Goal: Task Accomplishment & Management: Use online tool/utility

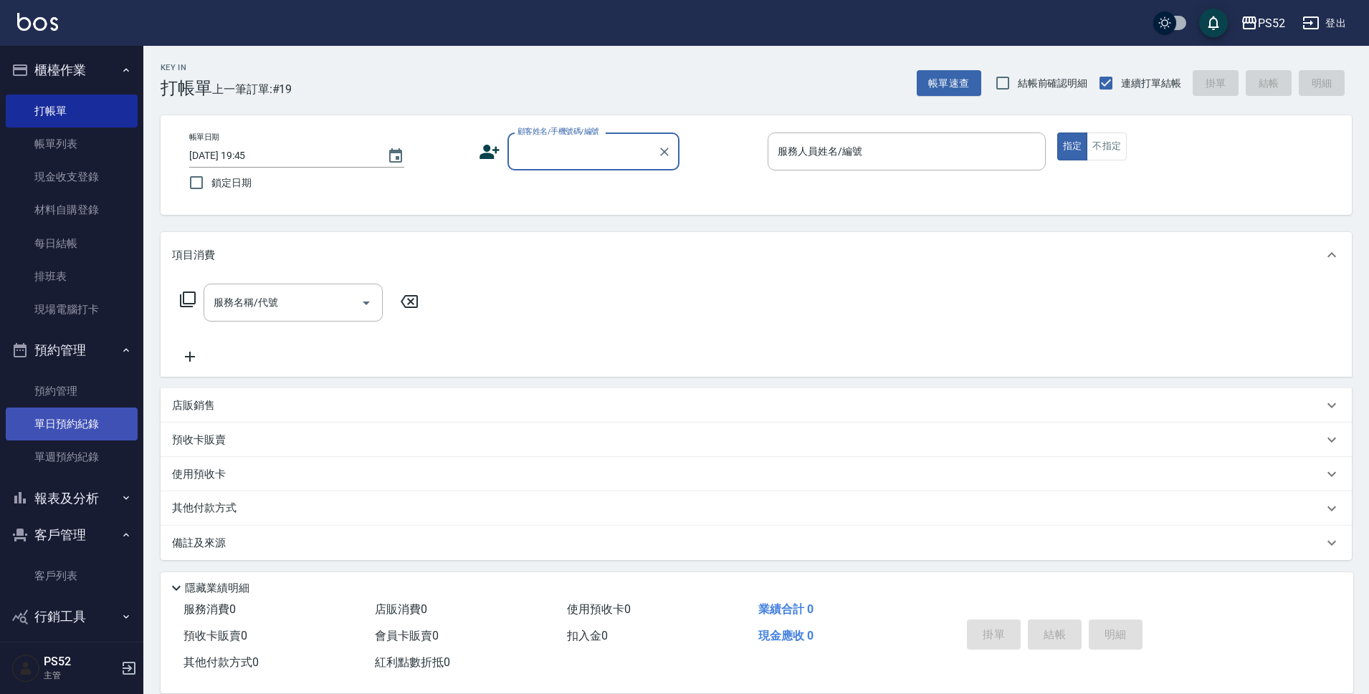
click at [58, 422] on link "單日預約紀錄" at bounding box center [72, 424] width 132 height 33
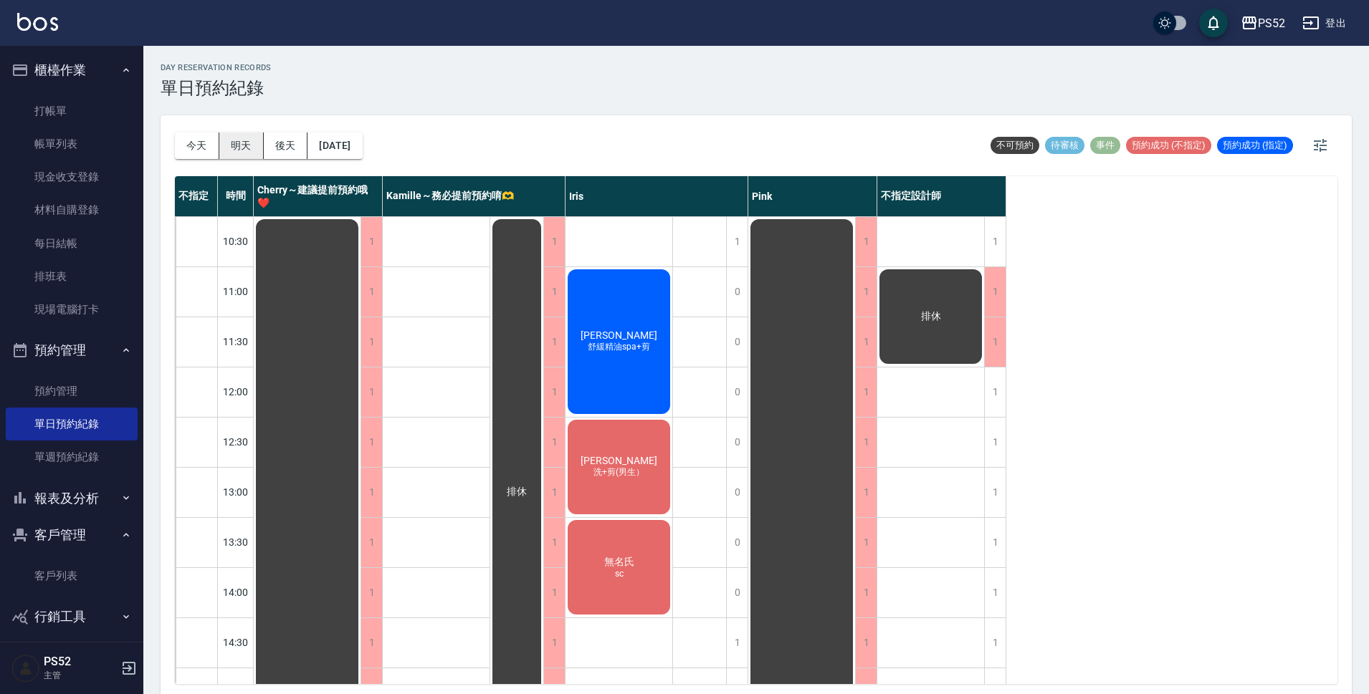
click at [231, 147] on button "明天" at bounding box center [241, 146] width 44 height 27
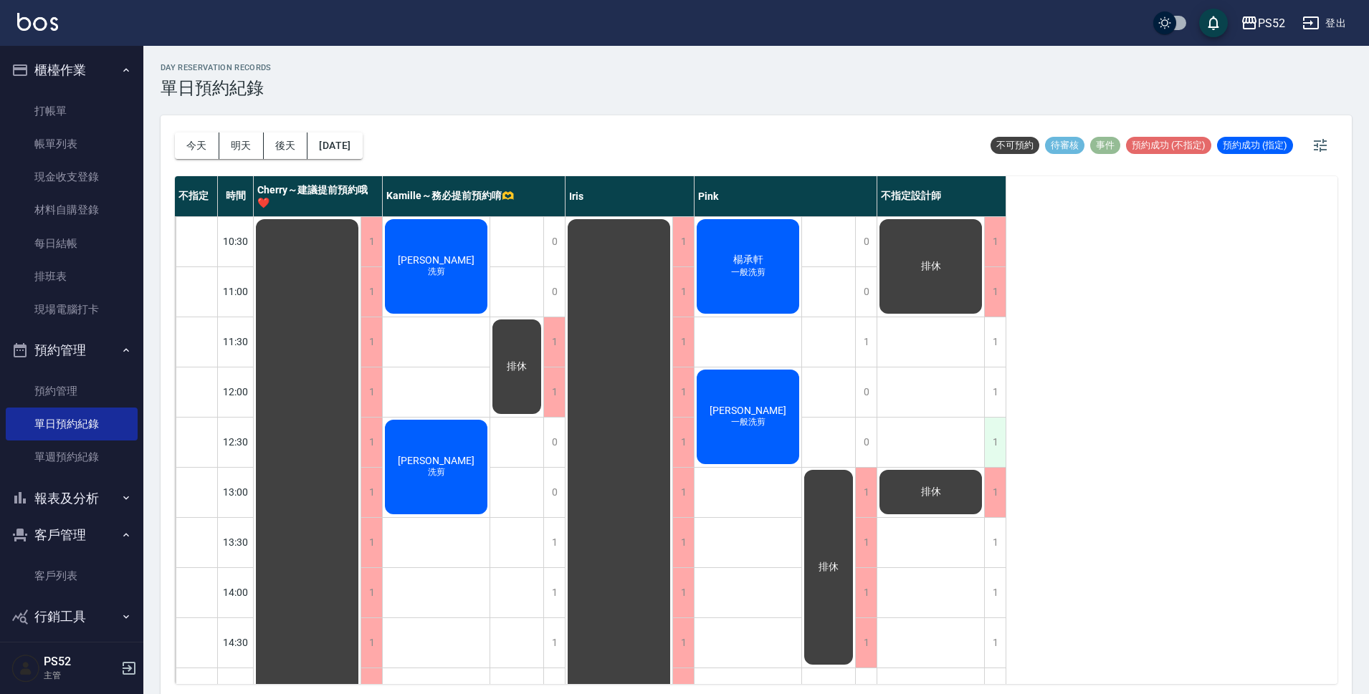
click at [998, 446] on div "1" at bounding box center [995, 442] width 22 height 49
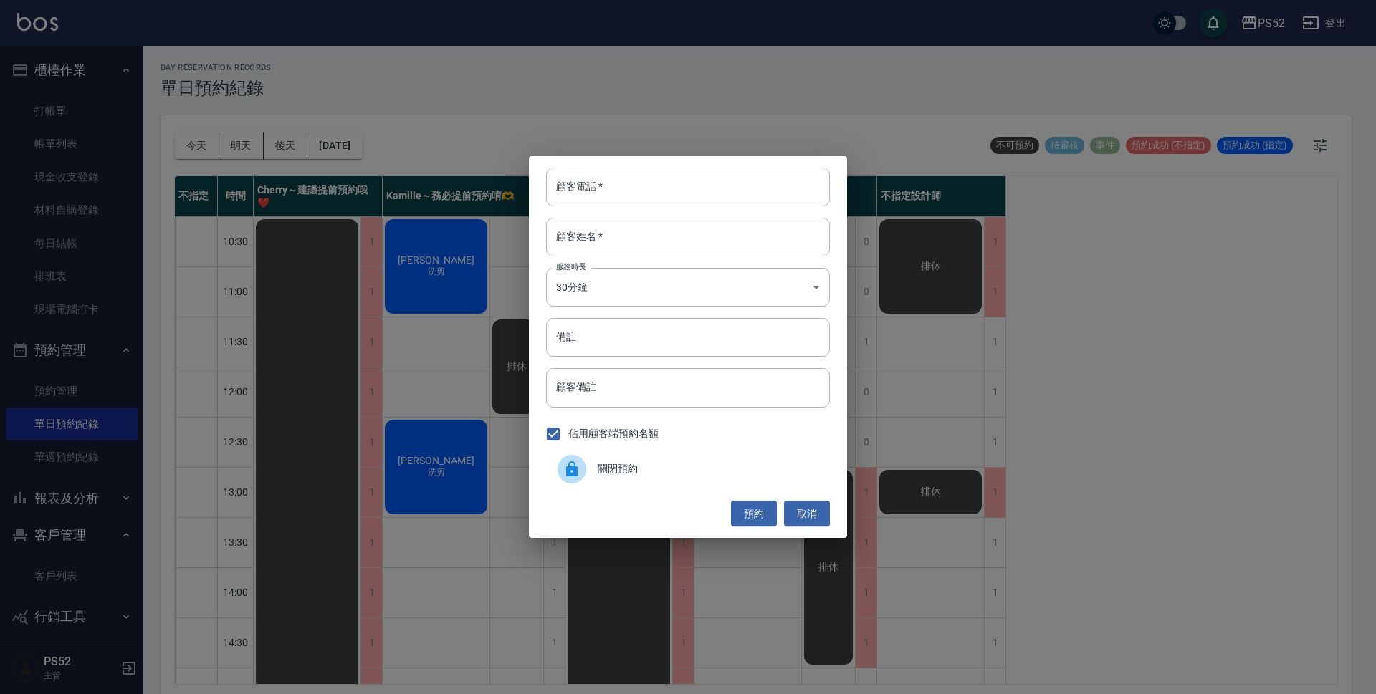
click at [764, 463] on span "關閉預約" at bounding box center [708, 469] width 221 height 15
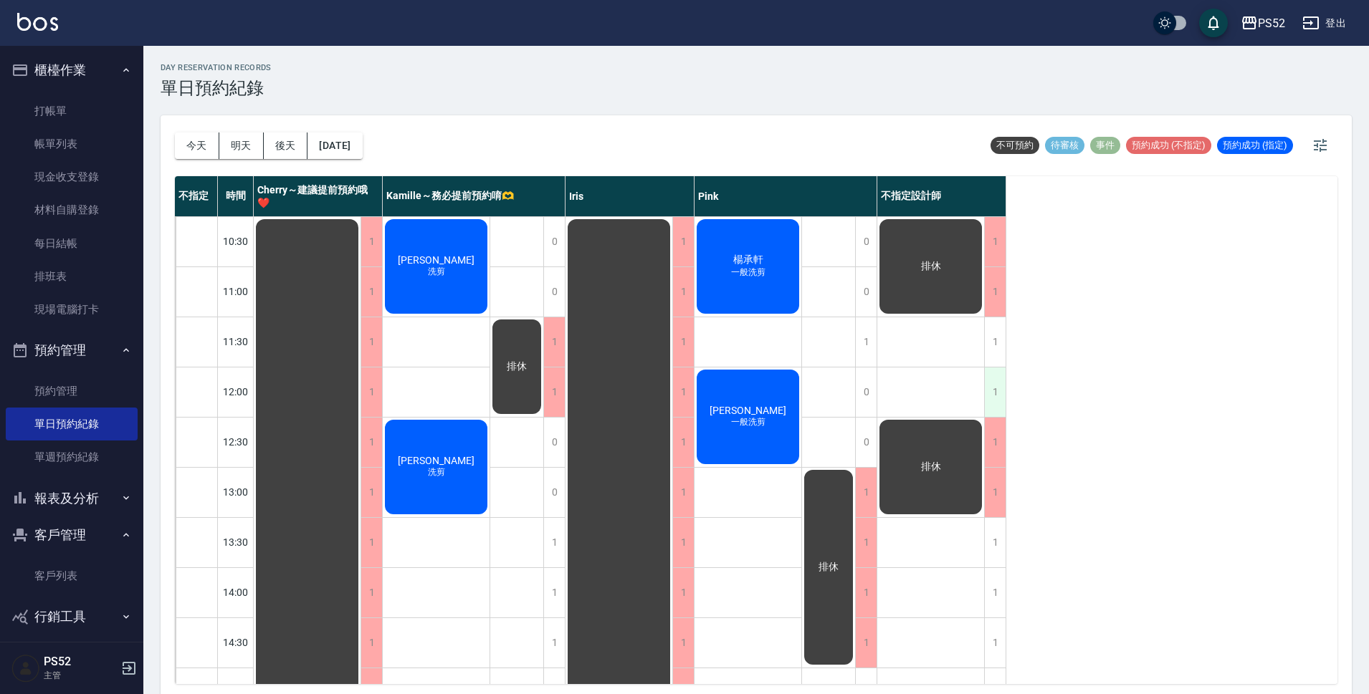
click at [991, 391] on div "1" at bounding box center [995, 392] width 22 height 49
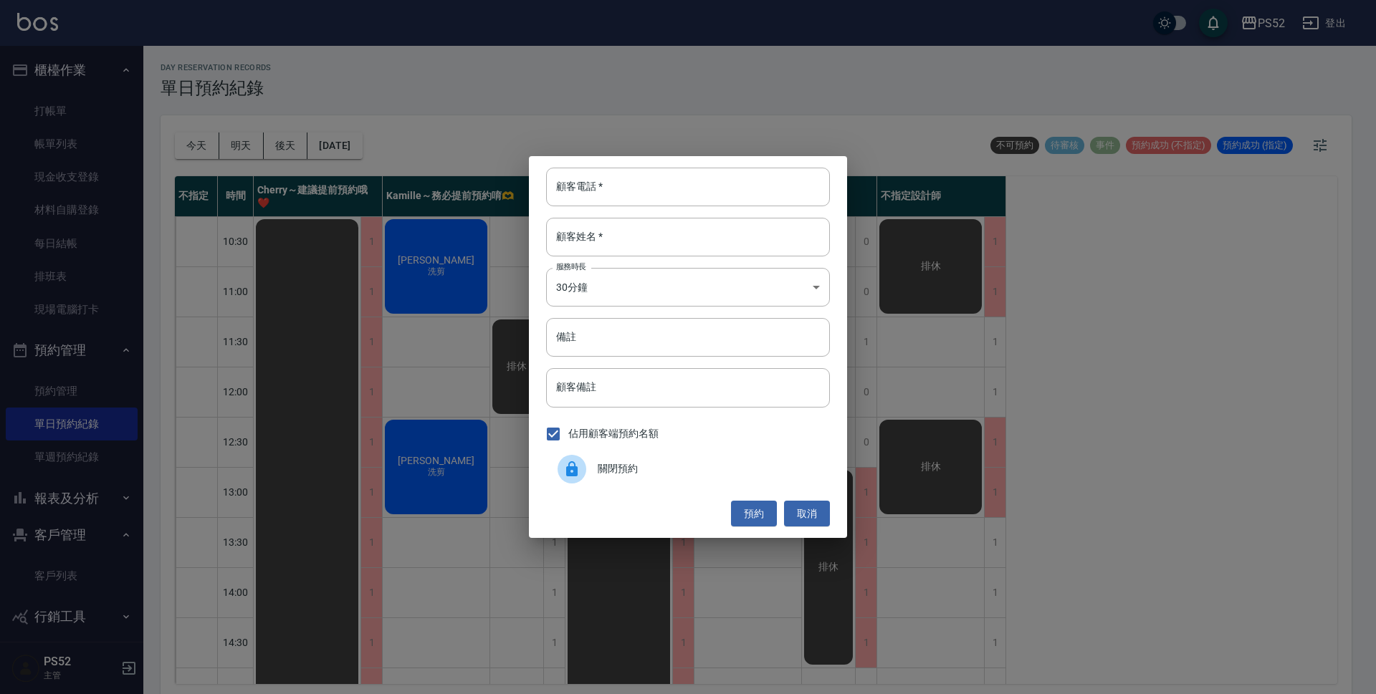
click at [676, 470] on span "關閉預約" at bounding box center [708, 469] width 221 height 15
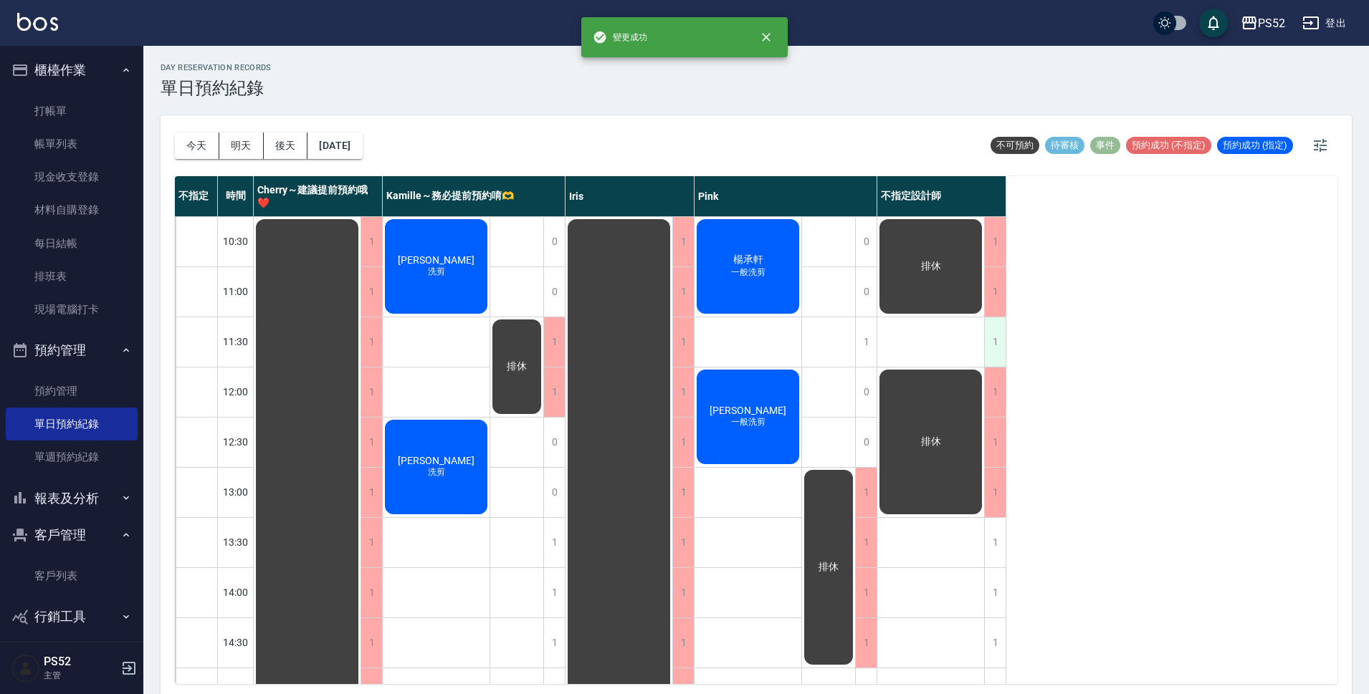
click at [1002, 335] on div "1" at bounding box center [995, 341] width 22 height 49
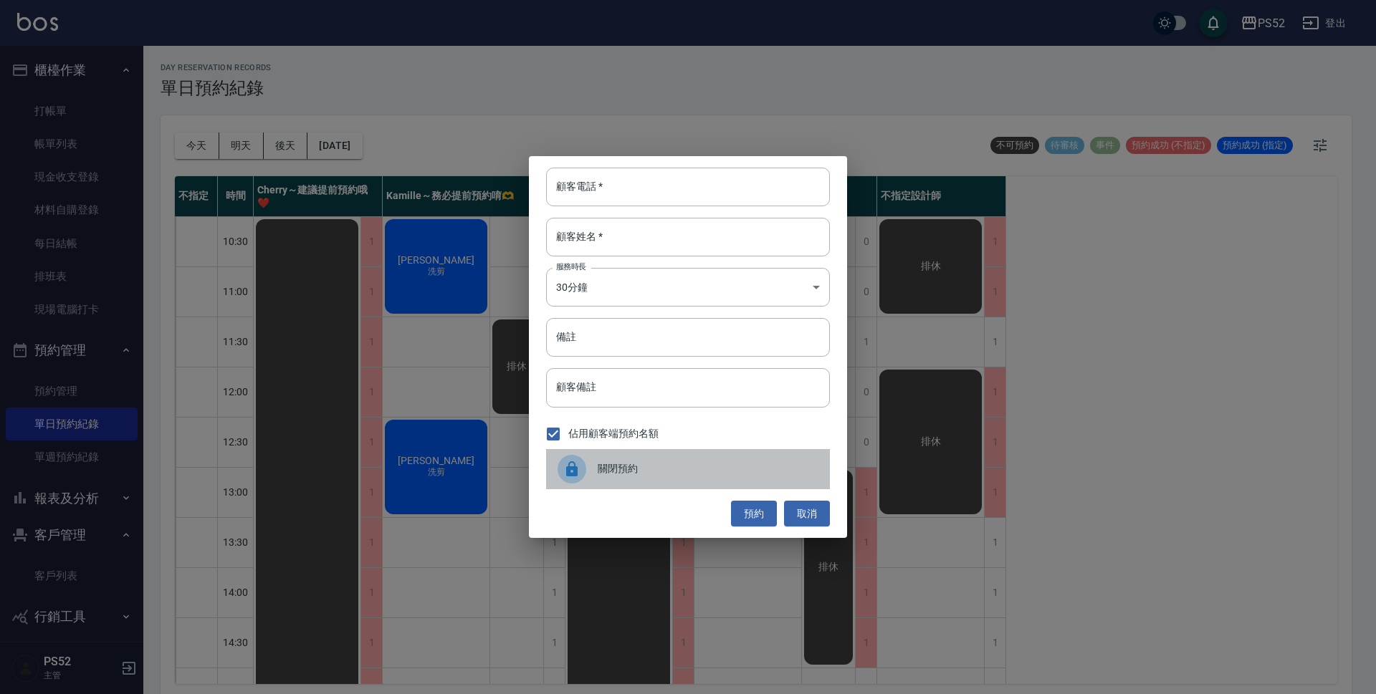
click at [644, 471] on span "關閉預約" at bounding box center [708, 469] width 221 height 15
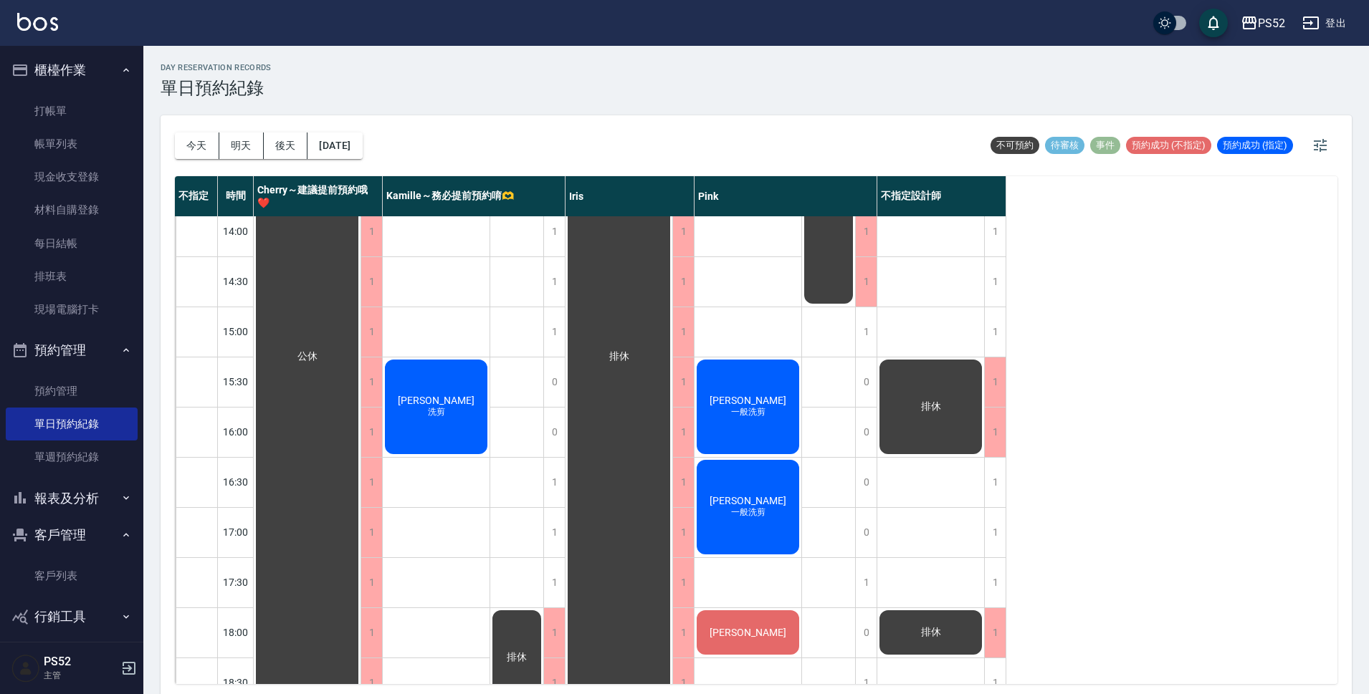
scroll to position [333, 0]
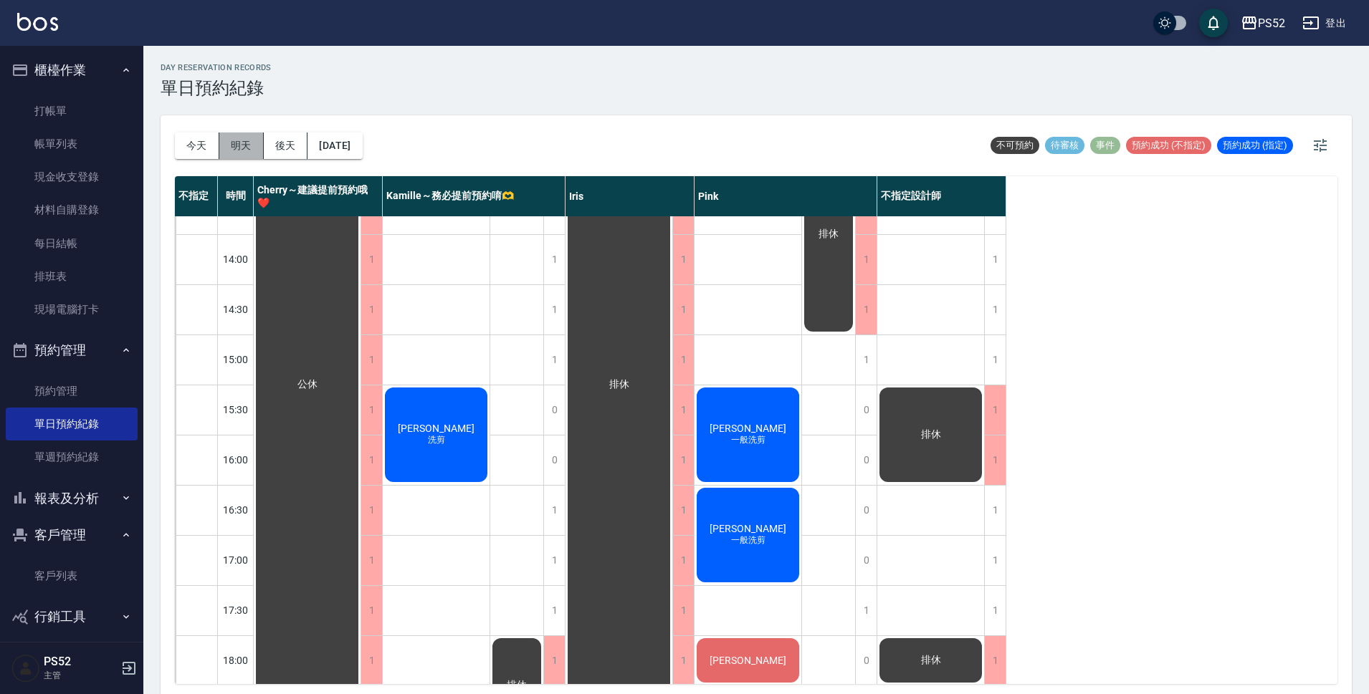
click at [240, 145] on button "明天" at bounding box center [241, 146] width 44 height 27
click at [274, 146] on button "後天" at bounding box center [286, 146] width 44 height 27
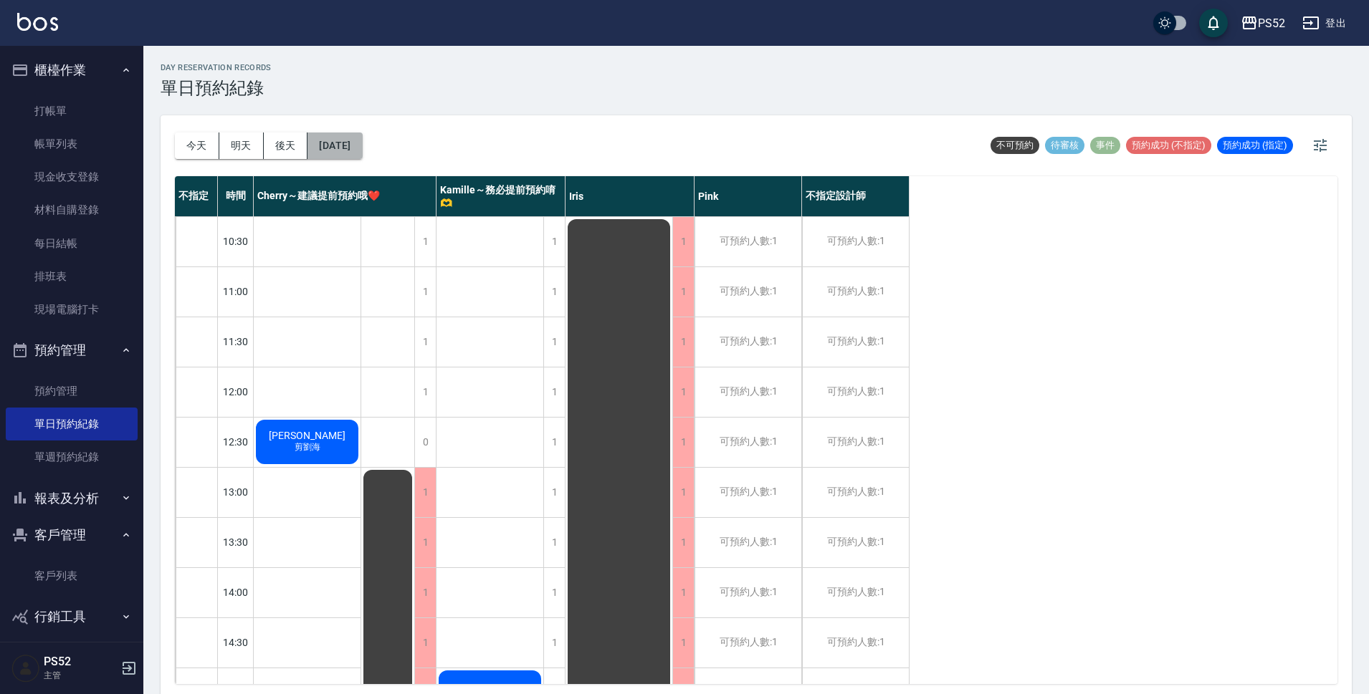
click at [362, 148] on button "[DATE]" at bounding box center [334, 146] width 54 height 27
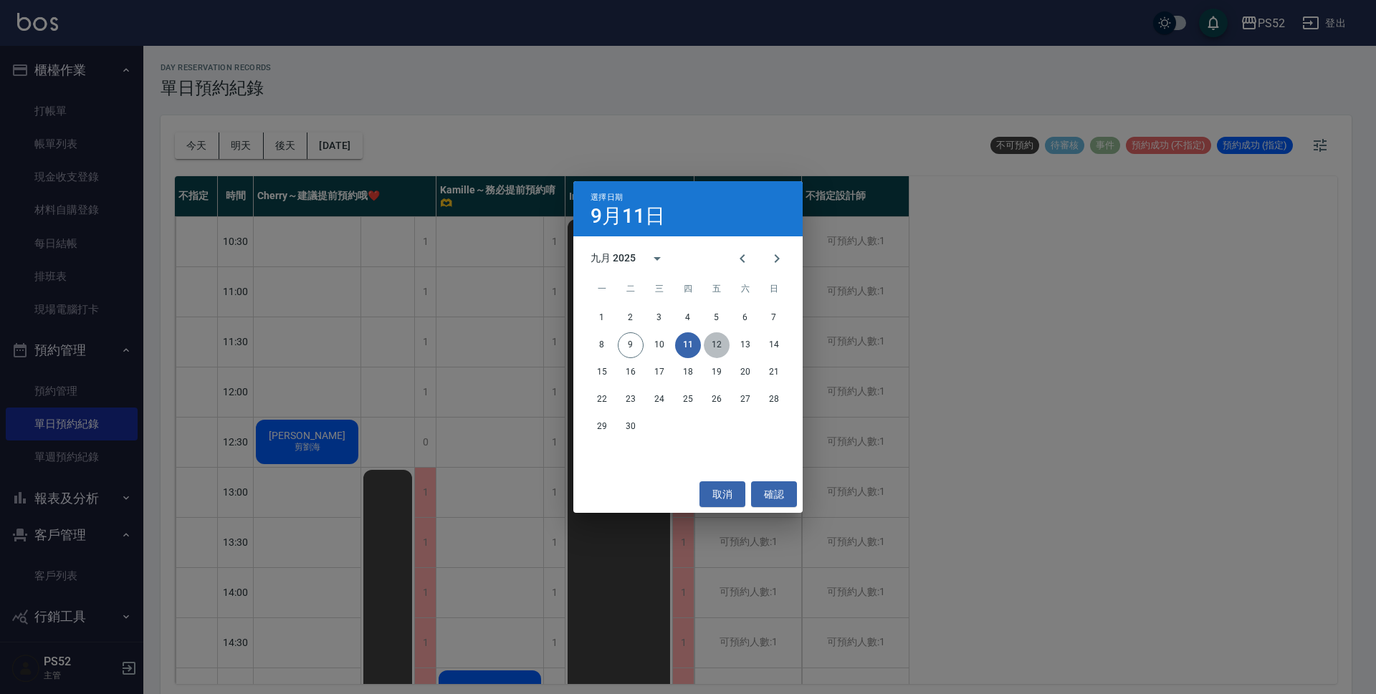
click at [723, 335] on button "12" at bounding box center [717, 346] width 26 height 26
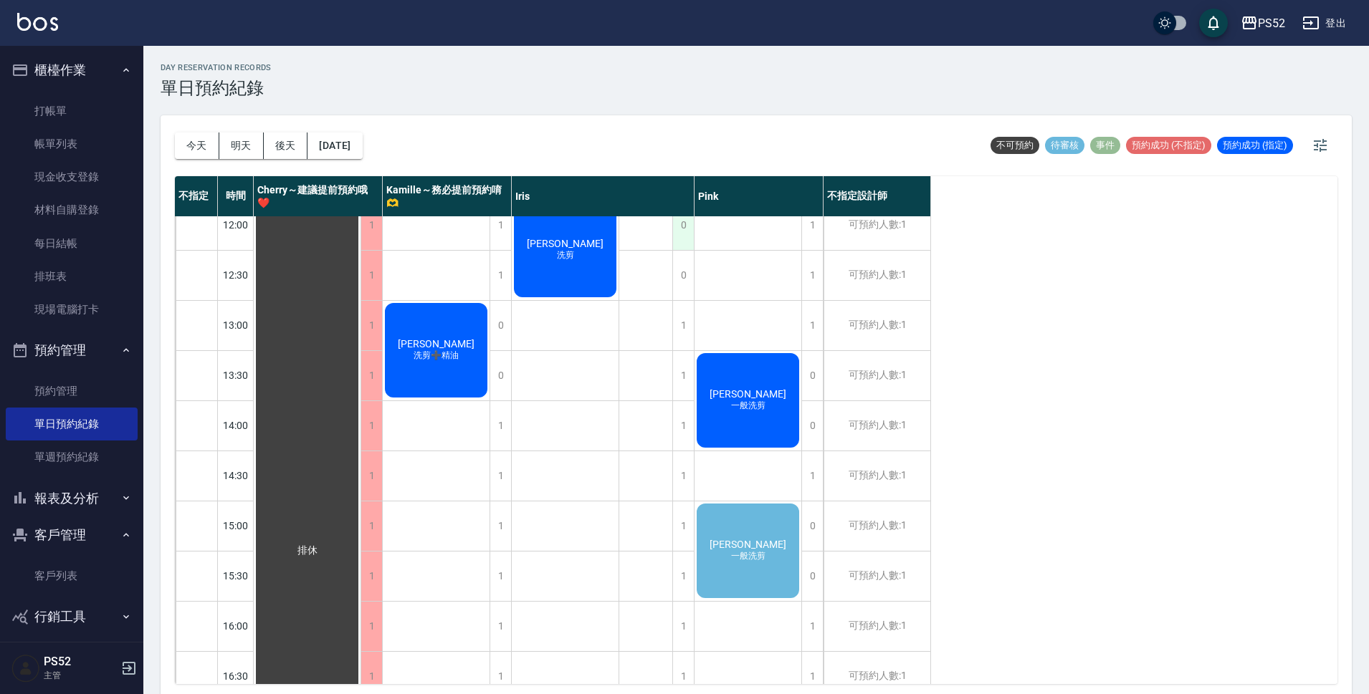
scroll to position [191, 0]
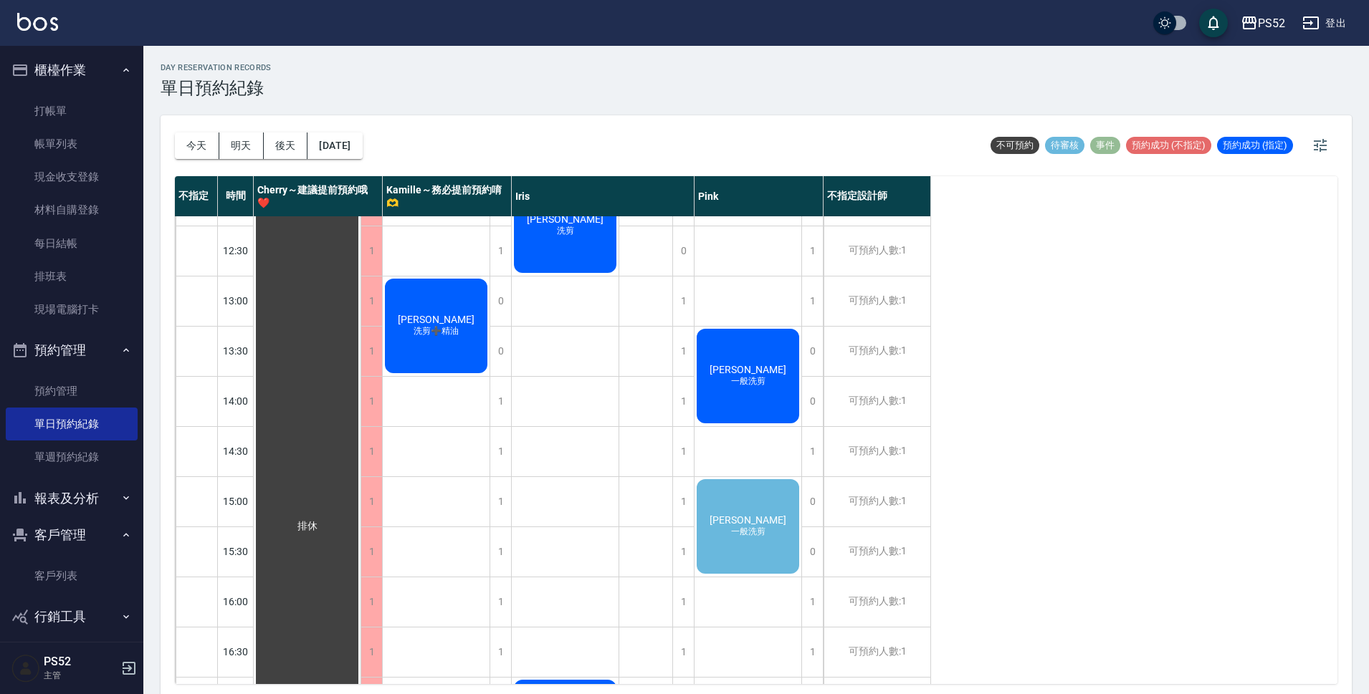
click at [765, 497] on div "[PERSON_NAME] 一般洗剪" at bounding box center [747, 526] width 107 height 99
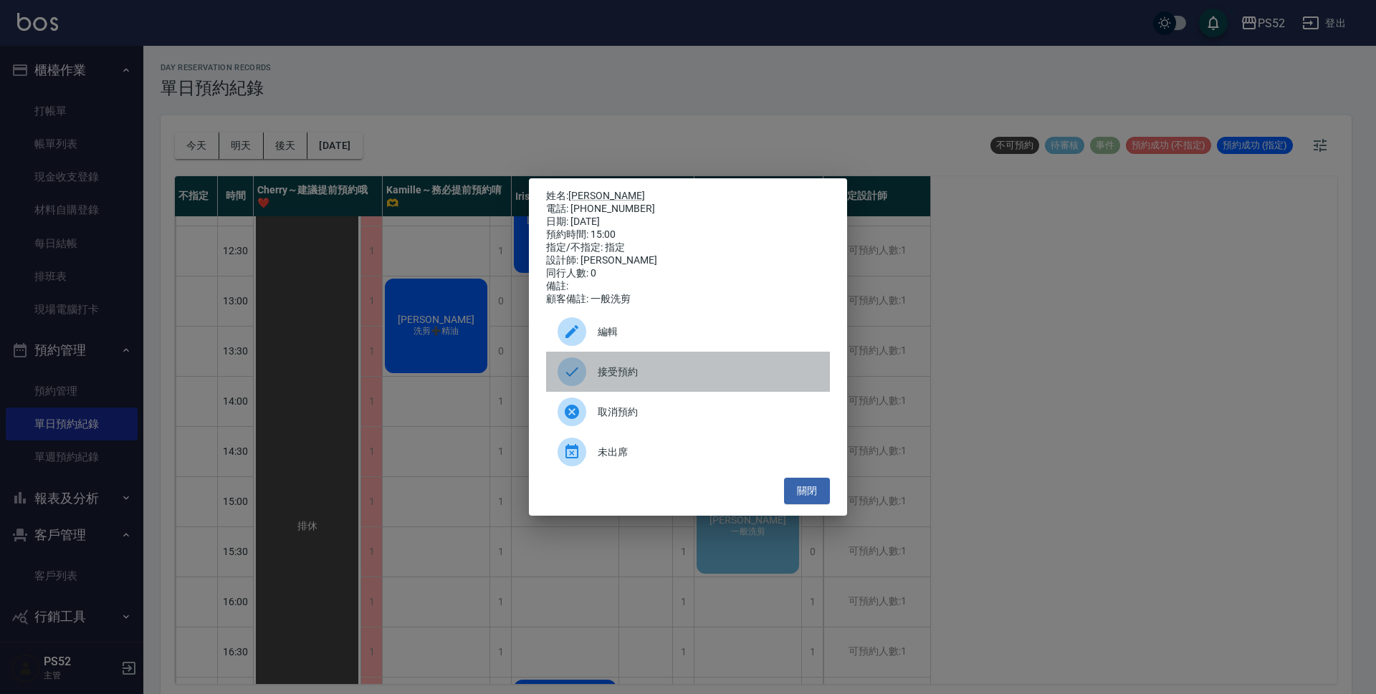
click at [651, 363] on div "接受預約" at bounding box center [688, 372] width 284 height 40
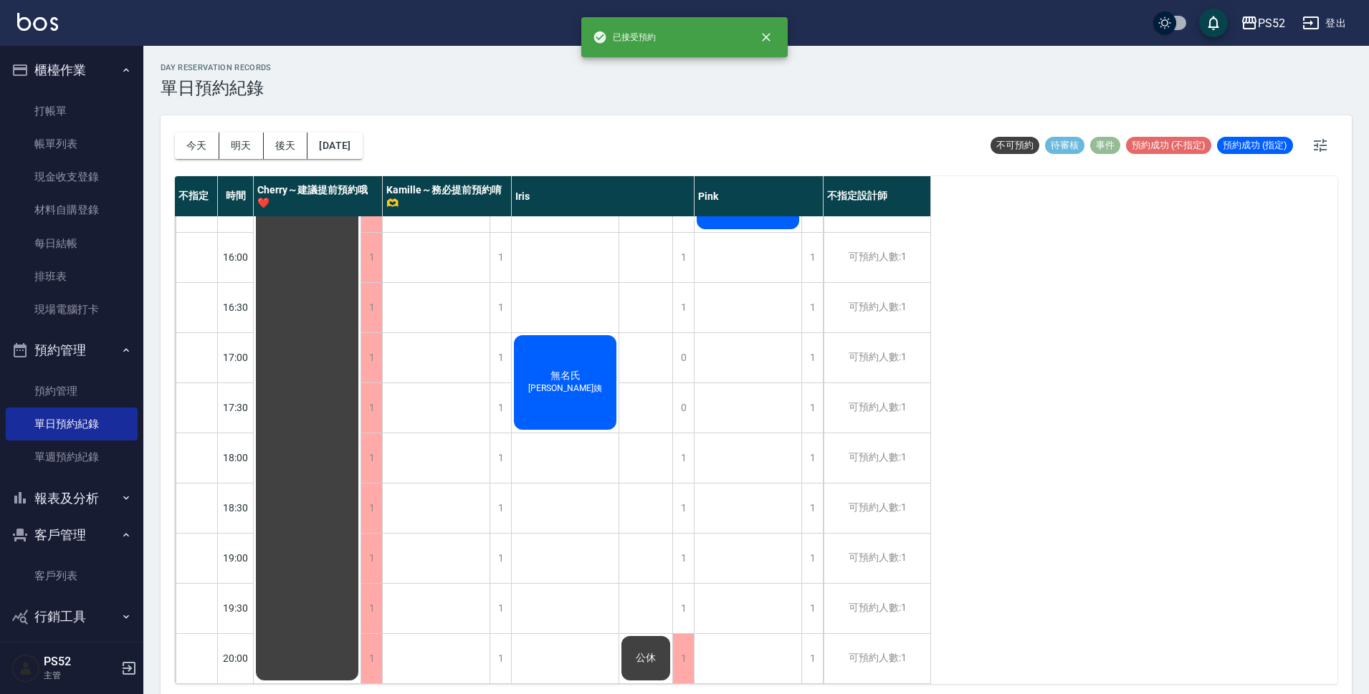
scroll to position [548, 0]
click at [362, 143] on button "[DATE]" at bounding box center [334, 146] width 54 height 27
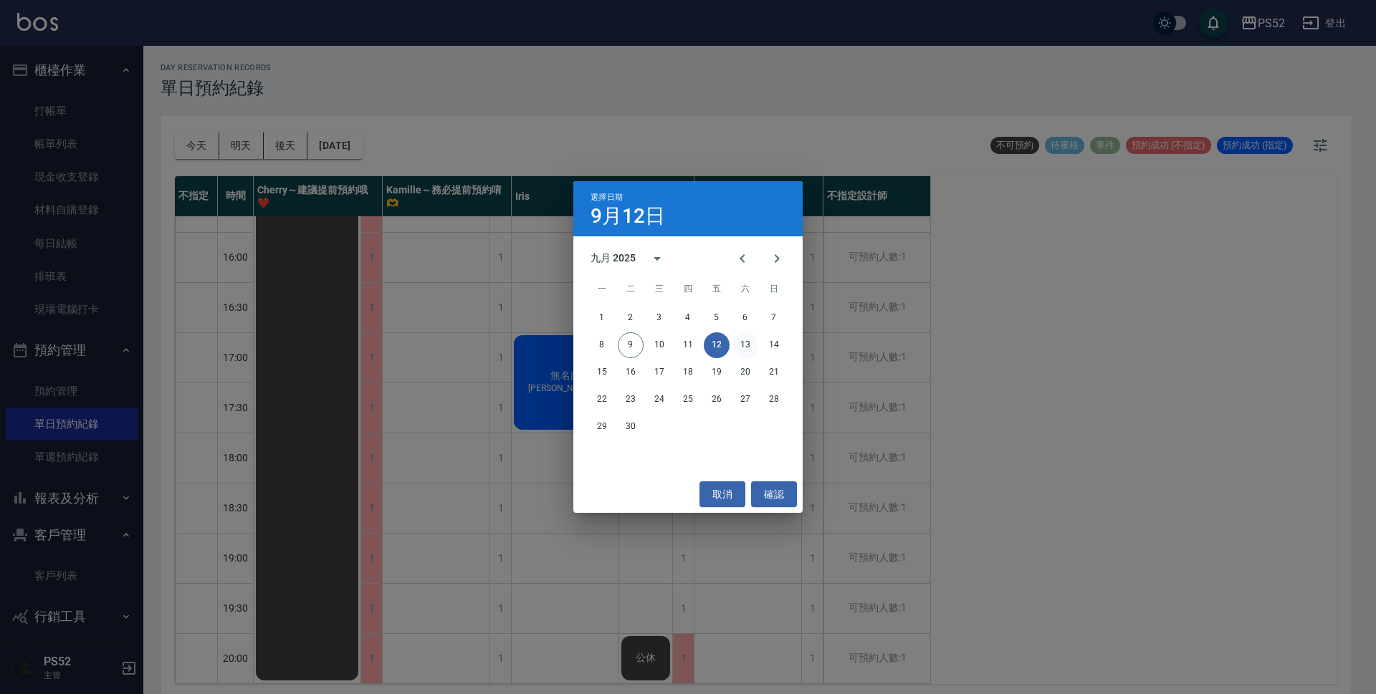
click at [744, 338] on button "13" at bounding box center [745, 346] width 26 height 26
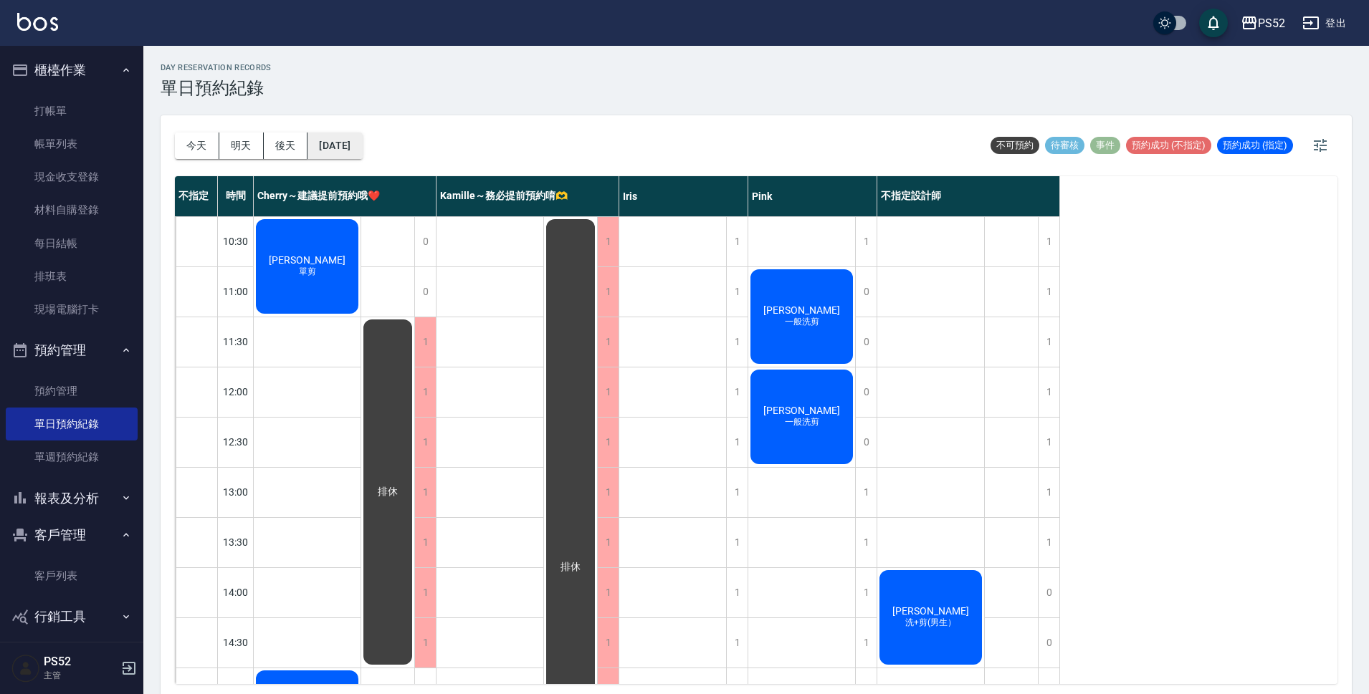
click at [362, 144] on button "[DATE]" at bounding box center [334, 146] width 54 height 27
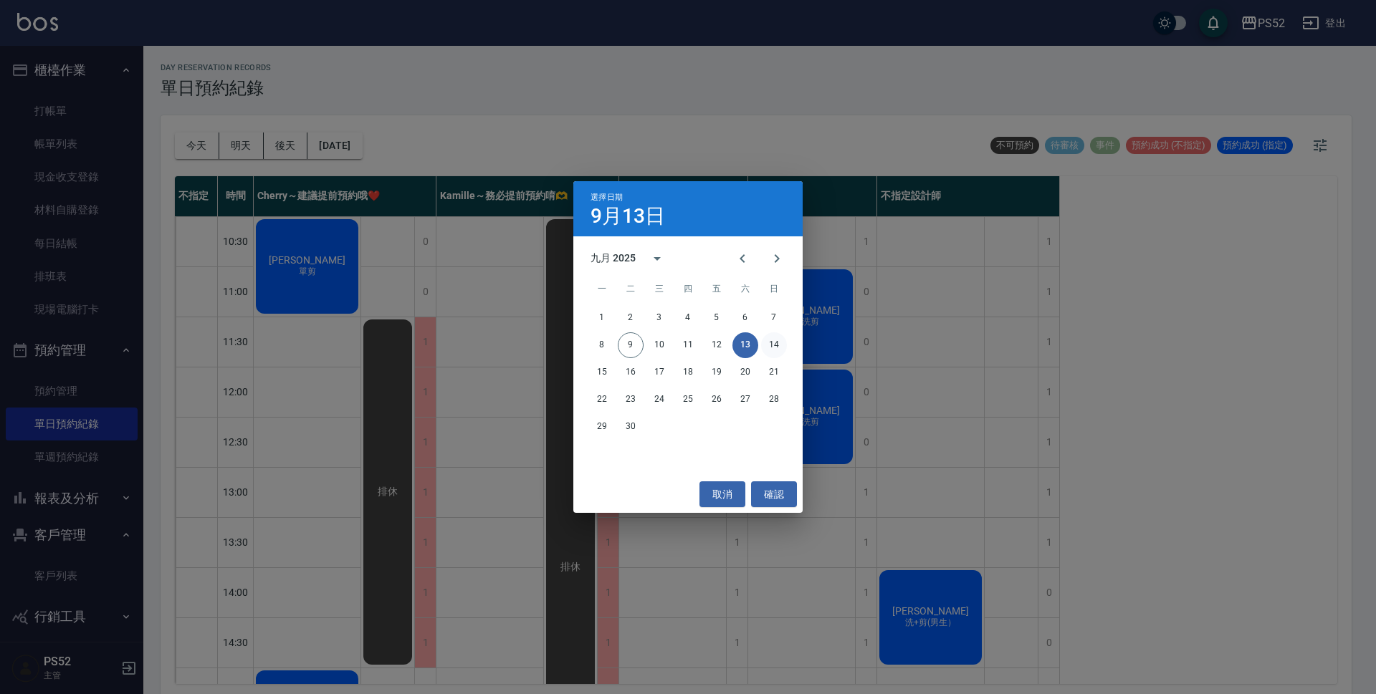
click at [775, 345] on button "14" at bounding box center [774, 346] width 26 height 26
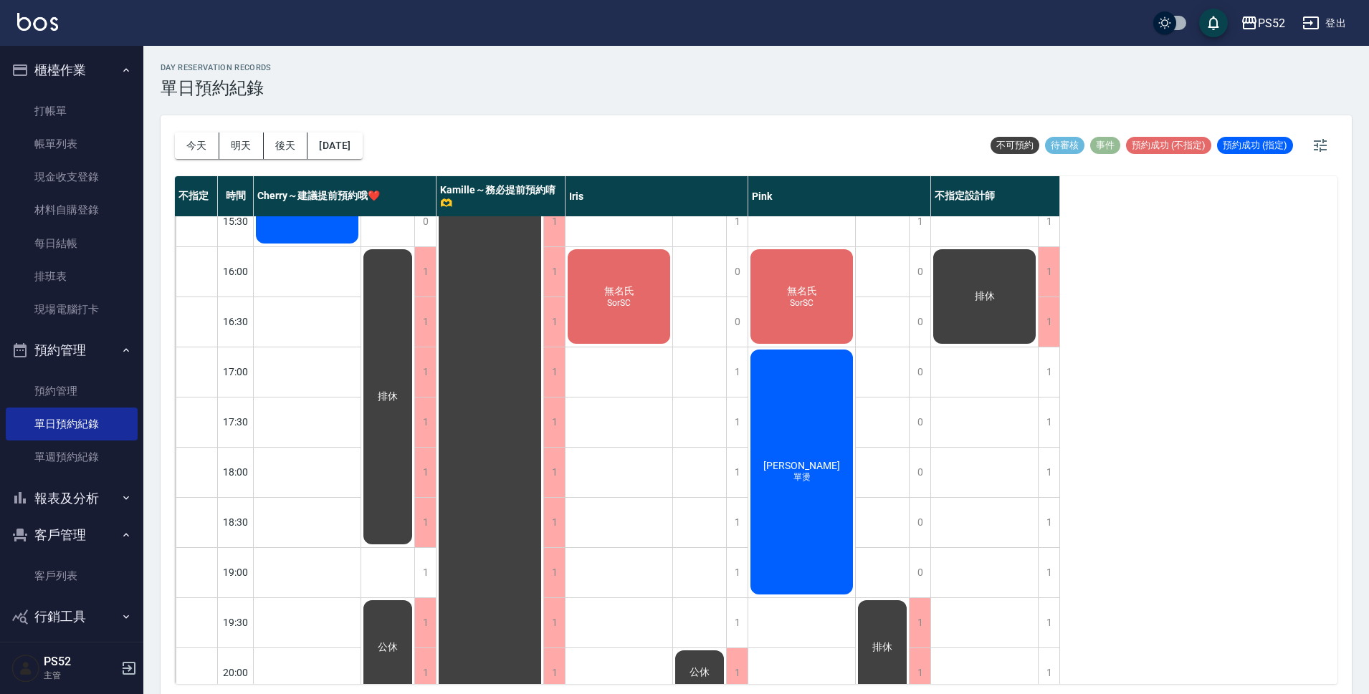
scroll to position [548, 0]
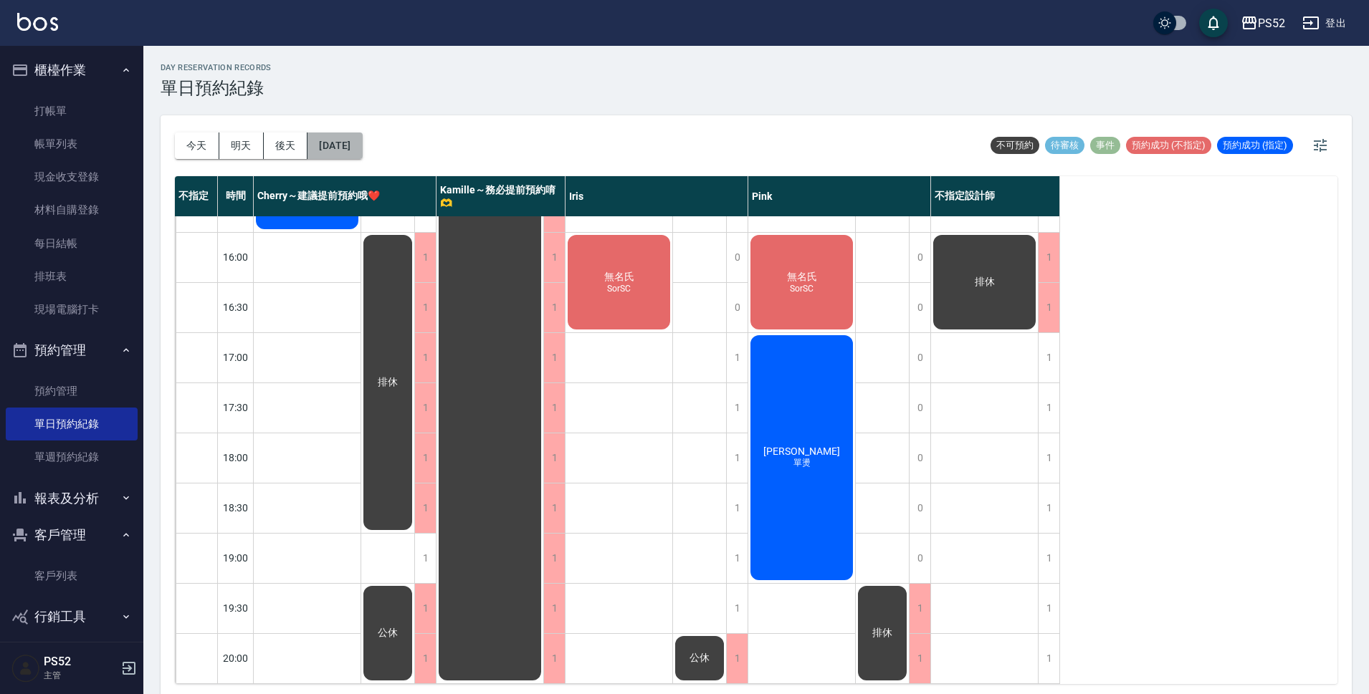
click at [362, 135] on button "[DATE]" at bounding box center [334, 146] width 54 height 27
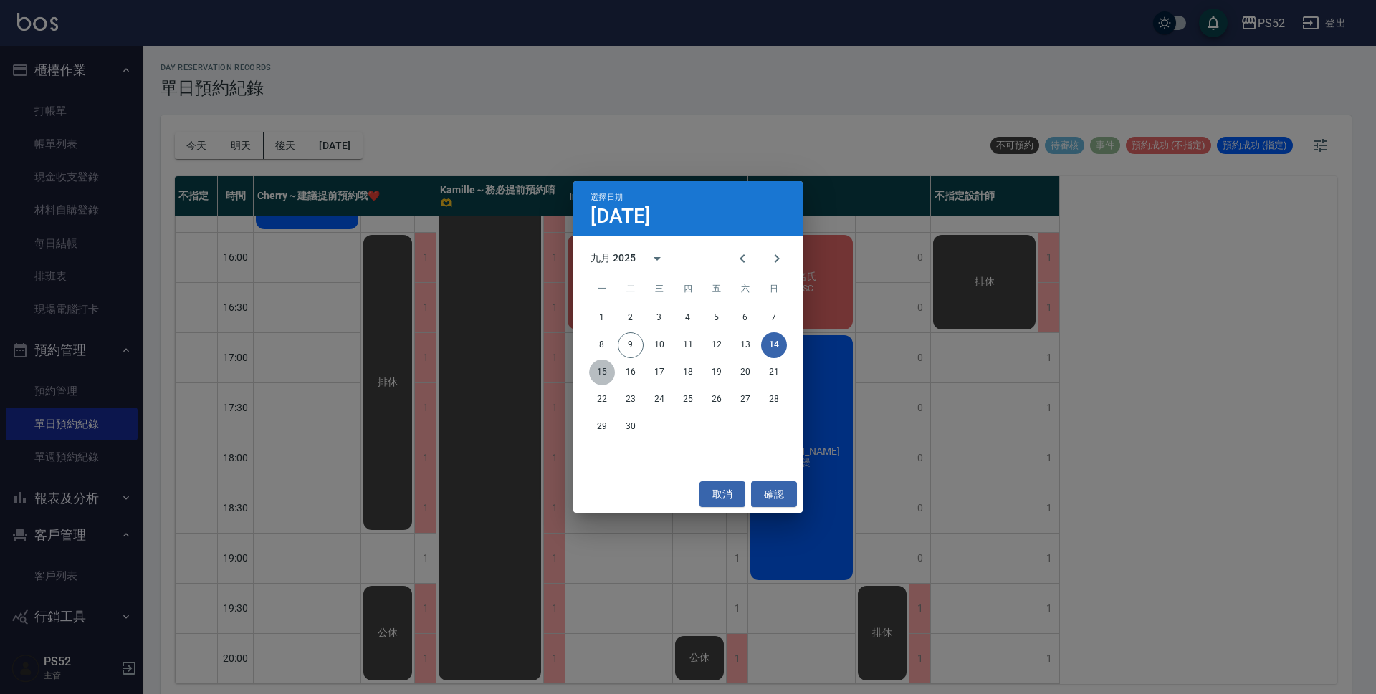
click at [590, 368] on button "15" at bounding box center [602, 373] width 26 height 26
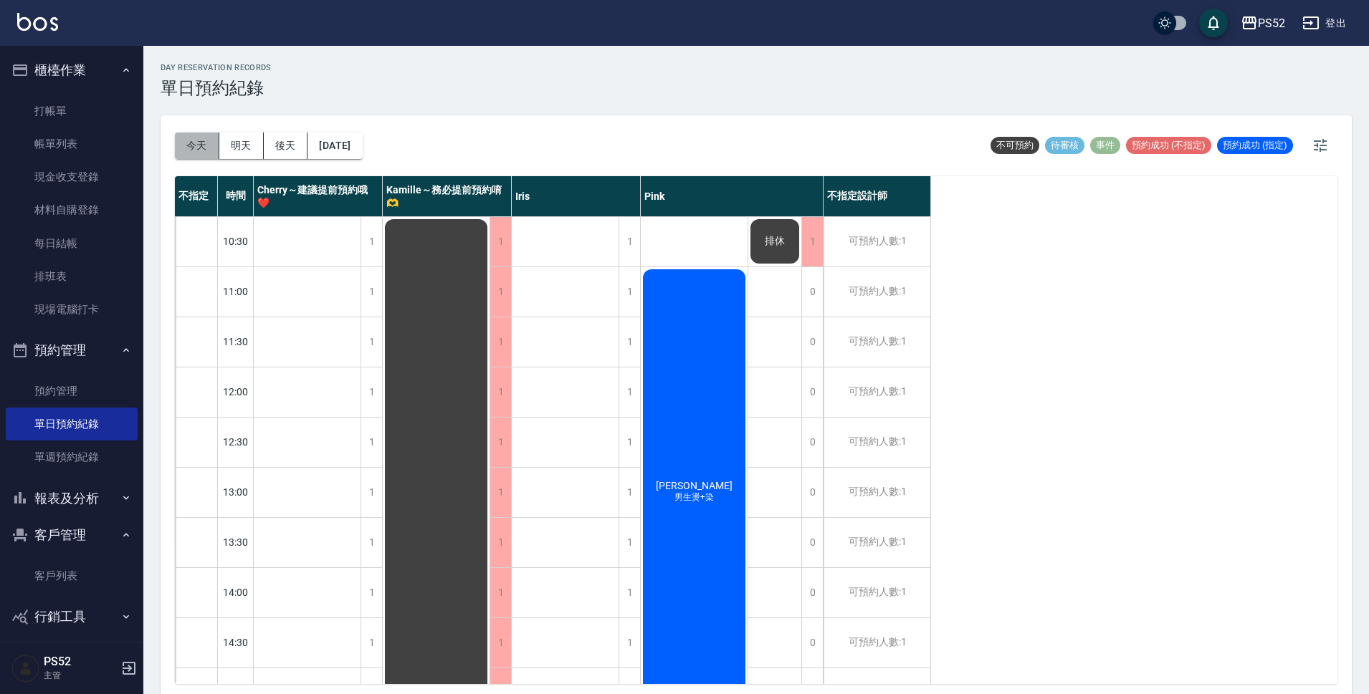
click at [206, 138] on button "今天" at bounding box center [197, 146] width 44 height 27
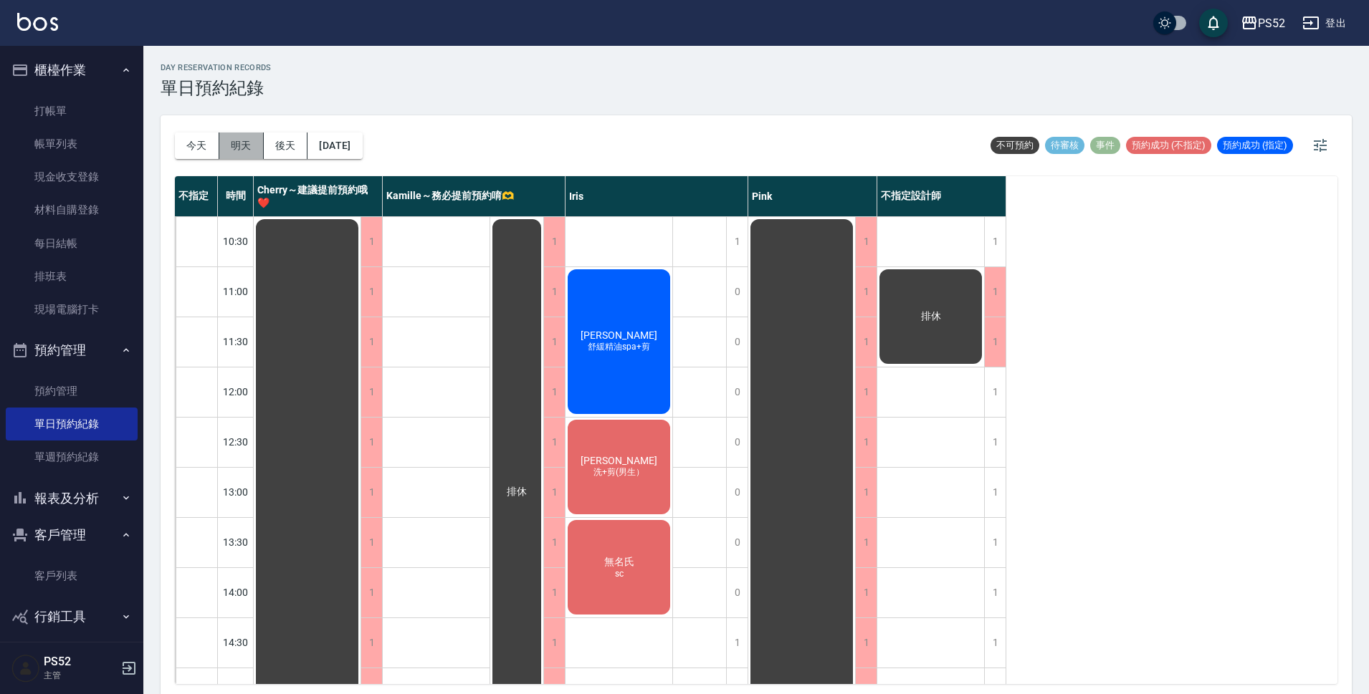
click at [245, 153] on button "明天" at bounding box center [241, 146] width 44 height 27
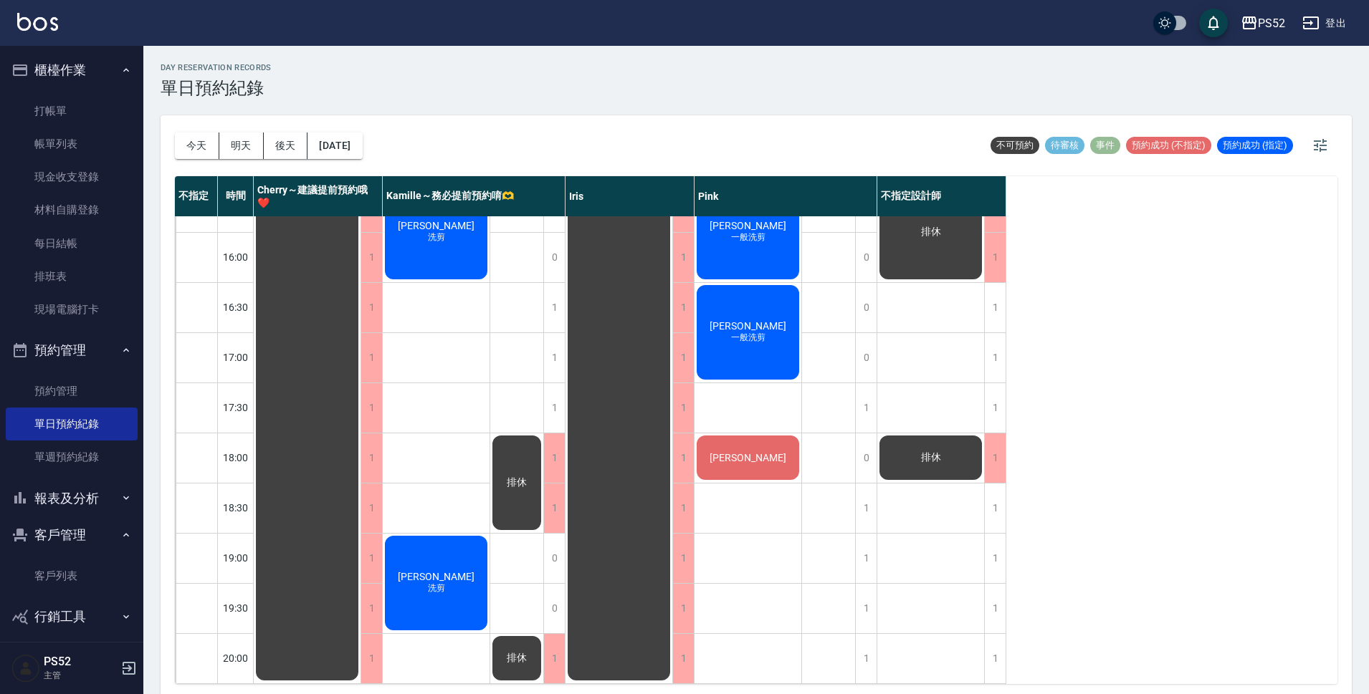
scroll to position [548, 0]
click at [994, 302] on div "1" at bounding box center [995, 307] width 22 height 49
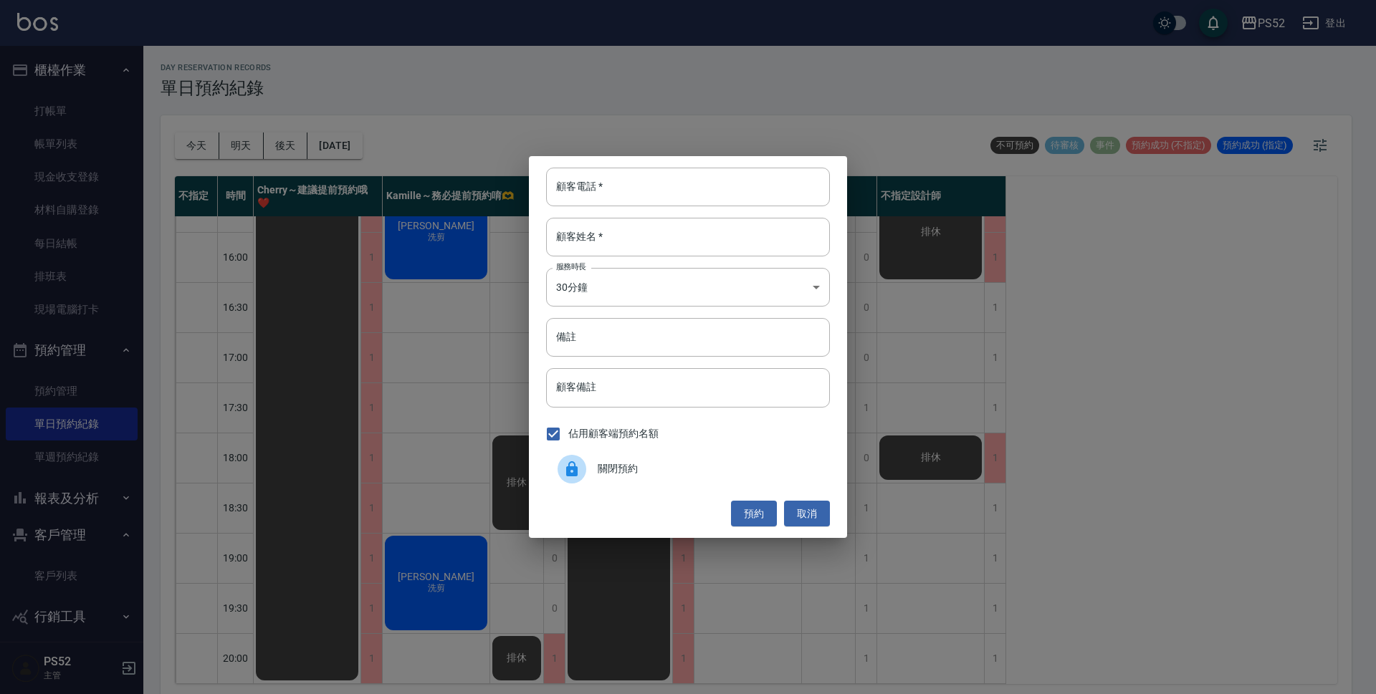
click at [739, 447] on div "佔用顧客端預約名額" at bounding box center [688, 434] width 284 height 30
click at [750, 461] on div "關閉預約" at bounding box center [688, 469] width 284 height 40
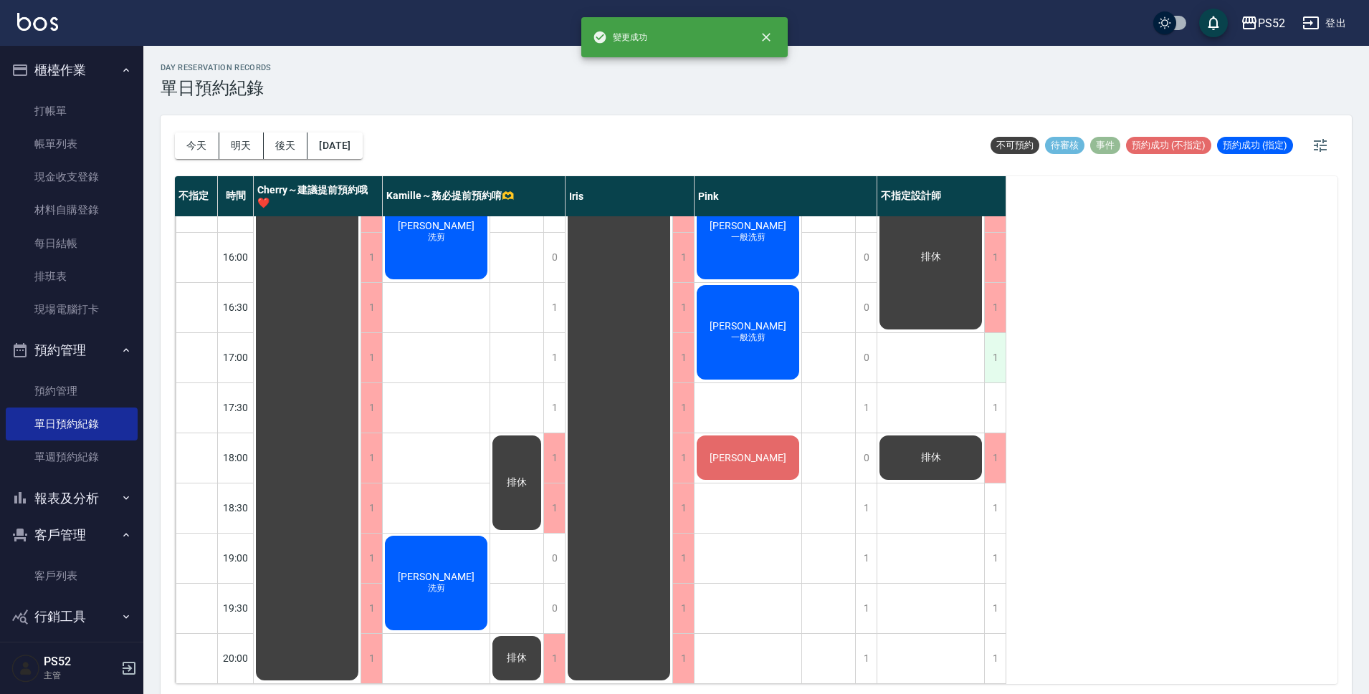
click at [986, 352] on div "1" at bounding box center [995, 357] width 22 height 49
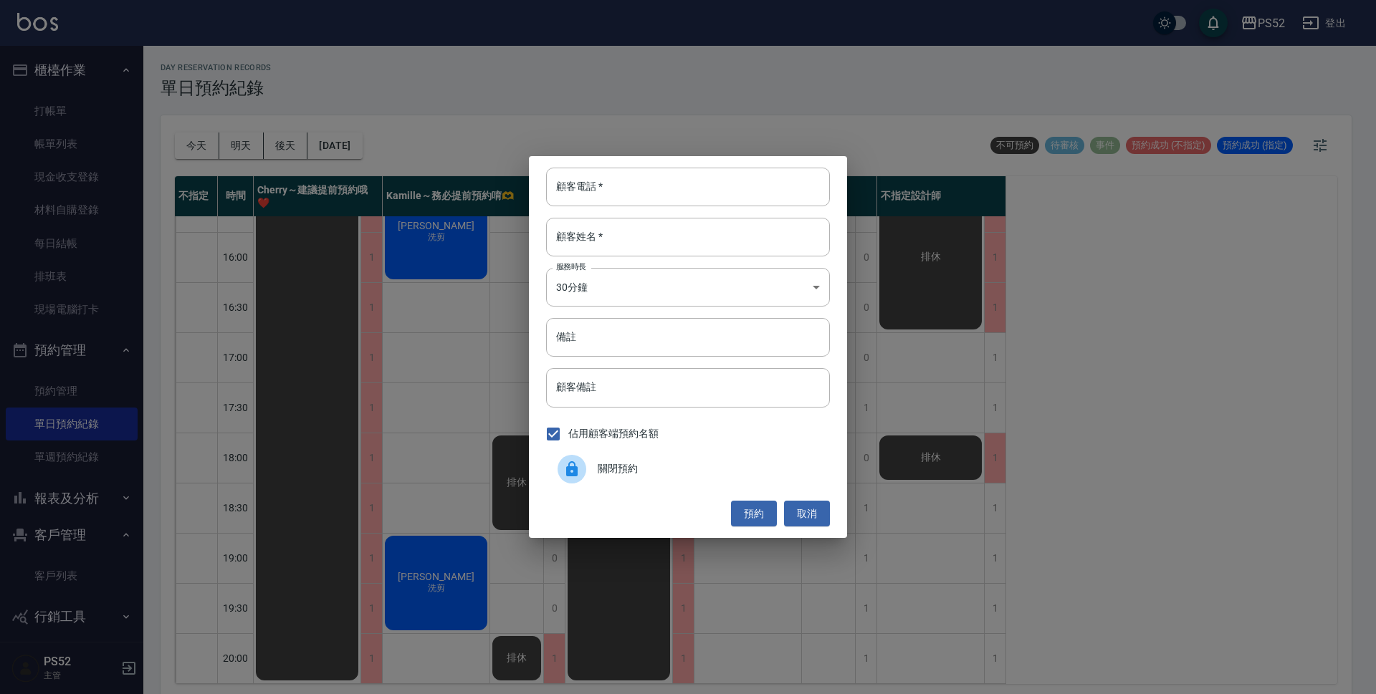
click at [702, 459] on div "關閉預約" at bounding box center [688, 469] width 284 height 40
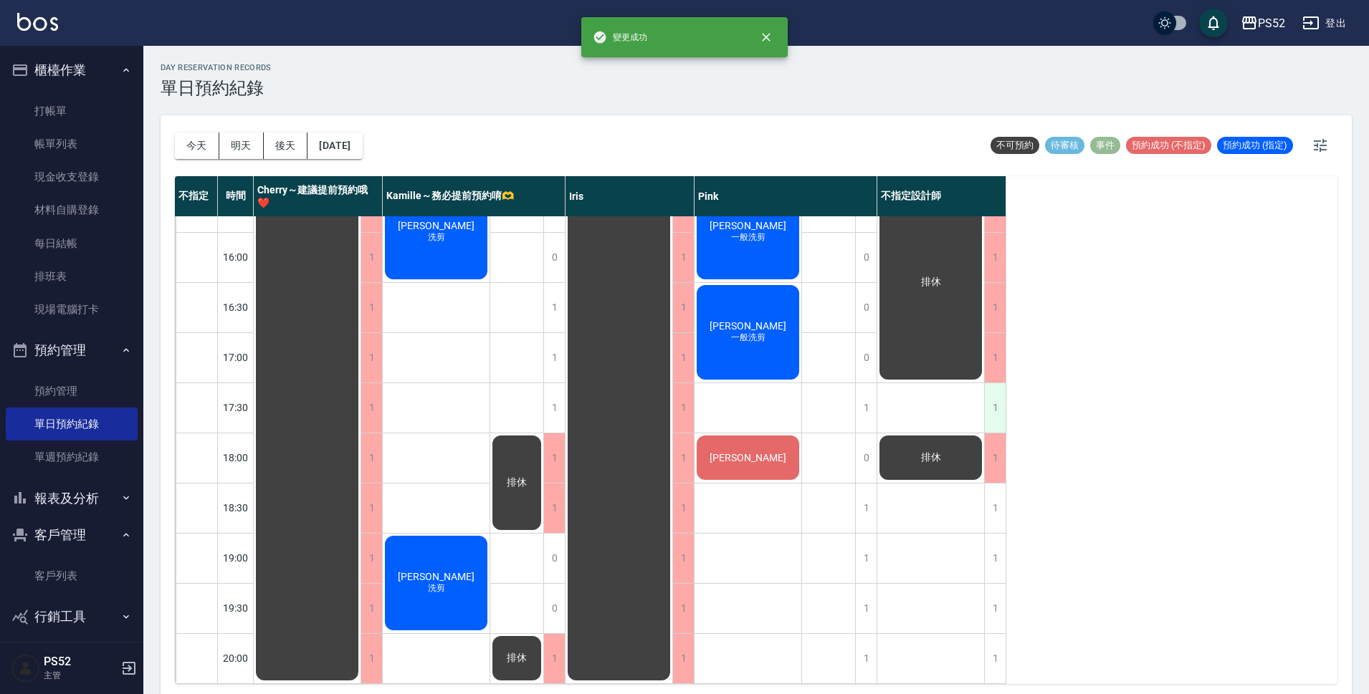
click at [988, 396] on div "1" at bounding box center [995, 407] width 22 height 49
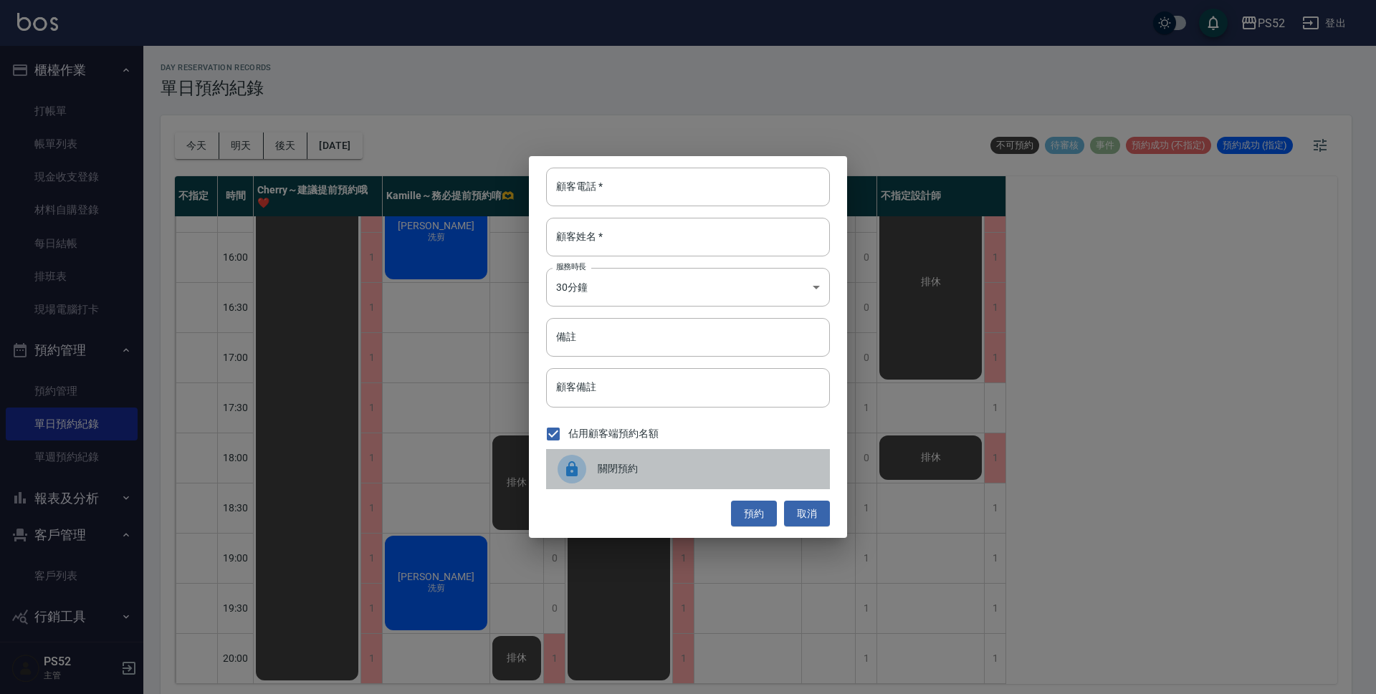
click at [763, 483] on div "關閉預約" at bounding box center [688, 469] width 284 height 40
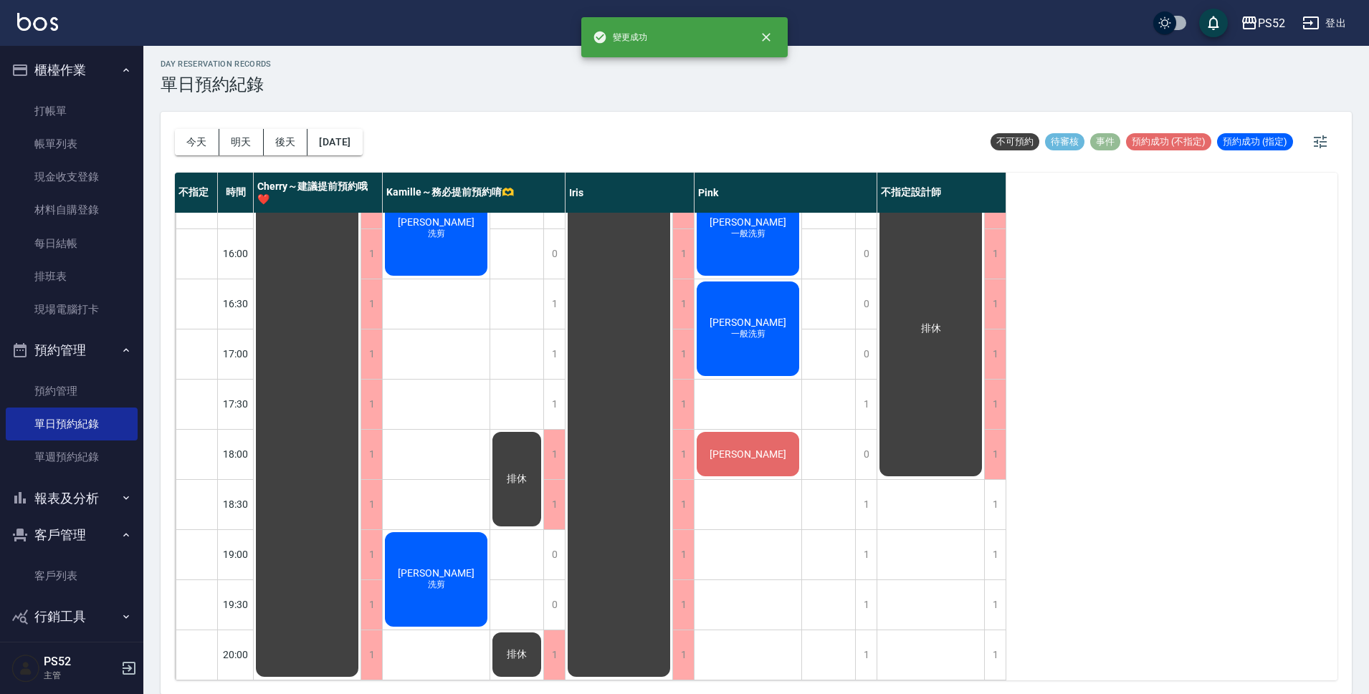
scroll to position [4, 0]
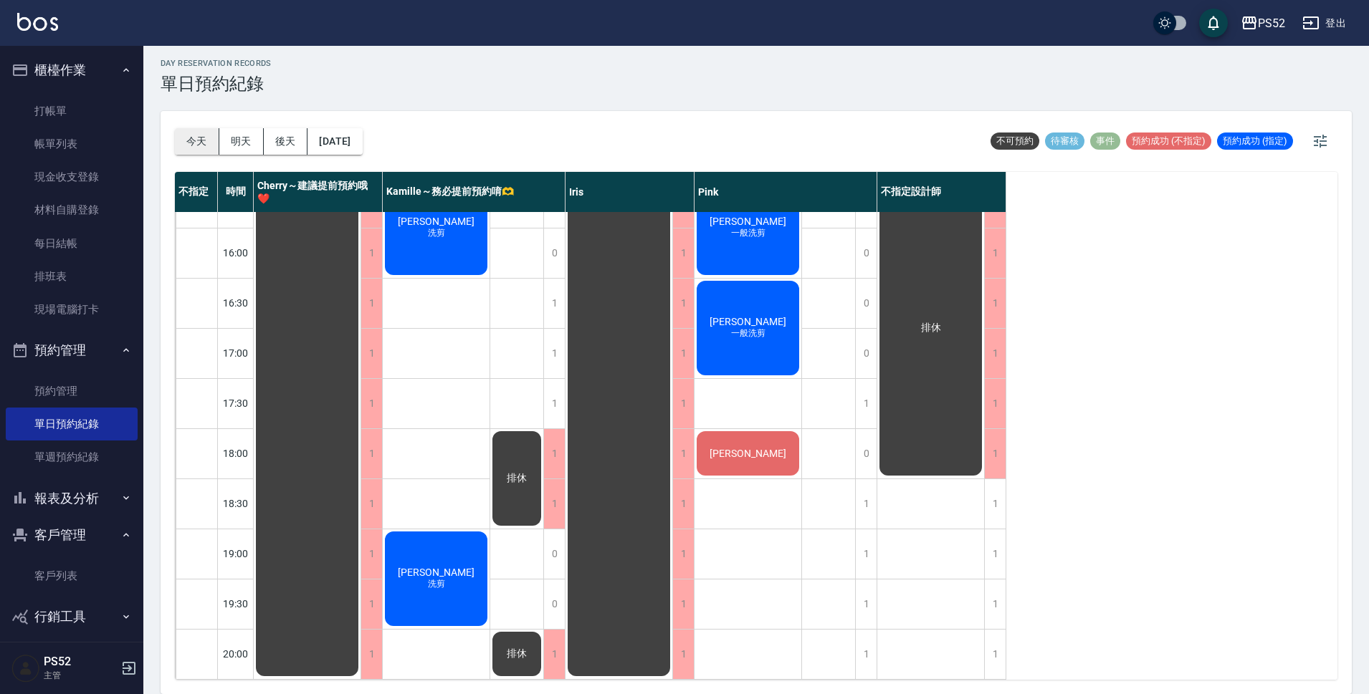
click at [207, 140] on button "今天" at bounding box center [197, 141] width 44 height 27
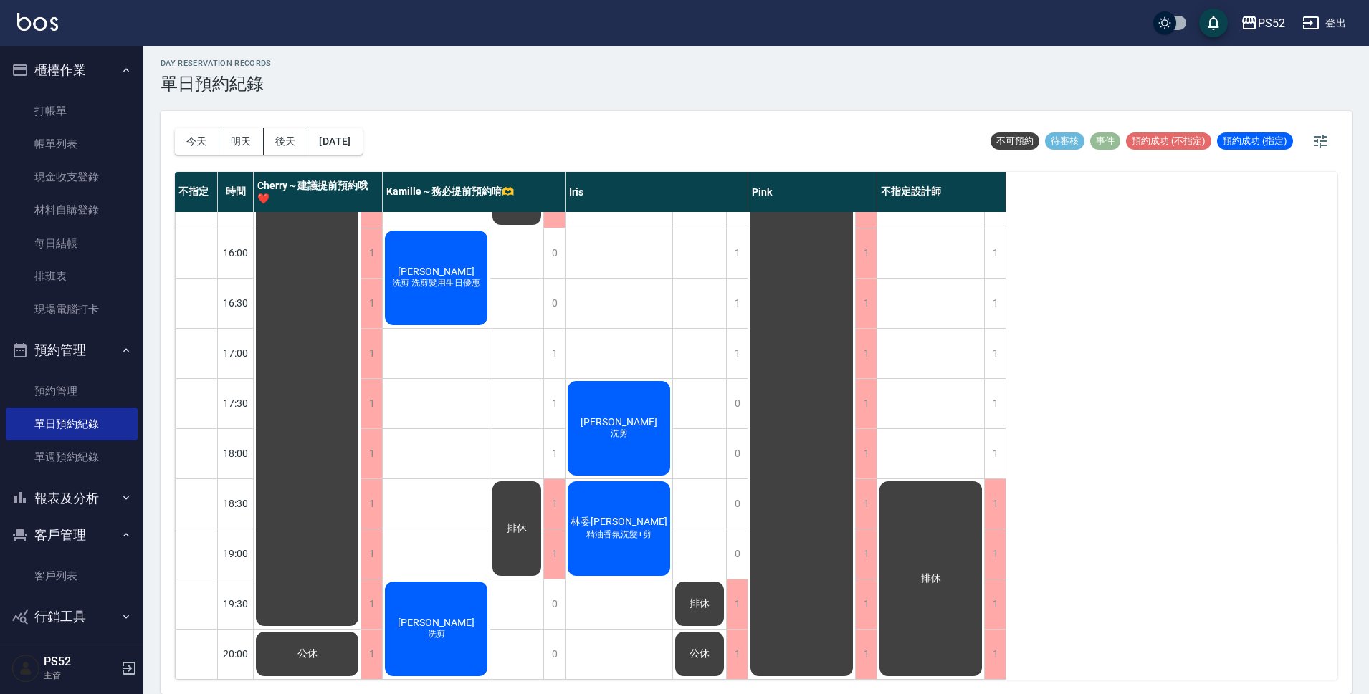
click at [252, 147] on button "明天" at bounding box center [241, 141] width 44 height 27
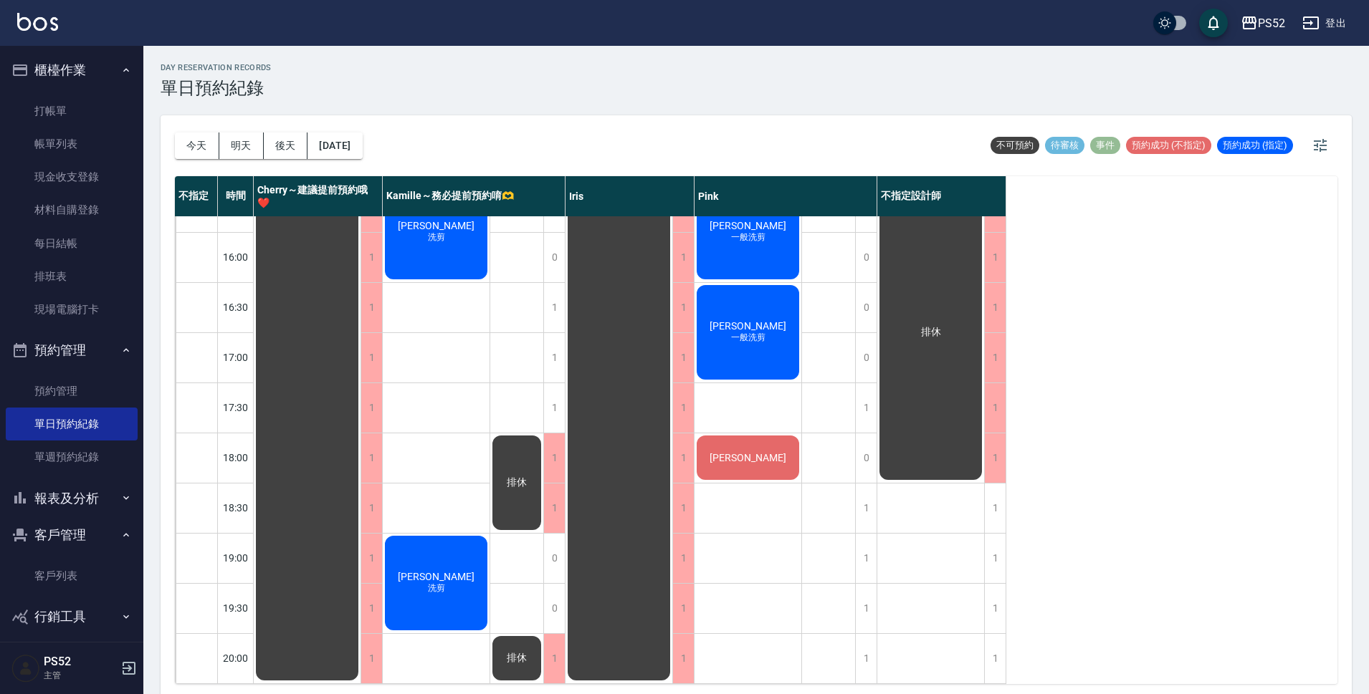
click at [1190, 401] on div "不指定 時間 Cherry～建議提前預約哦❤️ [PERSON_NAME]～務必提前預約唷🫶 [PERSON_NAME] 不指定設計師 10:30 11:00…" at bounding box center [756, 430] width 1162 height 508
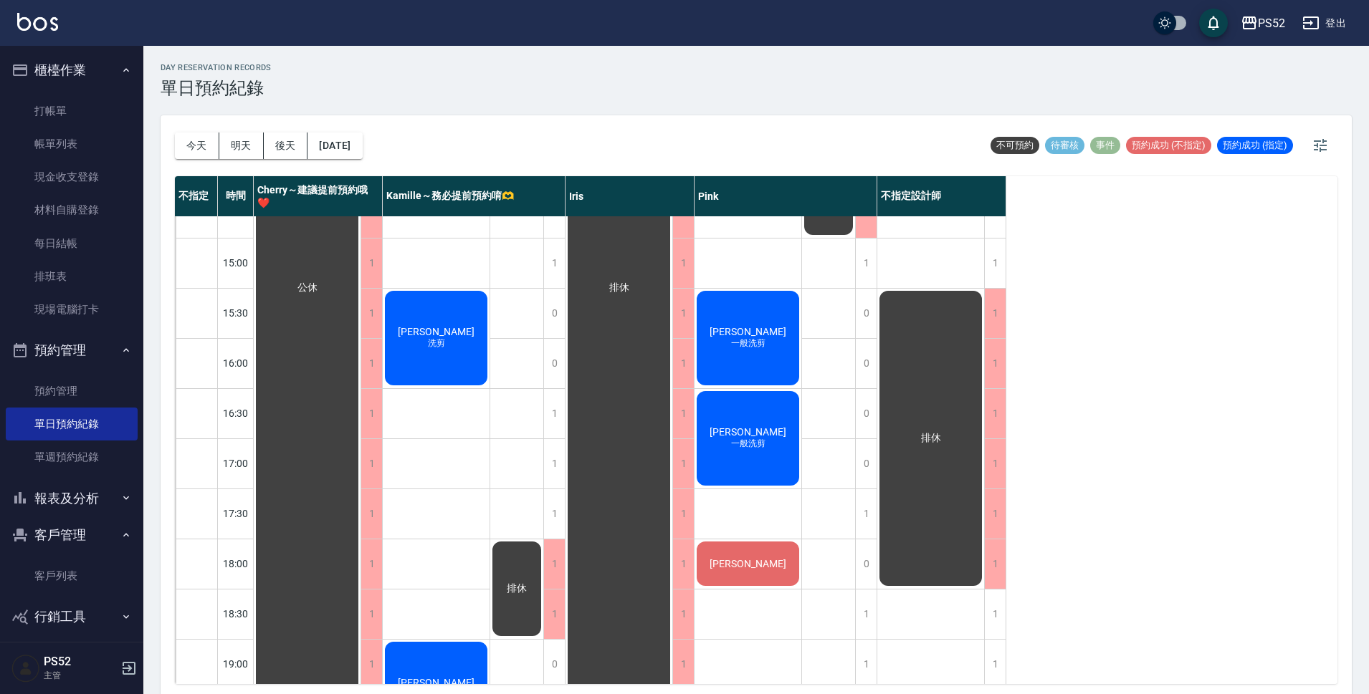
scroll to position [502, 0]
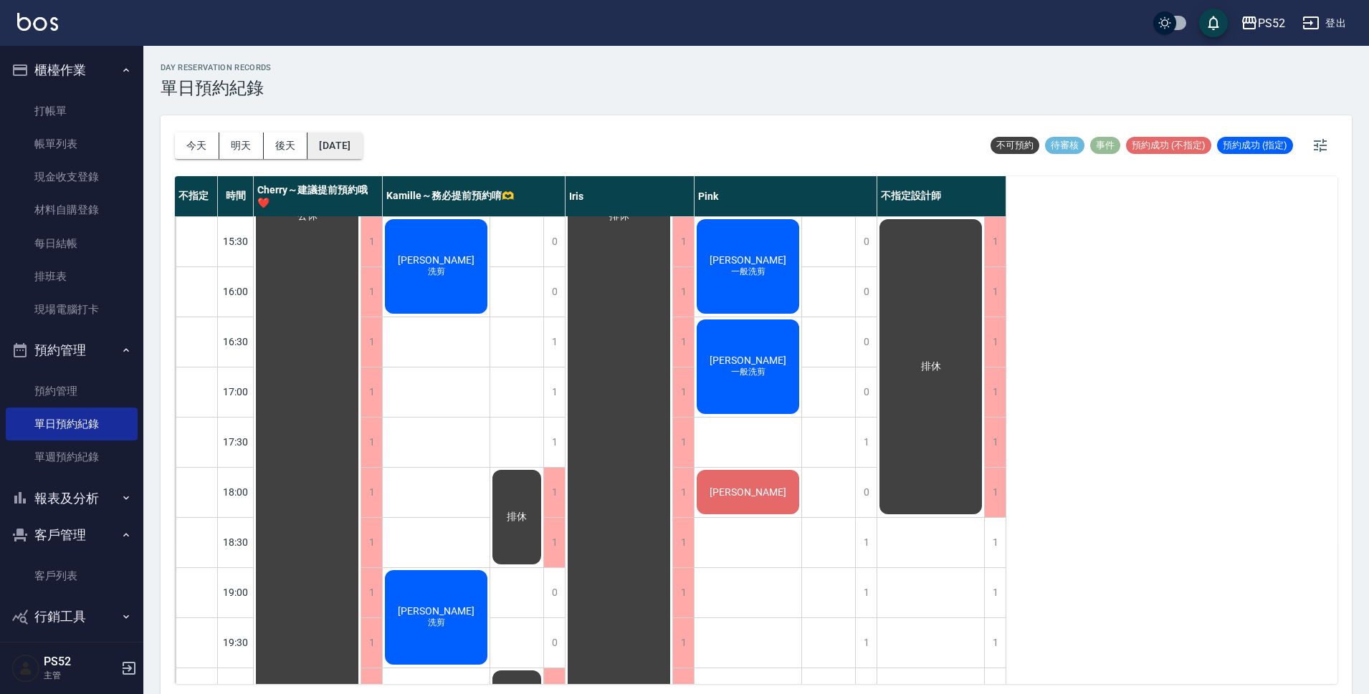
click at [354, 140] on button "[DATE]" at bounding box center [334, 146] width 54 height 27
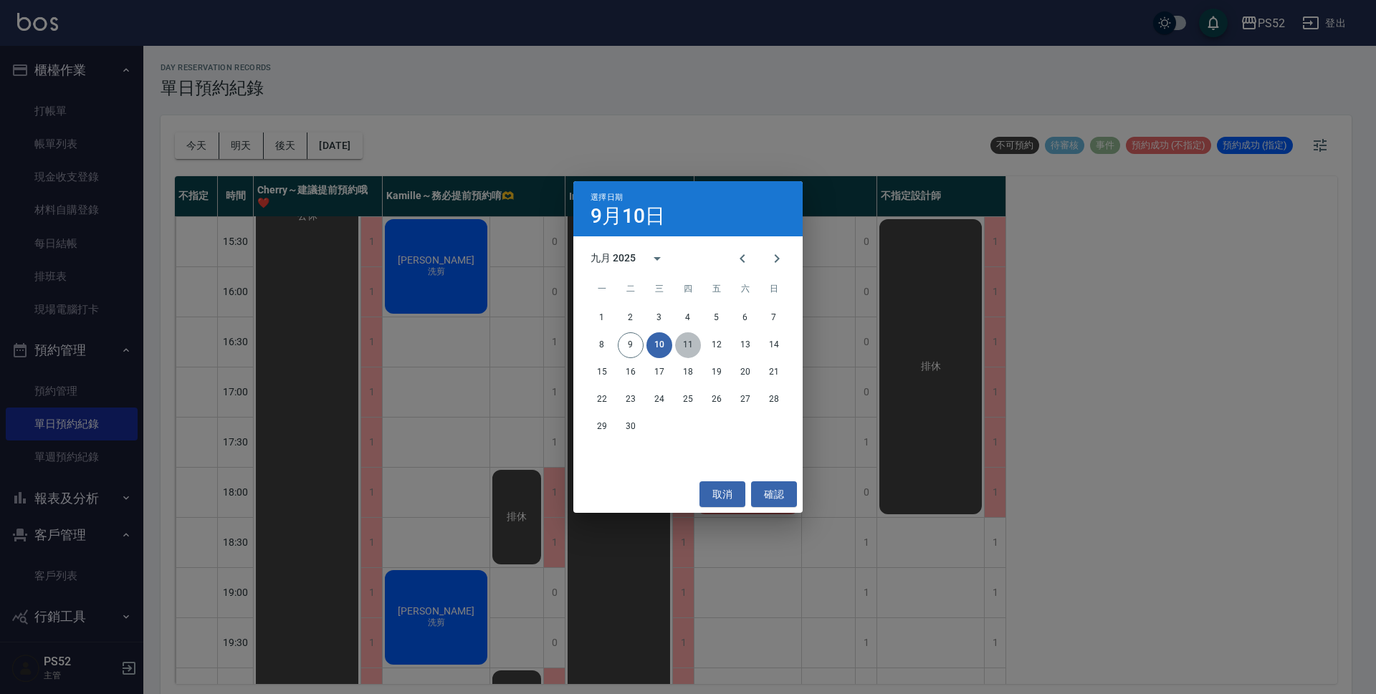
click at [687, 355] on button "11" at bounding box center [688, 346] width 26 height 26
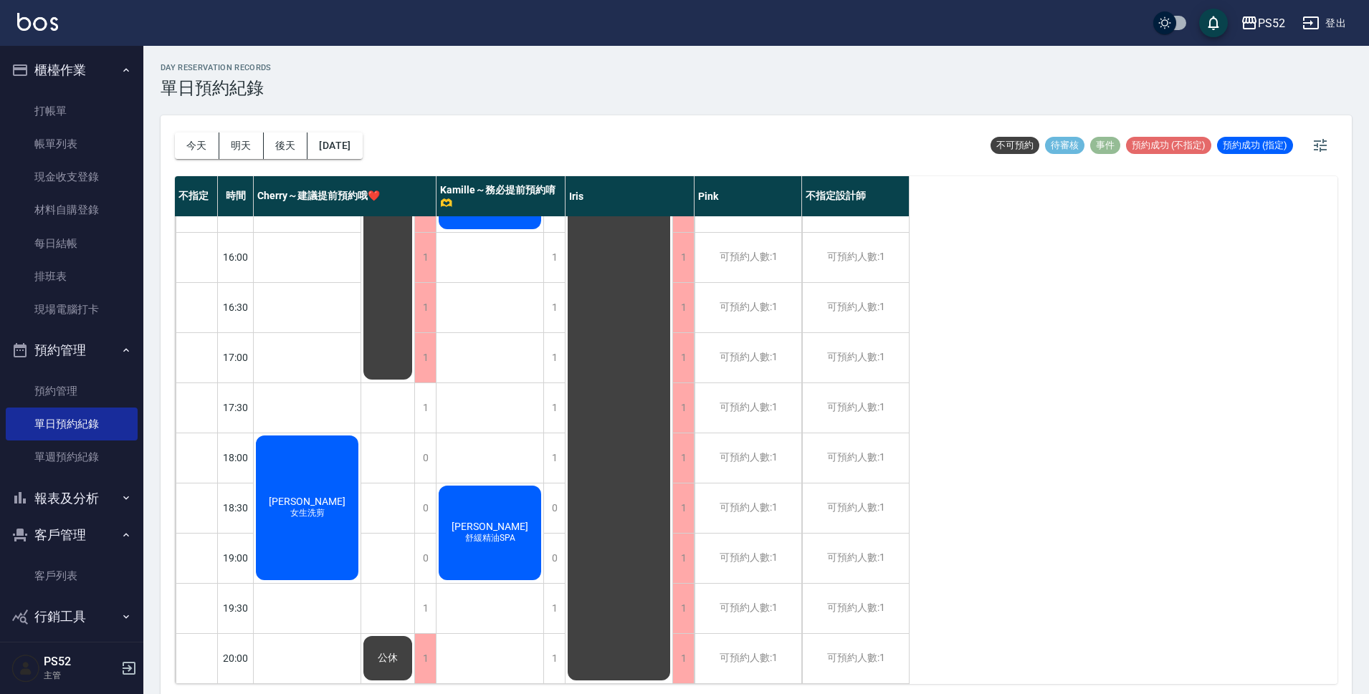
scroll to position [4, 0]
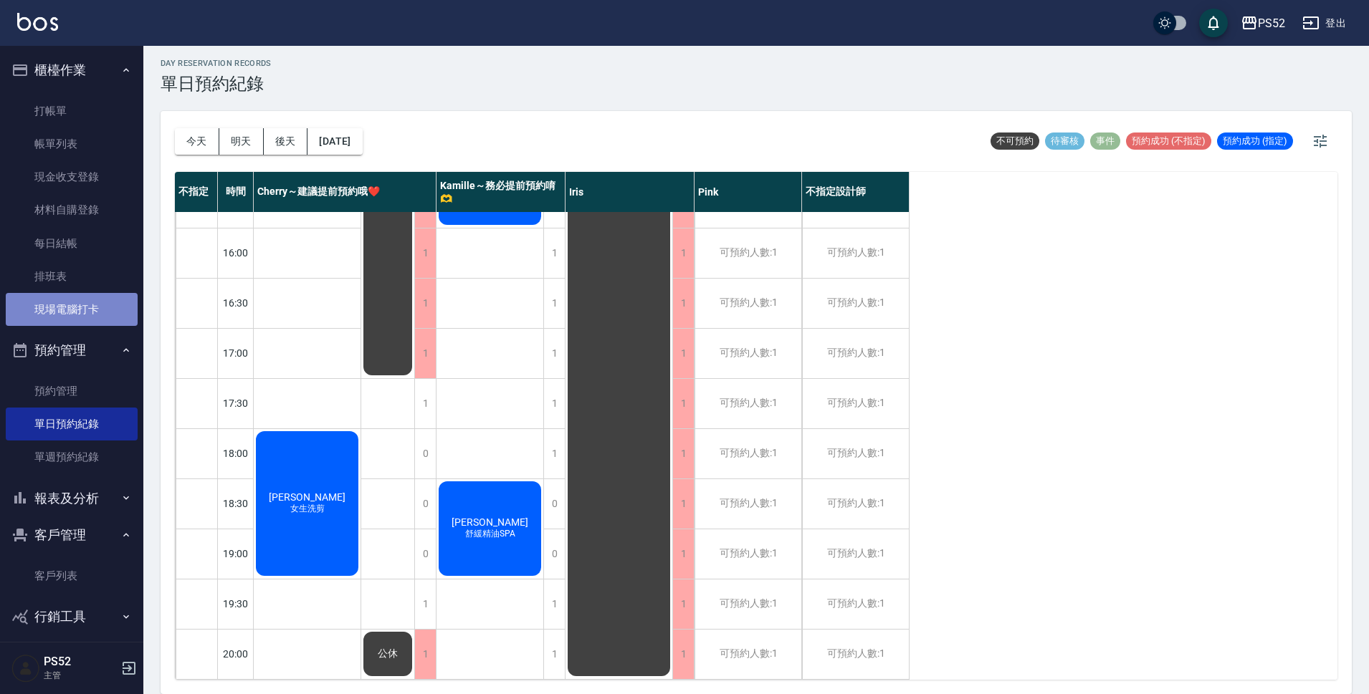
click at [81, 305] on link "現場電腦打卡" at bounding box center [72, 309] width 132 height 33
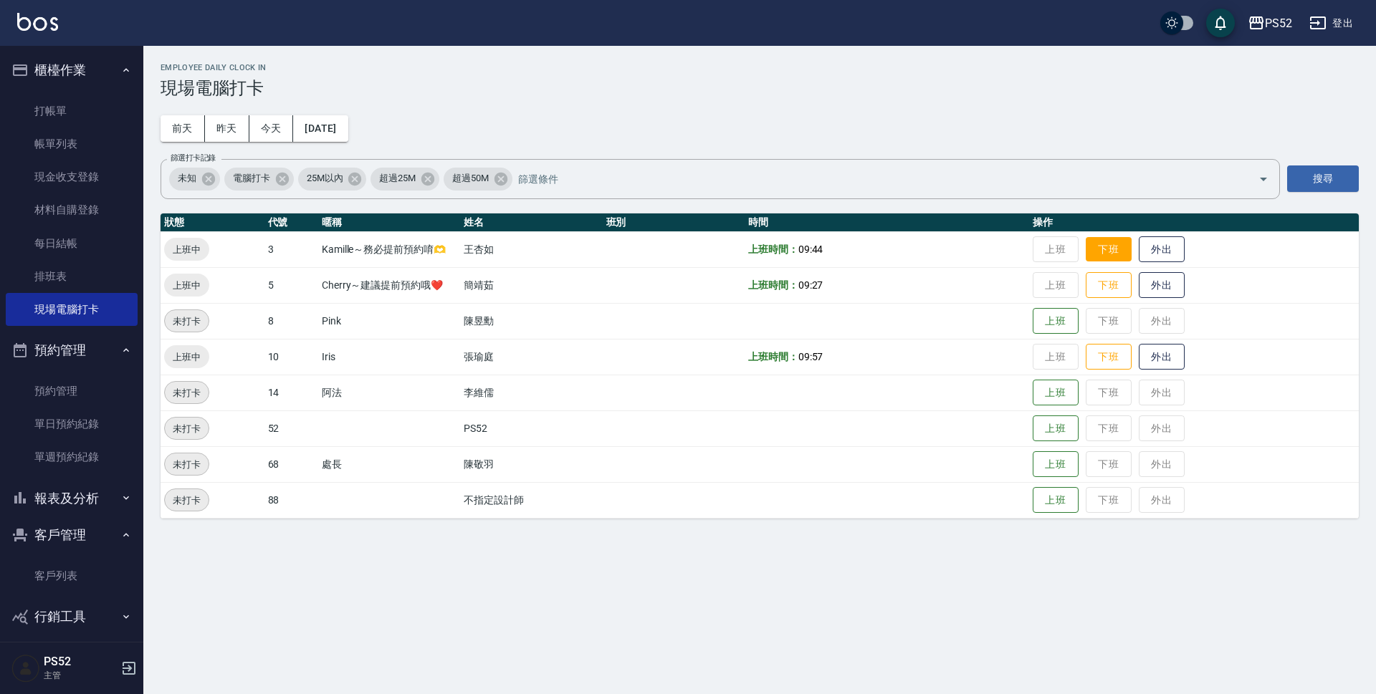
click at [1124, 257] on button "下班" at bounding box center [1109, 249] width 46 height 25
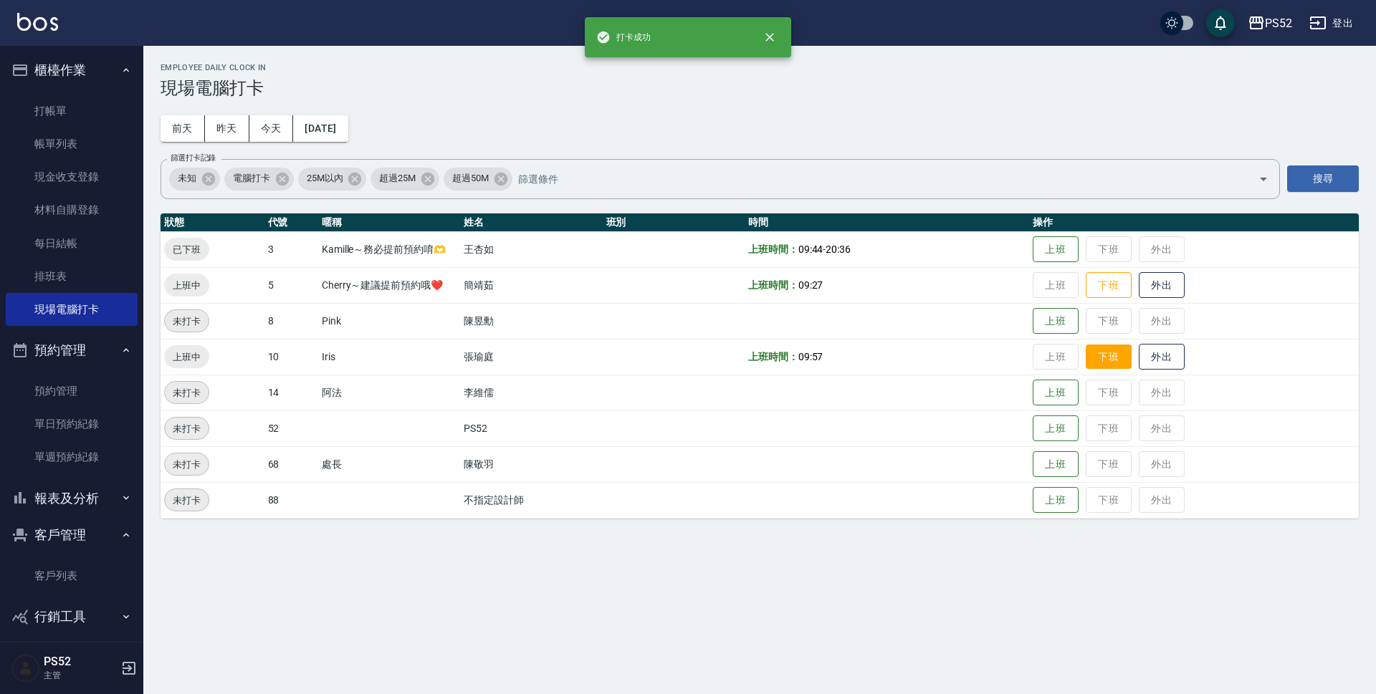
click at [1109, 357] on button "下班" at bounding box center [1109, 357] width 46 height 25
click at [1111, 285] on button "下班" at bounding box center [1109, 285] width 46 height 25
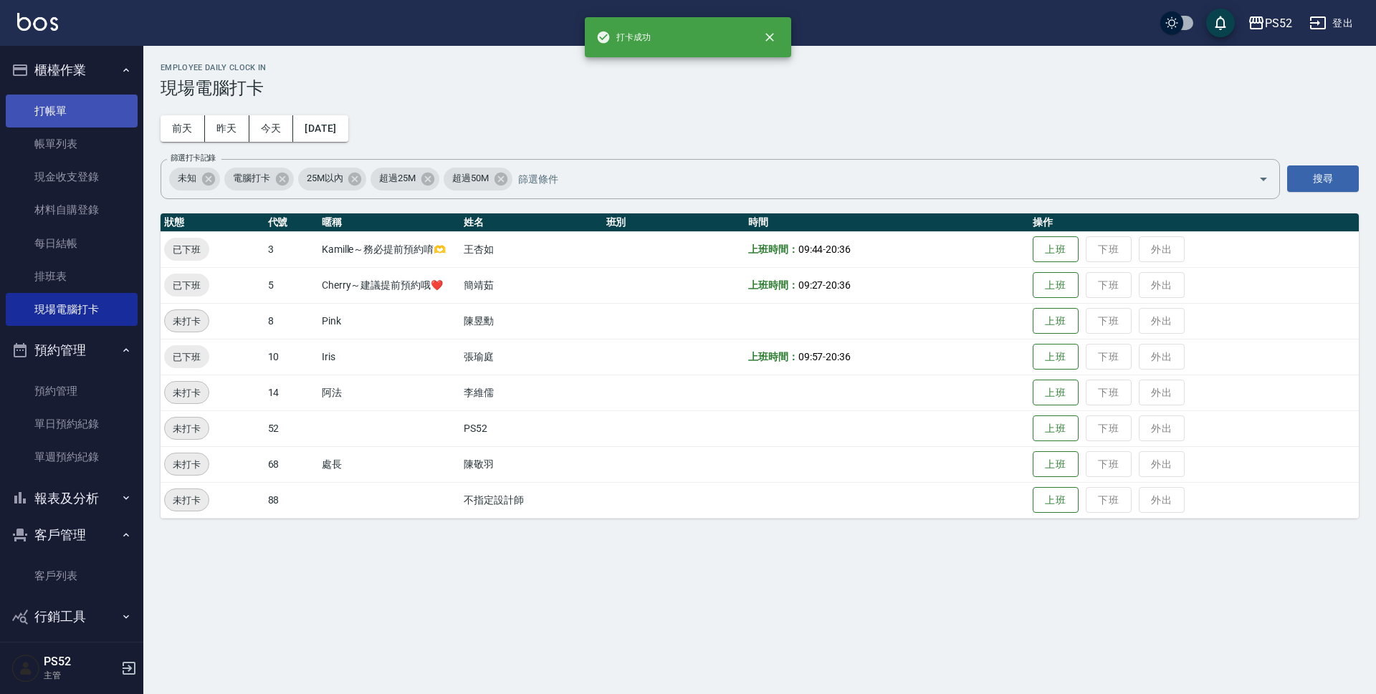
click at [86, 117] on link "打帳單" at bounding box center [72, 111] width 132 height 33
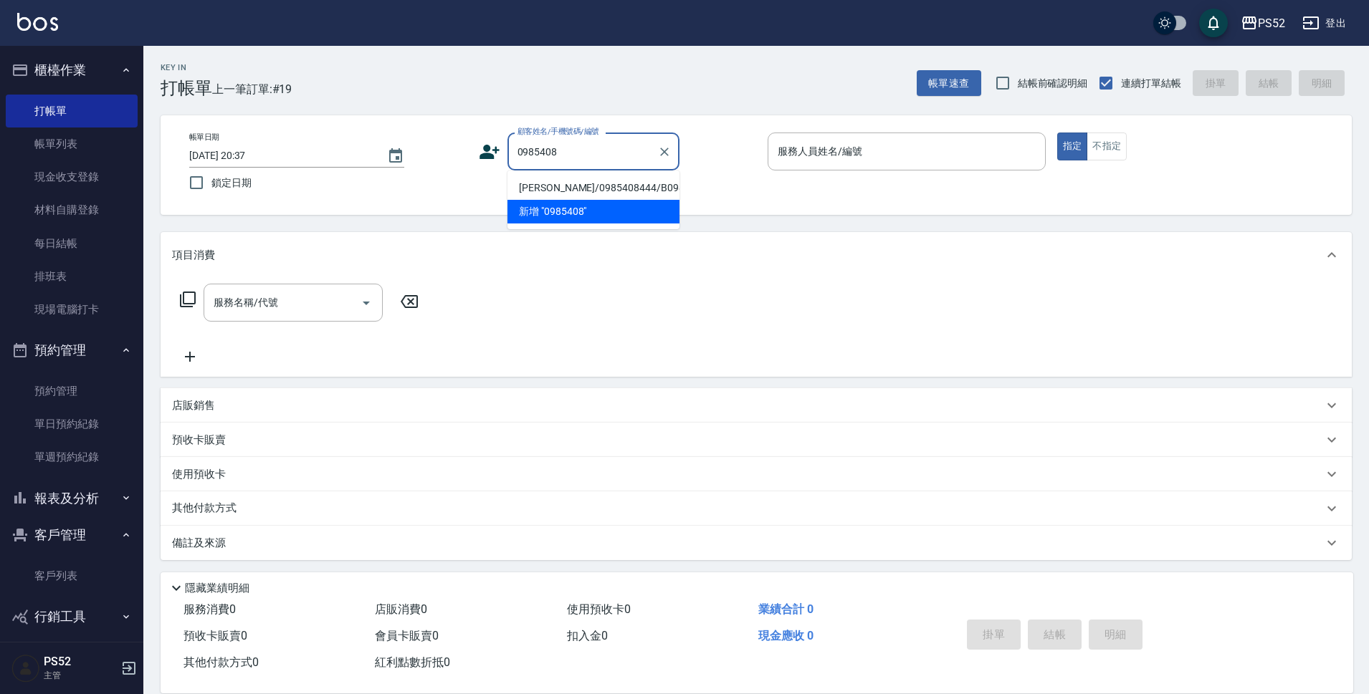
drag, startPoint x: 534, startPoint y: 171, endPoint x: 560, endPoint y: 194, distance: 35.1
click at [554, 194] on li "[PERSON_NAME]/0985408444/B0985408444" at bounding box center [593, 188] width 172 height 24
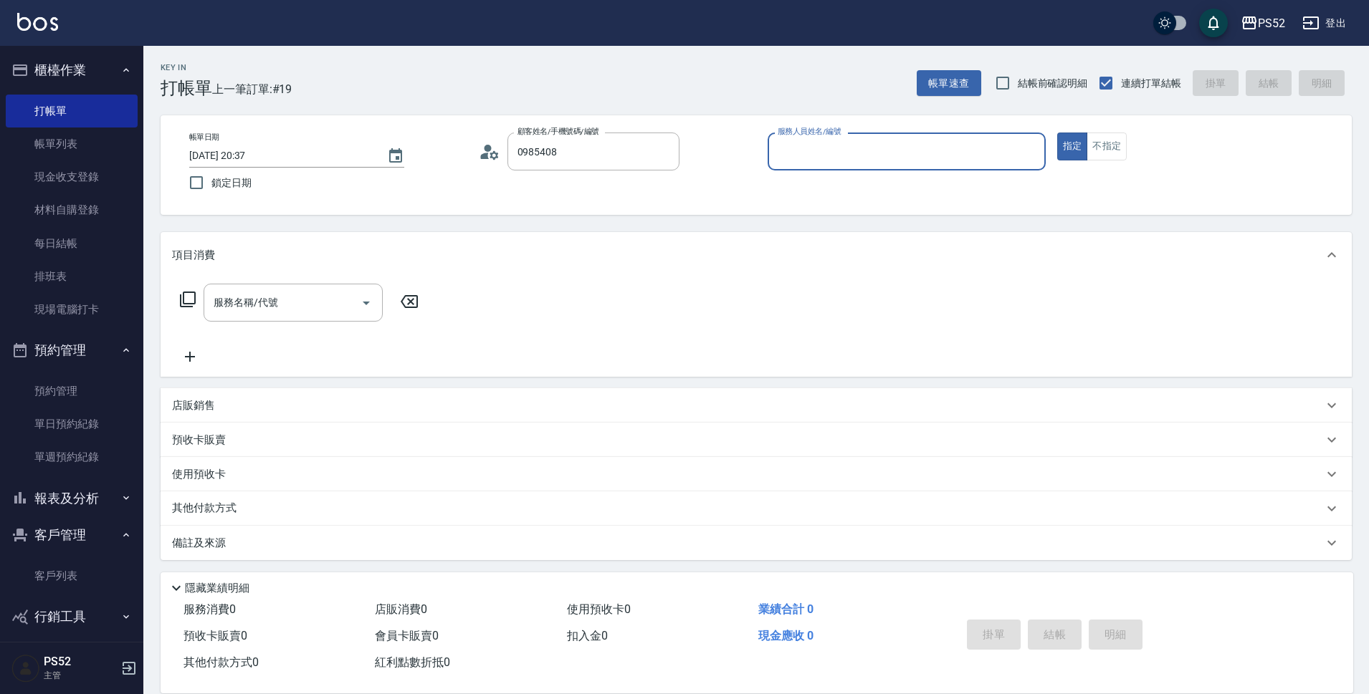
type input "[PERSON_NAME]/0985408444/B0985408444"
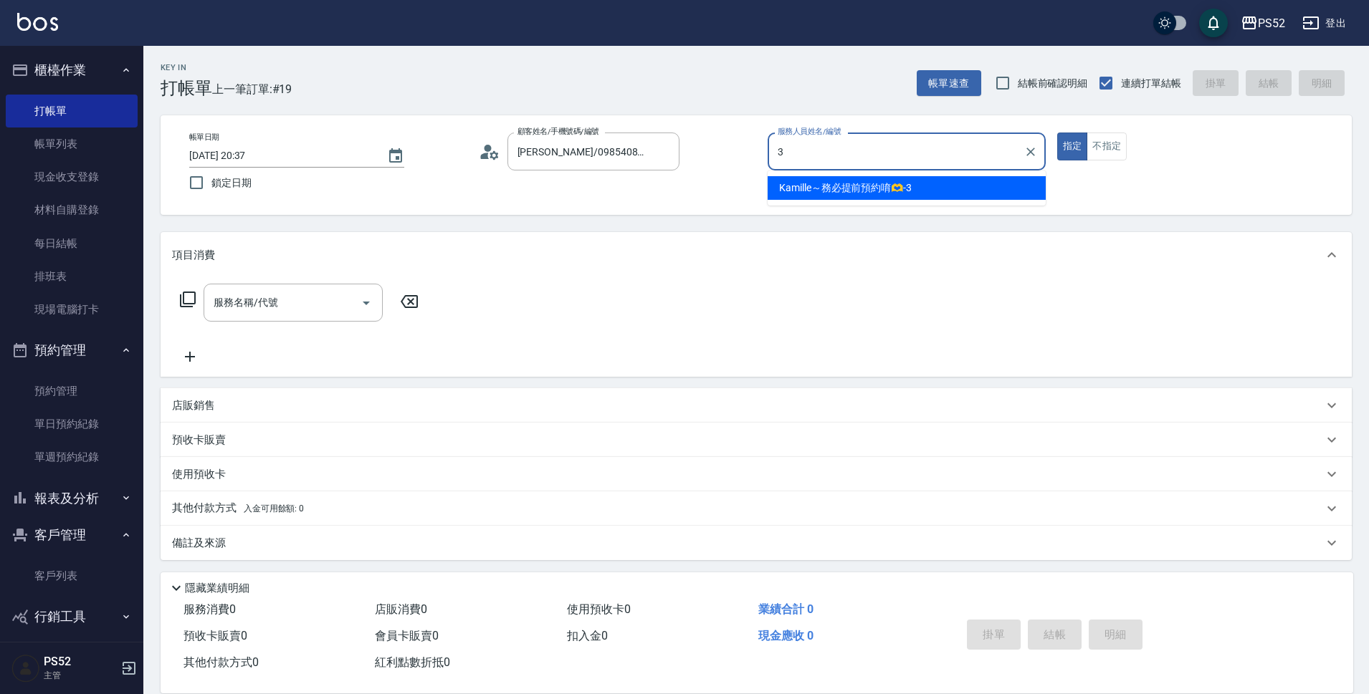
type input "3"
type button "true"
type input "Kamille～務必提前預約唷🫶-3"
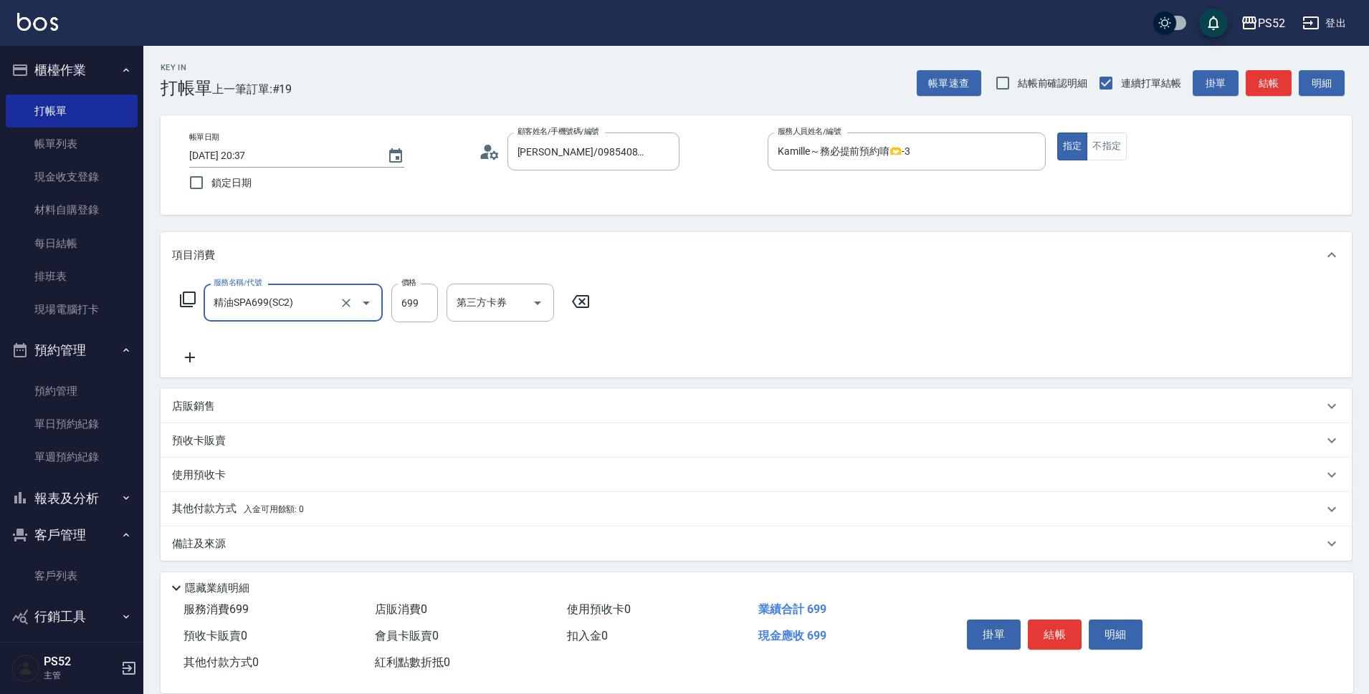
type input "精油SPA699(SC2)"
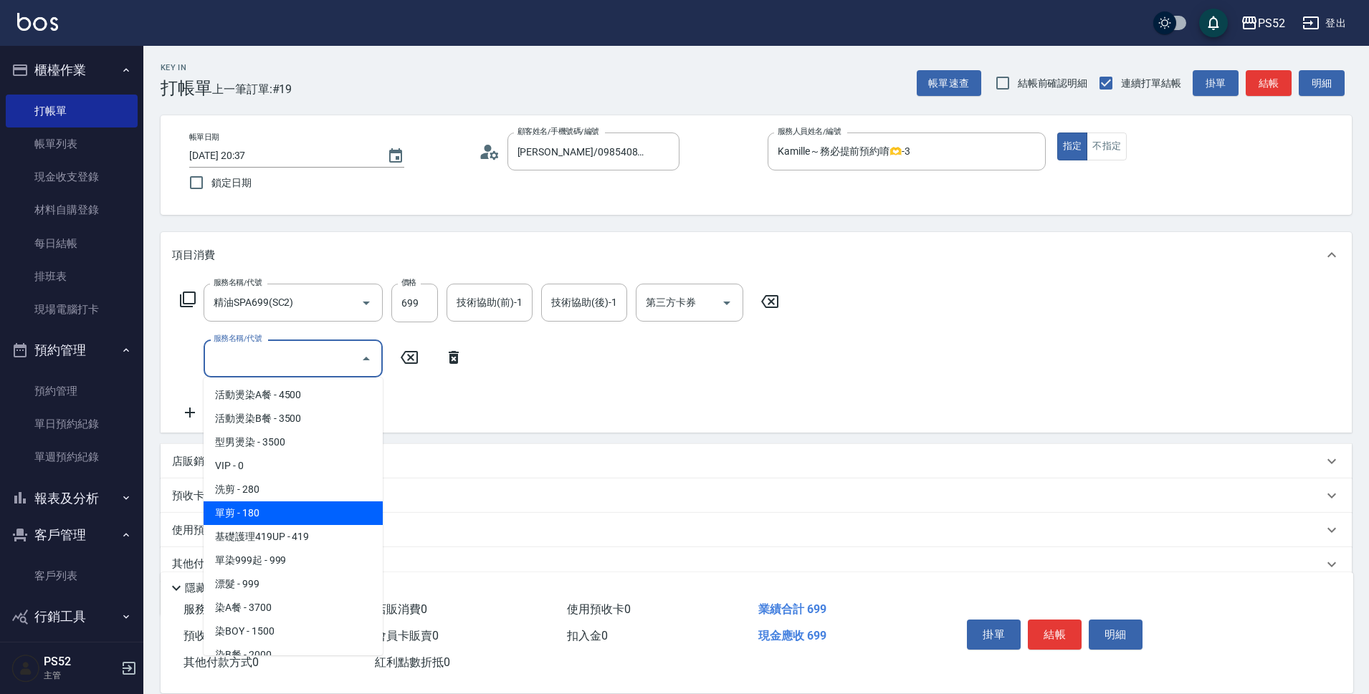
type input "單剪(C2)"
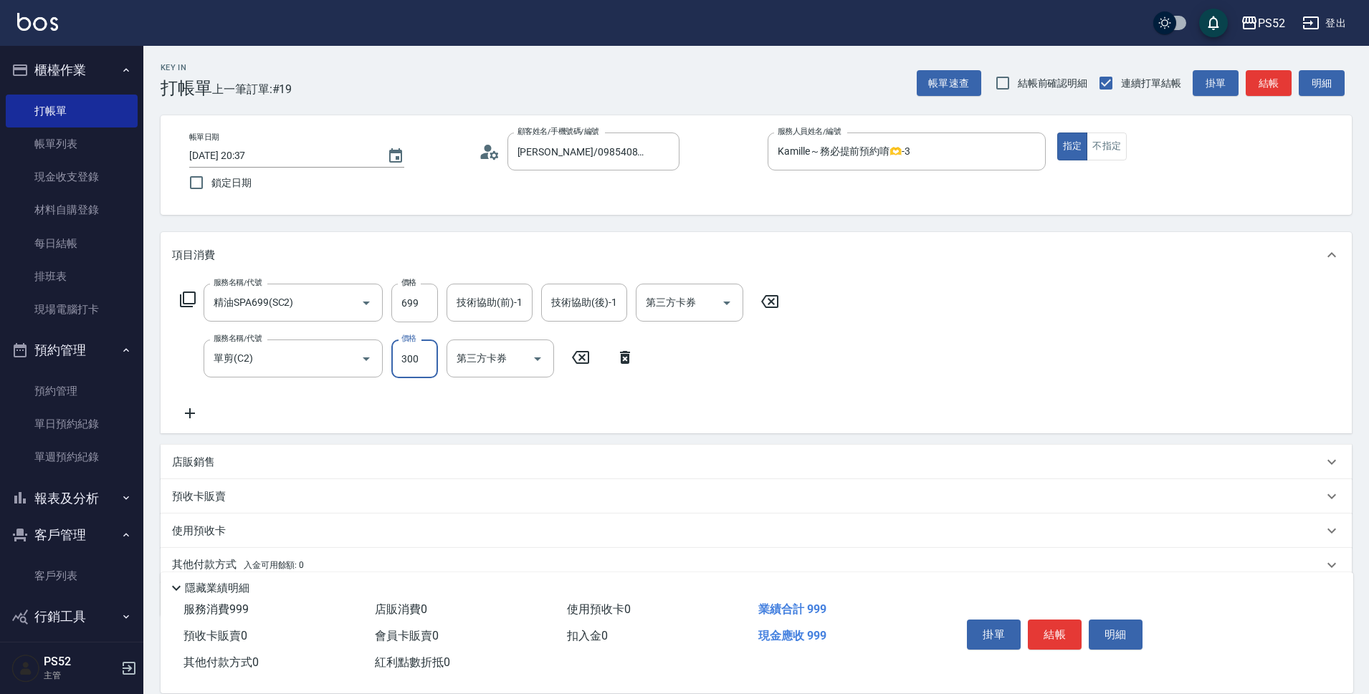
type input "300"
click at [1049, 614] on div "掛單 結帳 明細" at bounding box center [1054, 636] width 187 height 45
click at [1059, 627] on button "結帳" at bounding box center [1055, 635] width 54 height 30
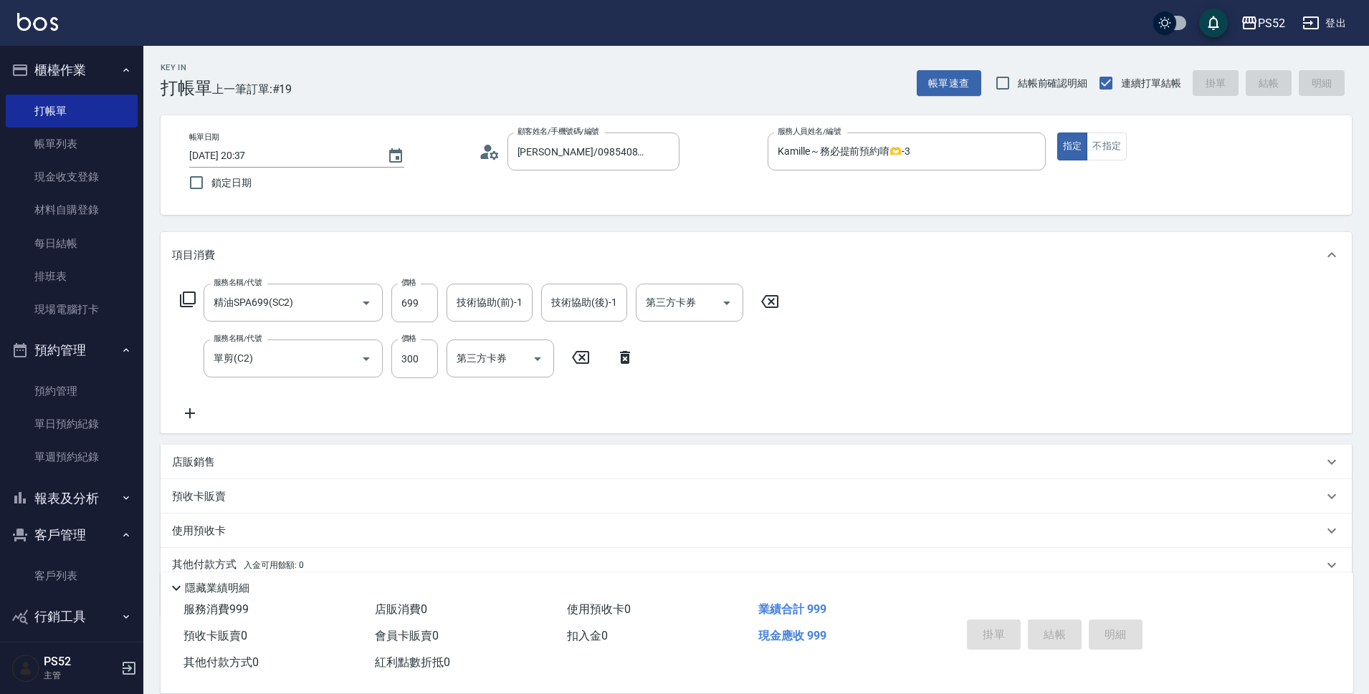
type input "[DATE] 20:45"
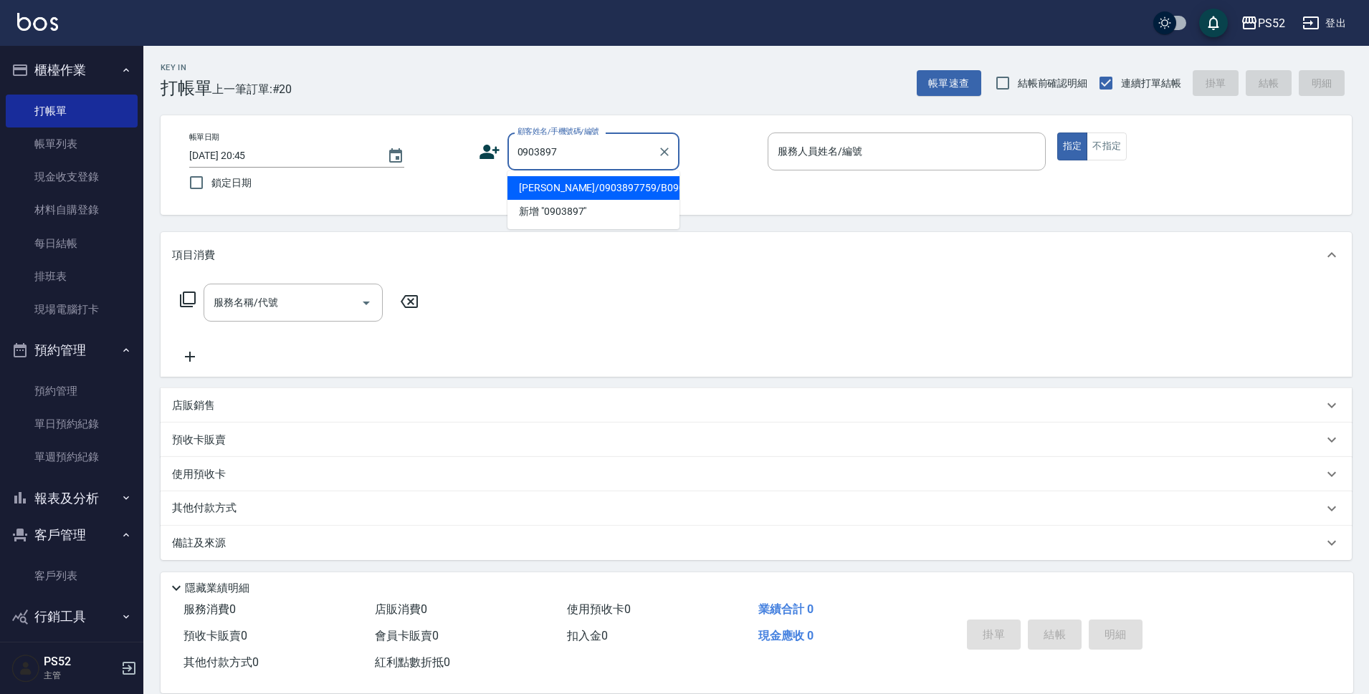
click at [623, 200] on li "[PERSON_NAME]/0903897759/B0903897759" at bounding box center [593, 188] width 172 height 24
type input "[PERSON_NAME]/0903897759/B0903897759"
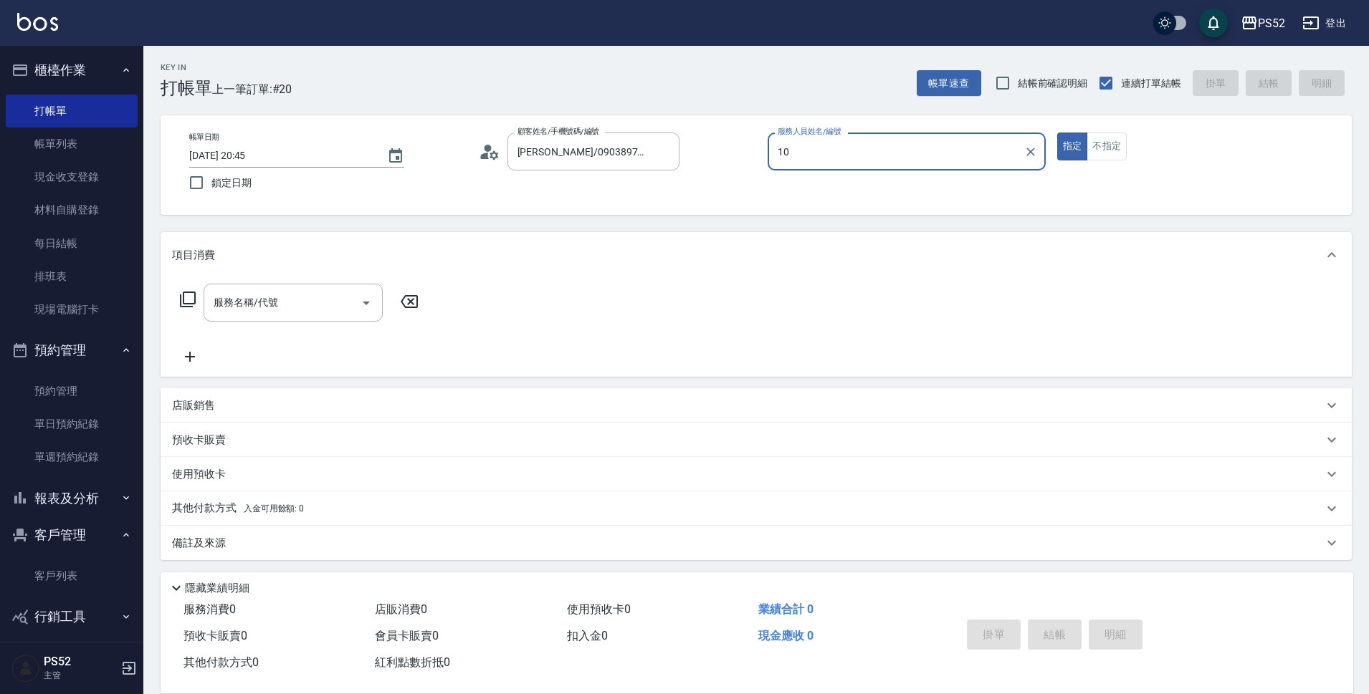
type input "Iris-10"
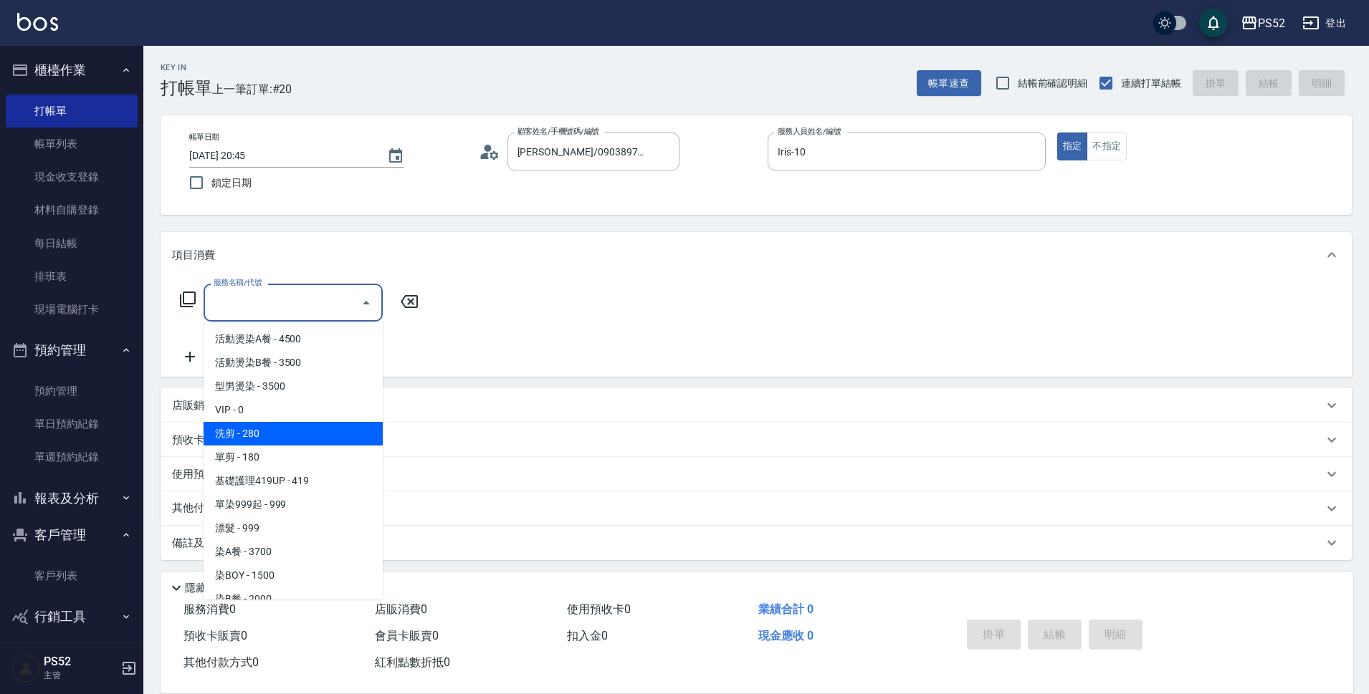
type input "洗剪(C1)"
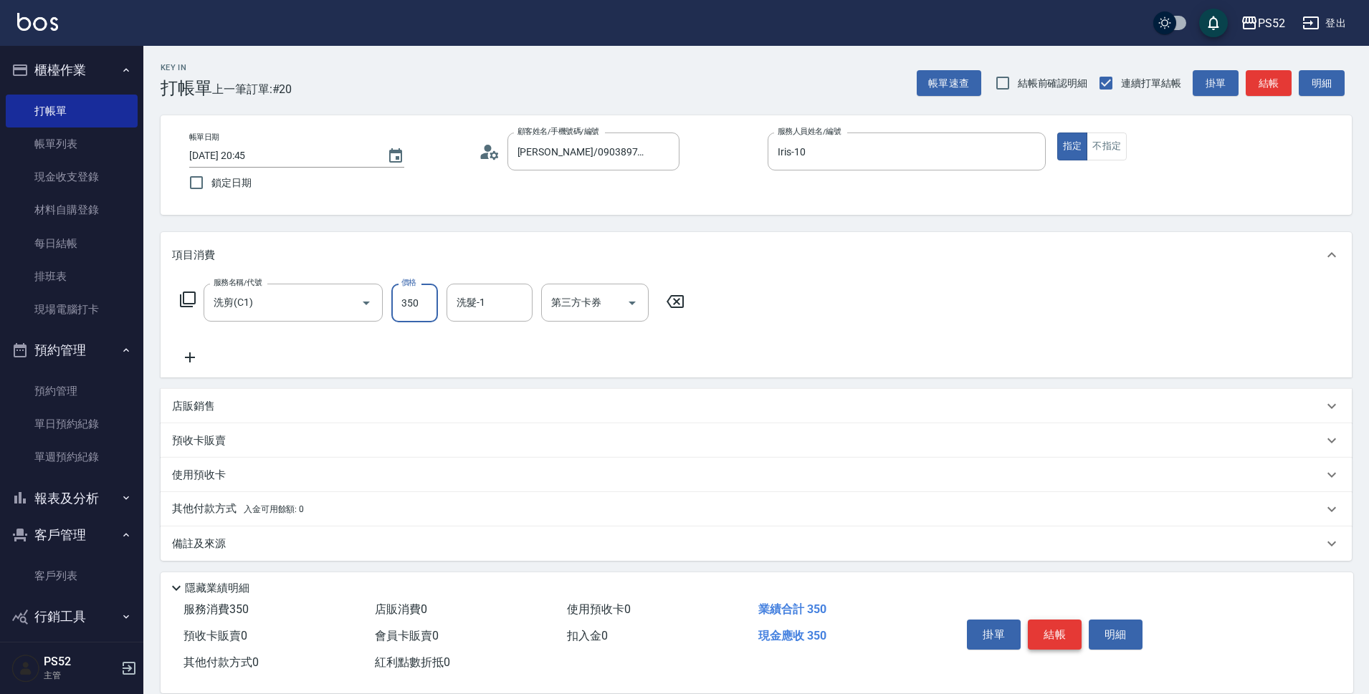
type input "350"
click at [1054, 638] on button "結帳" at bounding box center [1055, 635] width 54 height 30
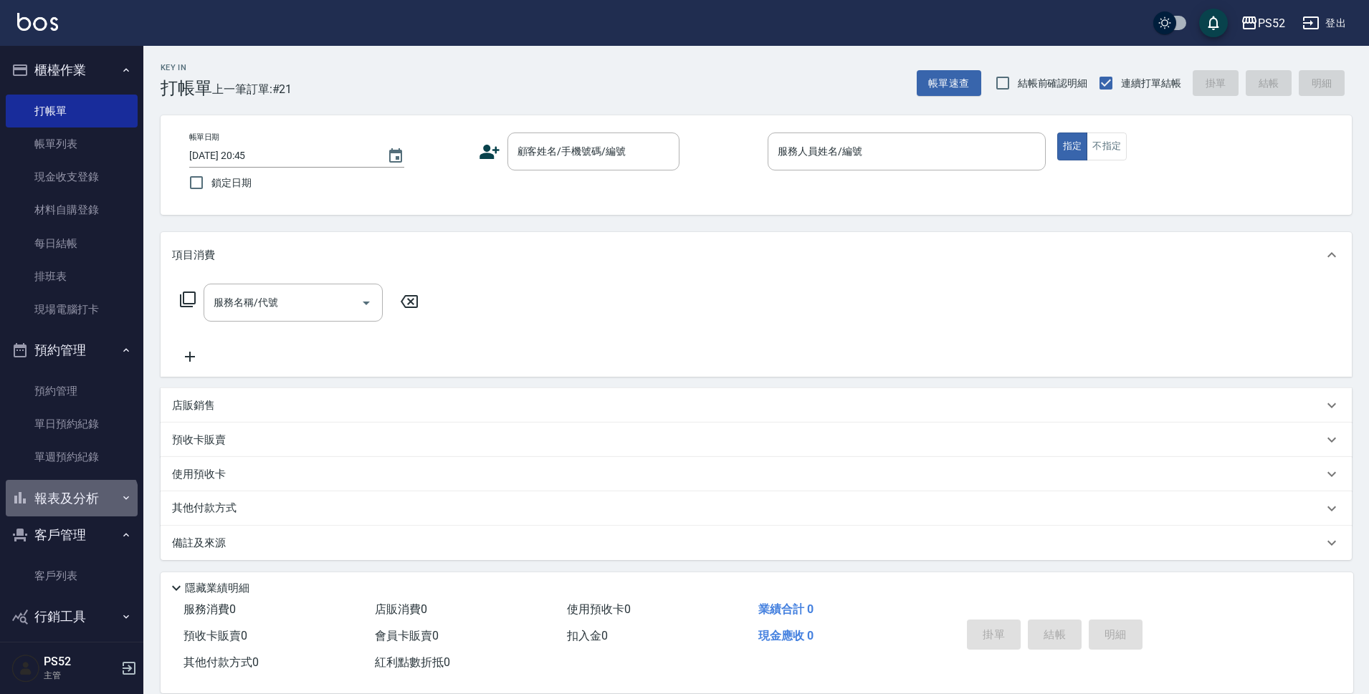
click at [70, 505] on button "報表及分析" at bounding box center [72, 498] width 132 height 37
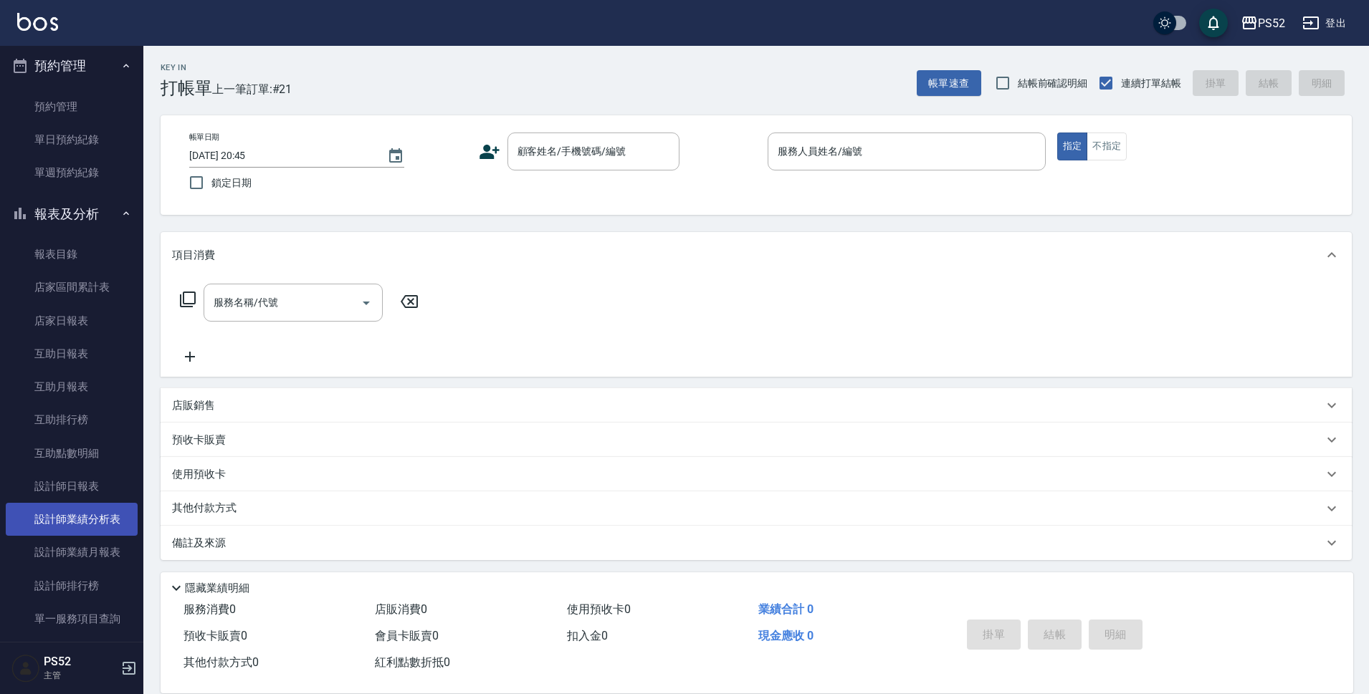
scroll to position [287, 0]
drag, startPoint x: 82, startPoint y: 477, endPoint x: 90, endPoint y: 478, distance: 7.3
click at [83, 477] on link "設計師日報表" at bounding box center [72, 484] width 132 height 33
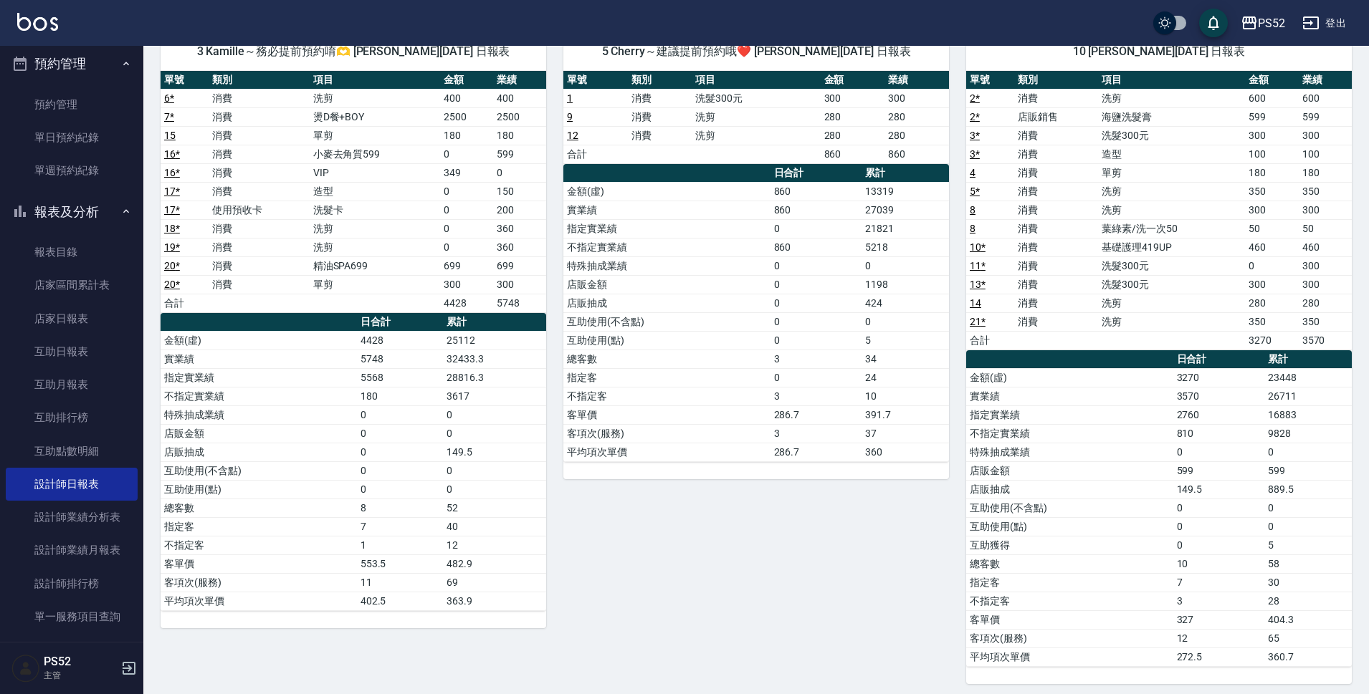
scroll to position [133, 0]
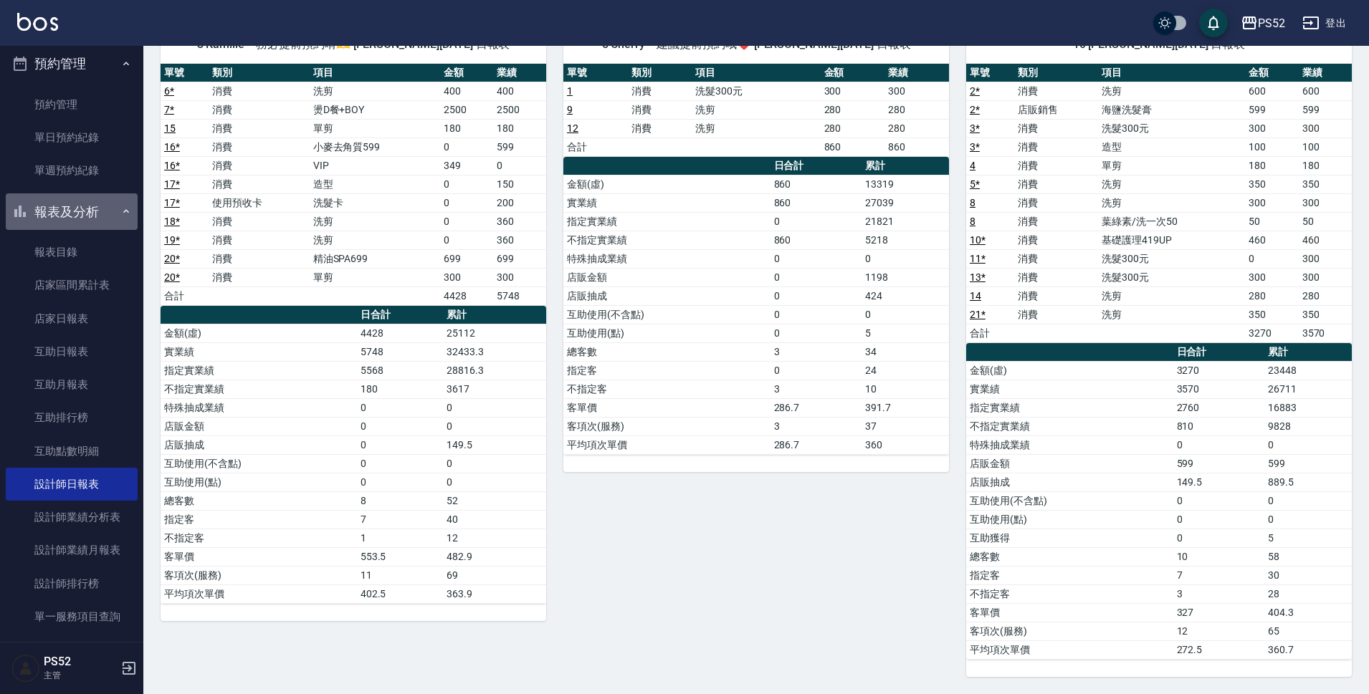
click at [121, 198] on button "報表及分析" at bounding box center [72, 212] width 132 height 37
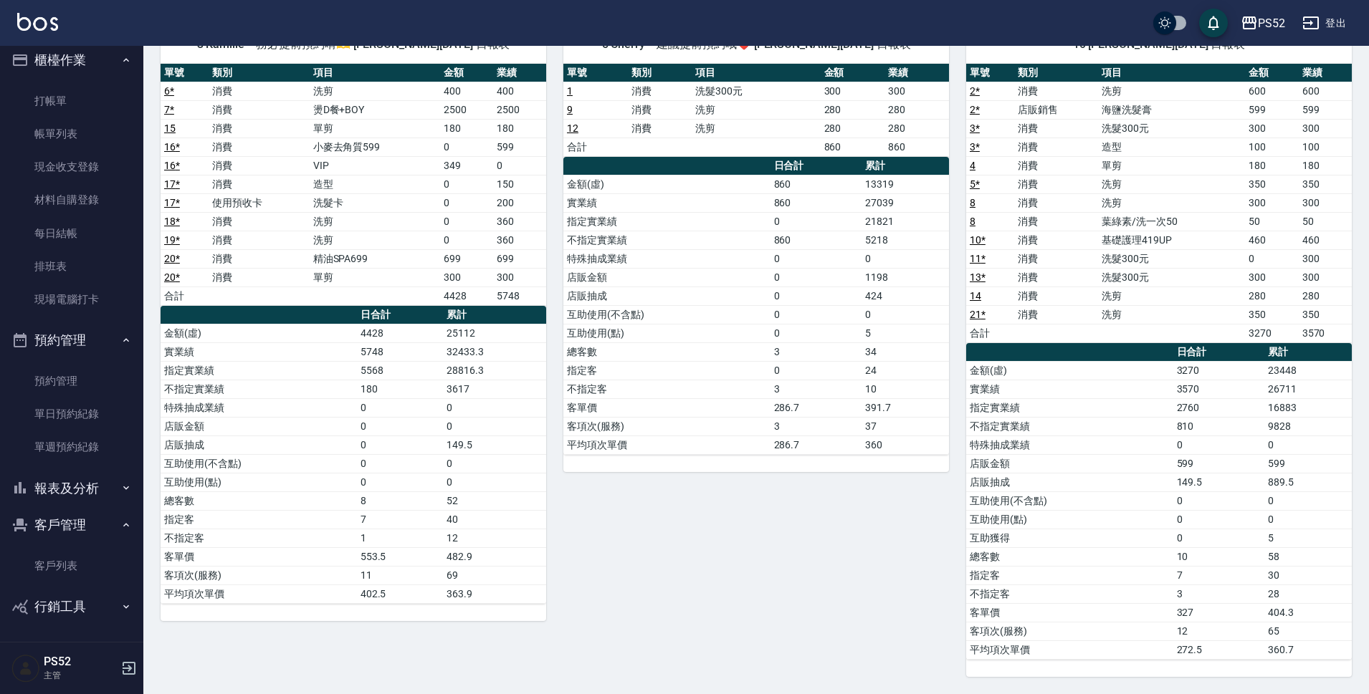
scroll to position [10, 0]
click at [42, 112] on link "打帳單" at bounding box center [72, 101] width 132 height 33
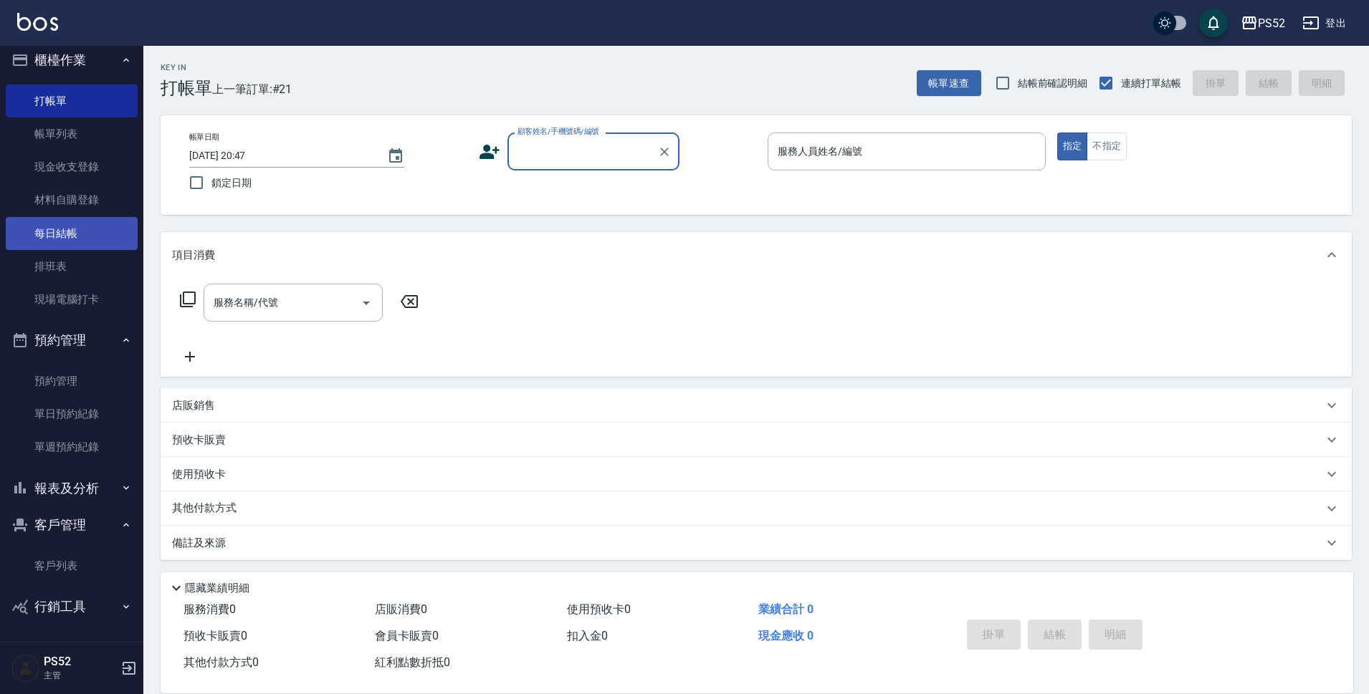
click at [65, 239] on link "每日結帳" at bounding box center [72, 233] width 132 height 33
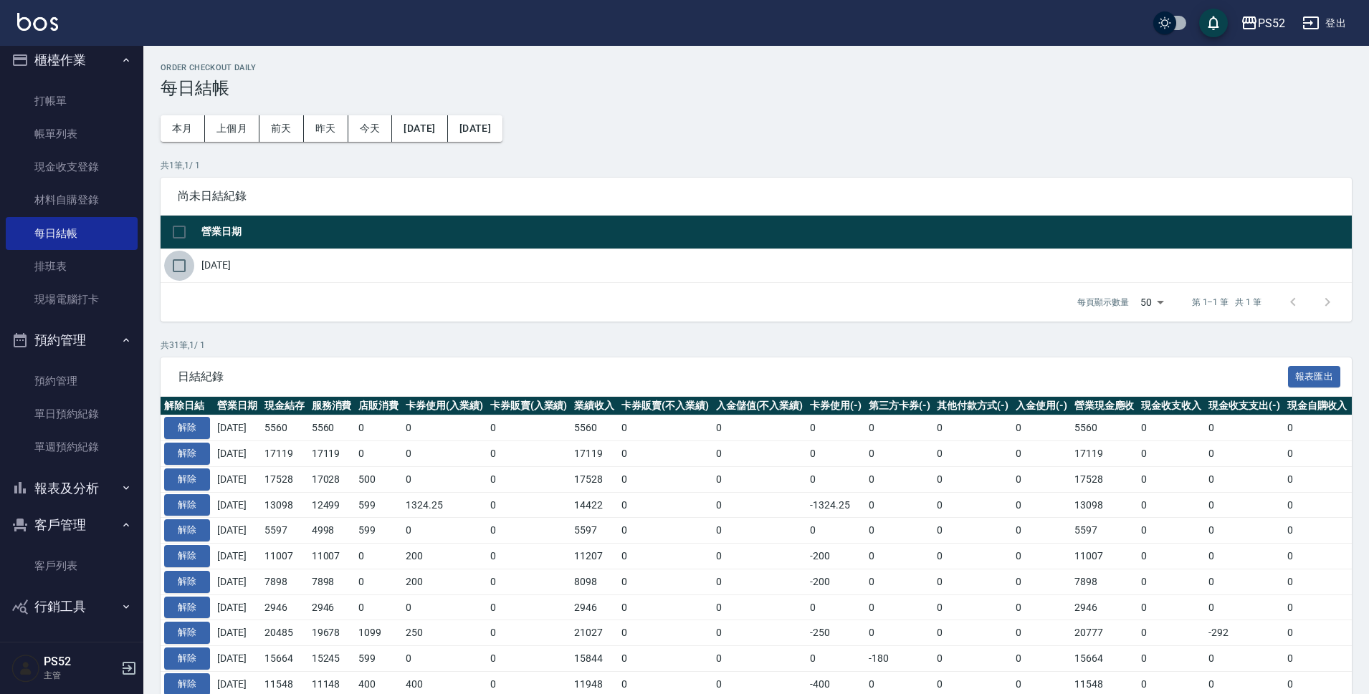
click at [173, 266] on input "checkbox" at bounding box center [179, 266] width 30 height 30
checkbox input "true"
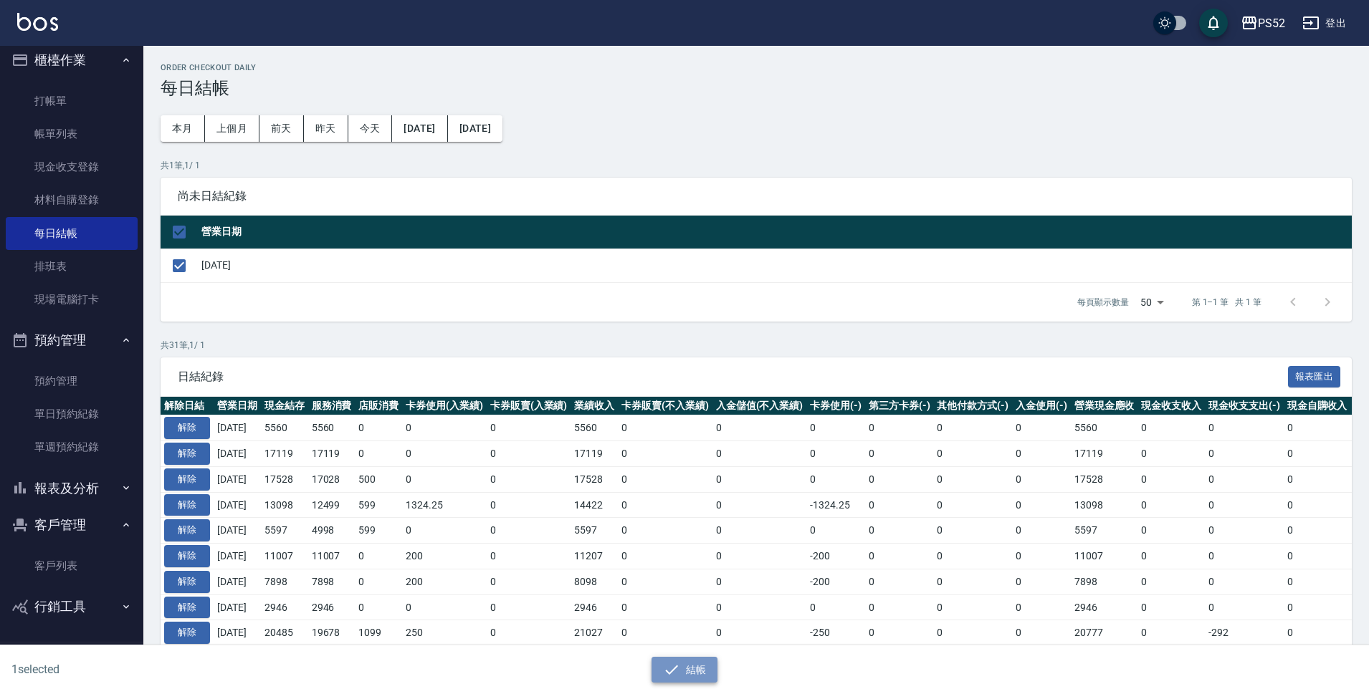
click at [676, 678] on icon "button" at bounding box center [671, 670] width 17 height 17
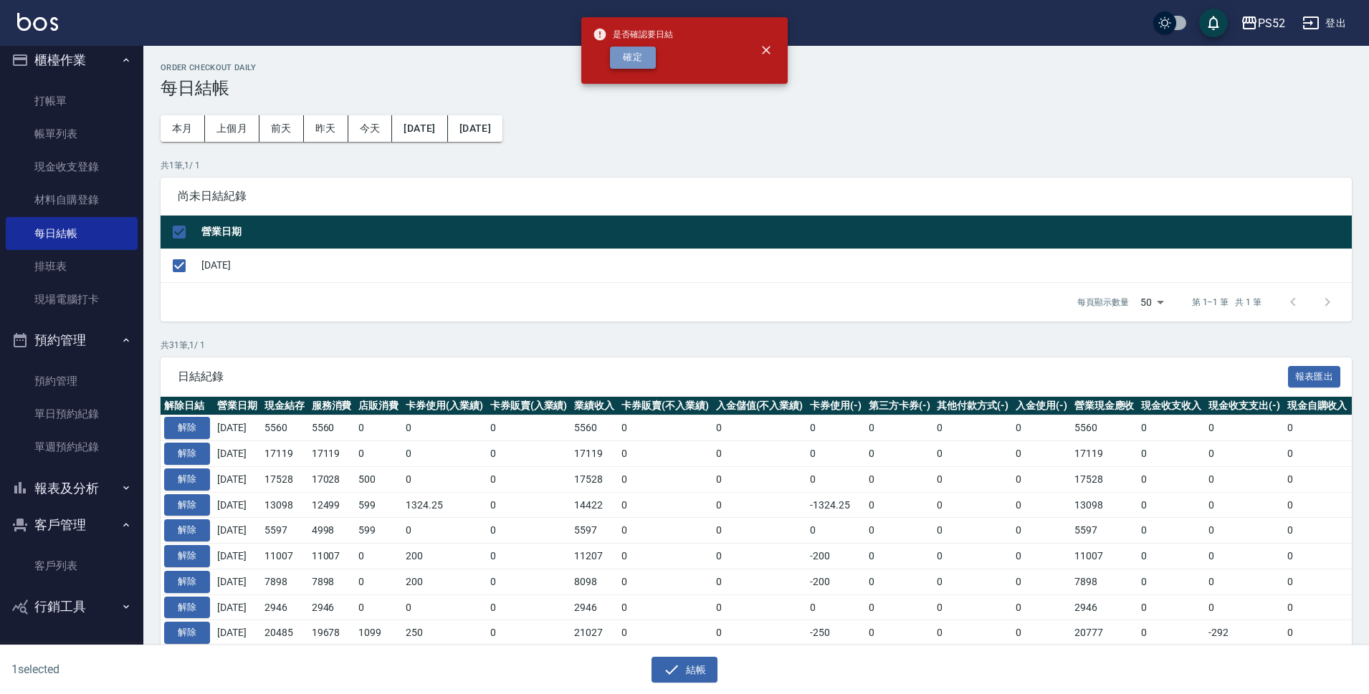
click at [613, 49] on button "確定" at bounding box center [633, 58] width 46 height 22
checkbox input "false"
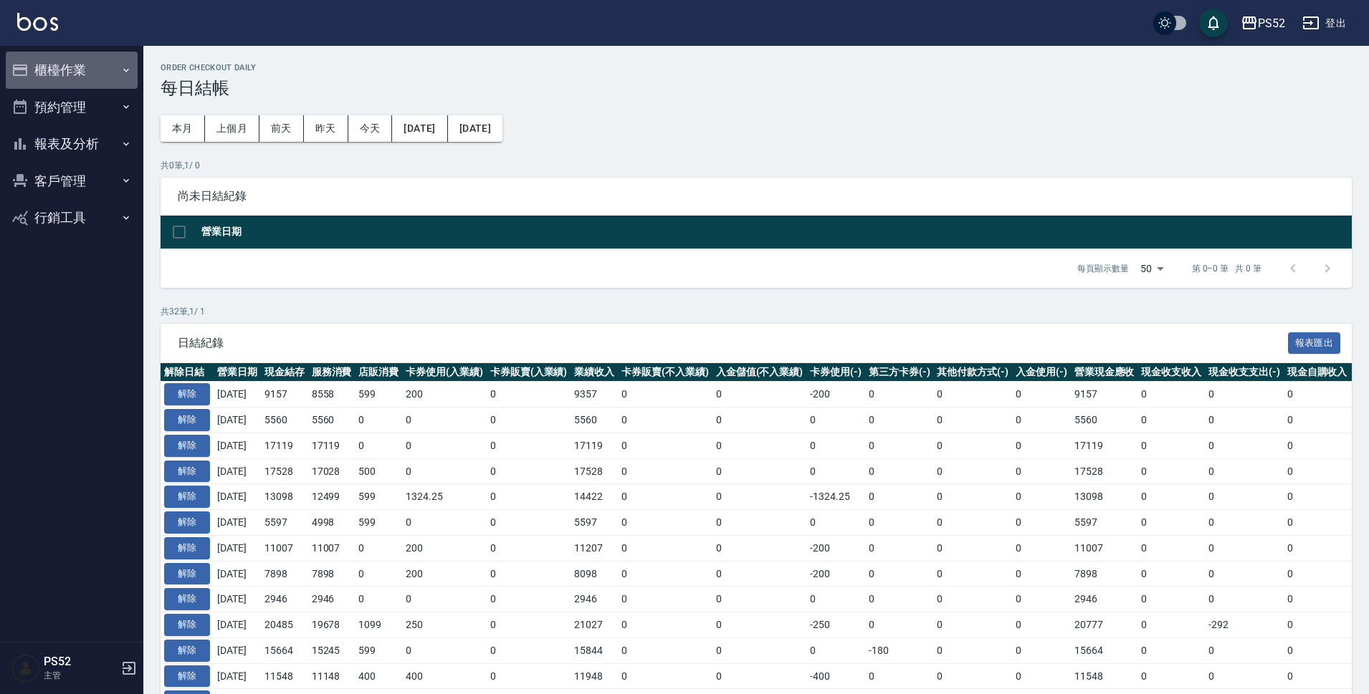
click at [91, 71] on button "櫃檯作業" at bounding box center [72, 70] width 132 height 37
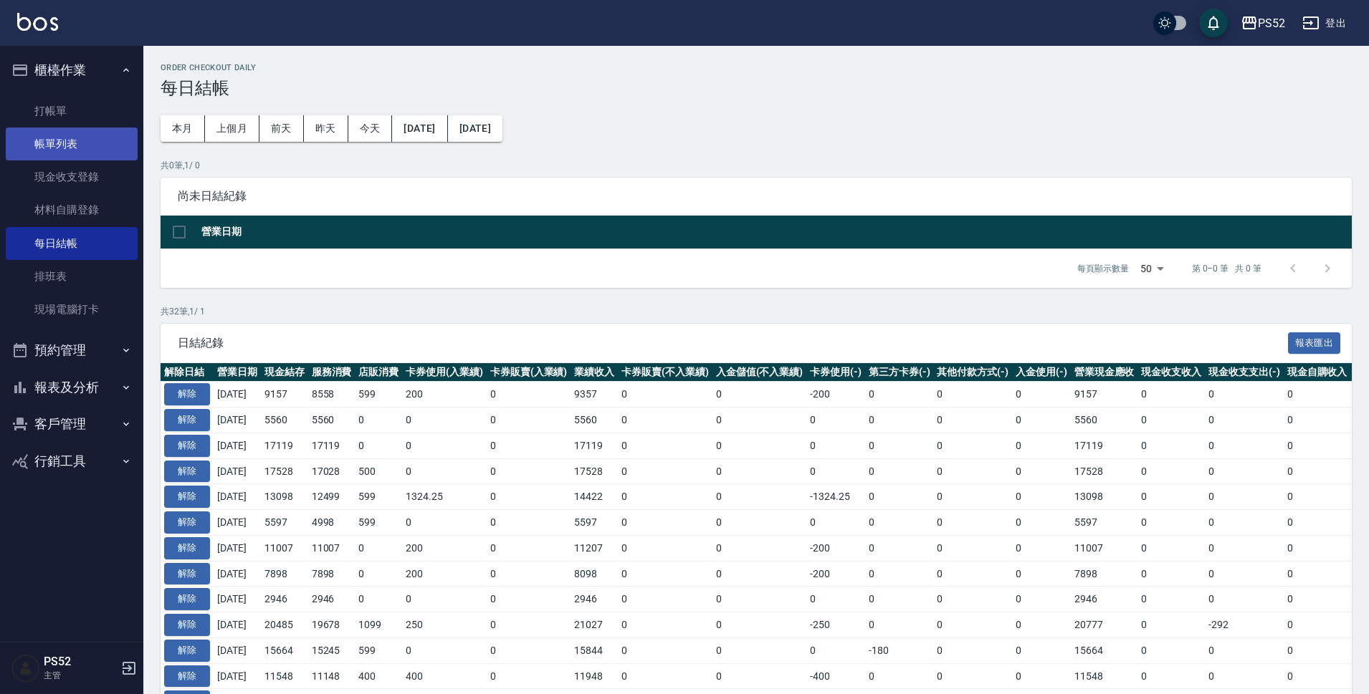
click at [87, 135] on link "帳單列表" at bounding box center [72, 144] width 132 height 33
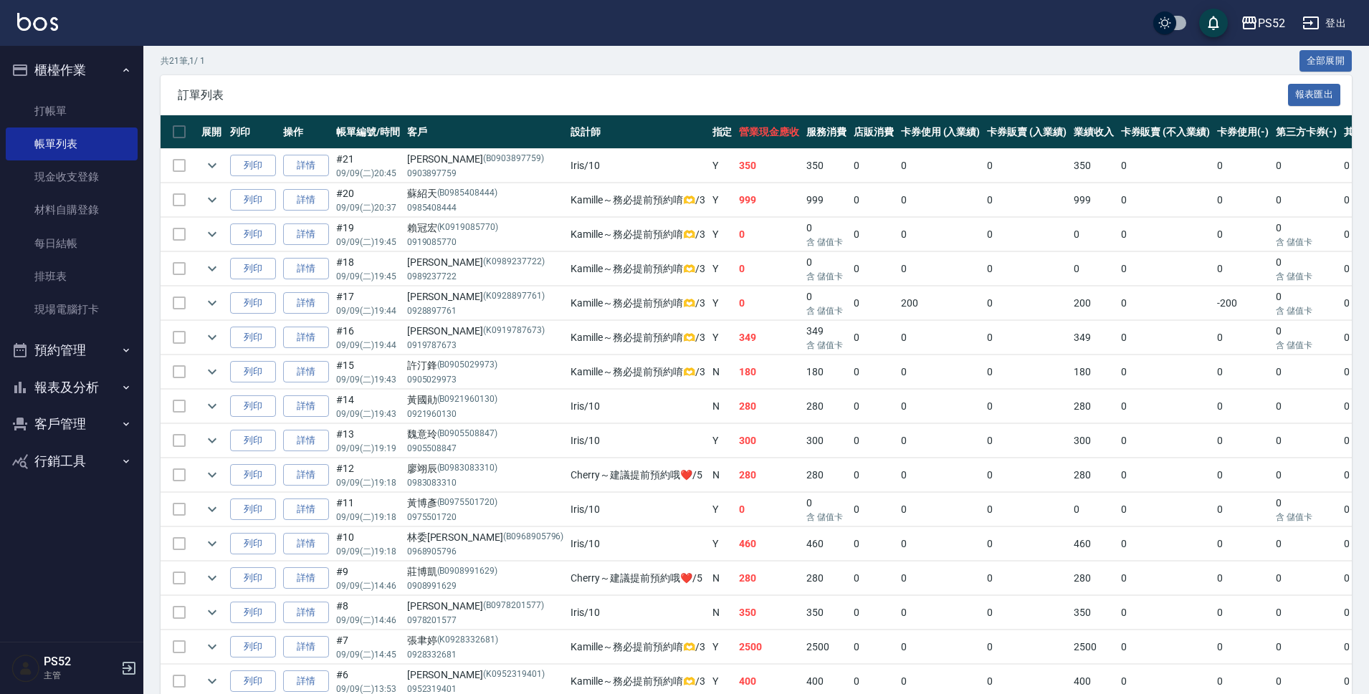
scroll to position [263, 0]
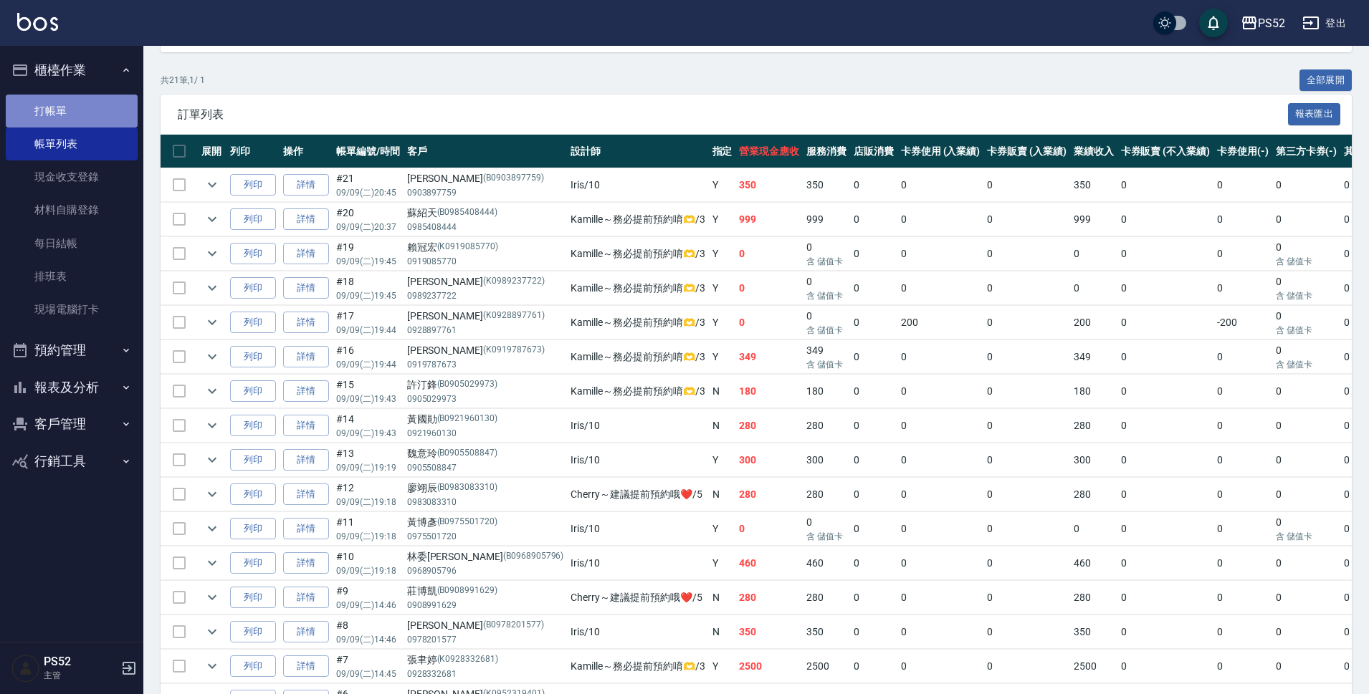
click at [80, 108] on link "打帳單" at bounding box center [72, 111] width 132 height 33
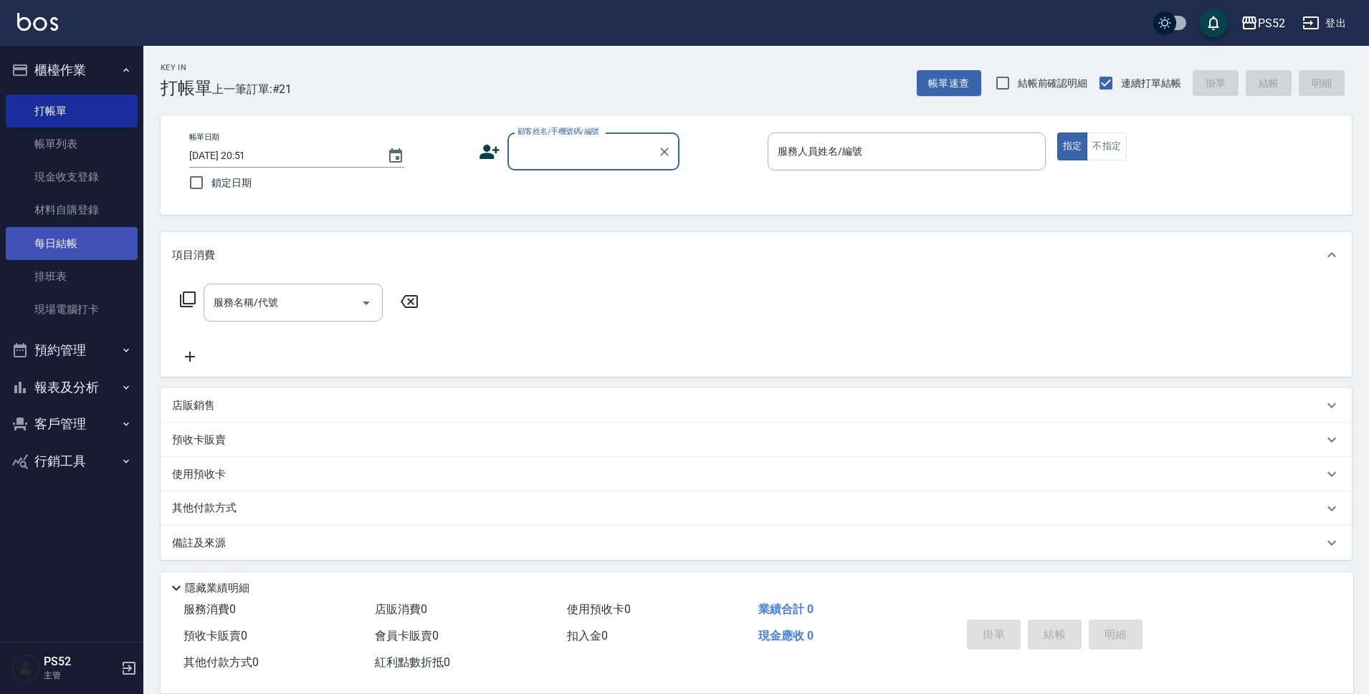
click at [52, 248] on link "每日結帳" at bounding box center [72, 243] width 132 height 33
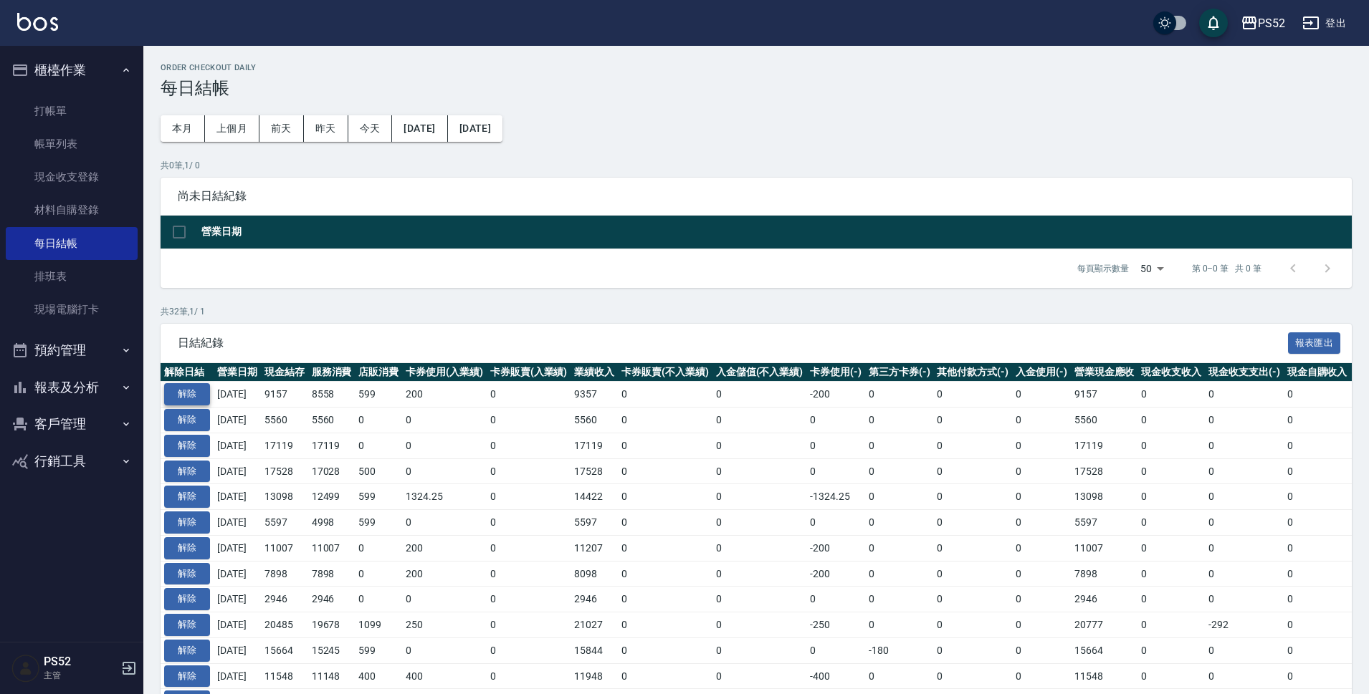
click at [183, 389] on button "解除" at bounding box center [187, 394] width 46 height 22
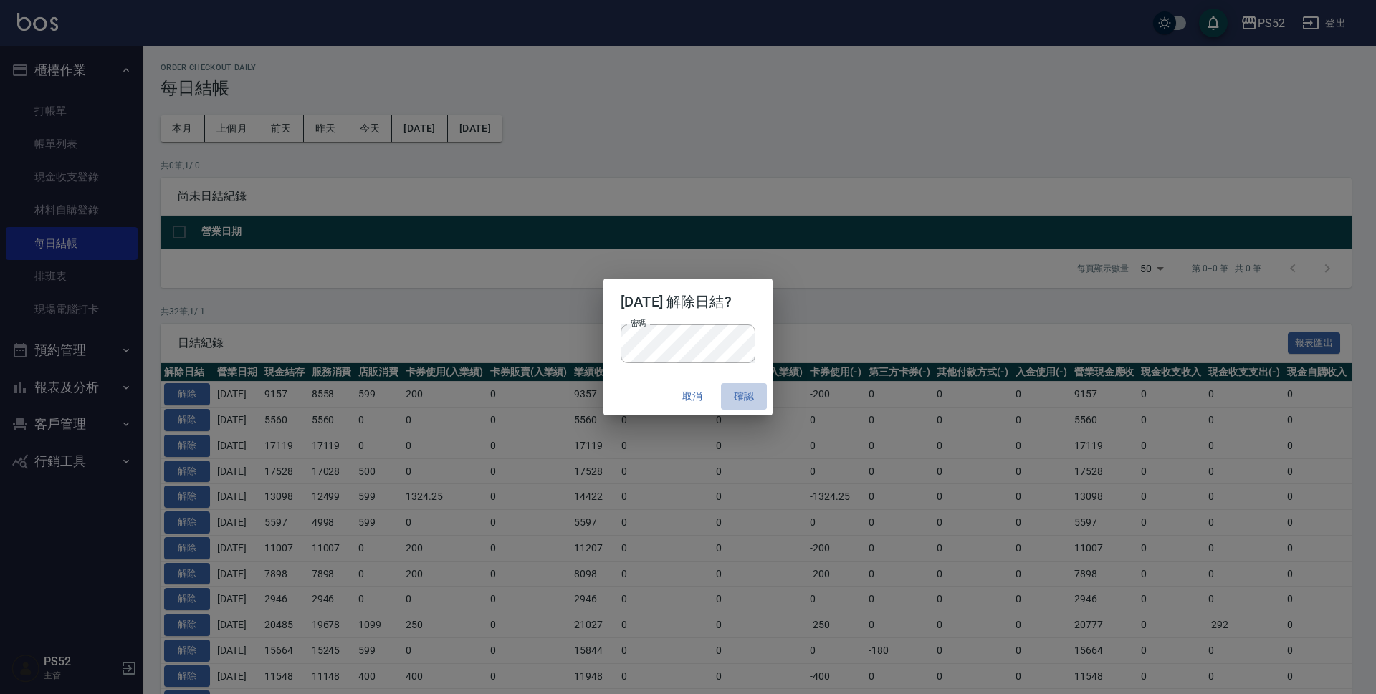
click at [759, 403] on button "確認" at bounding box center [744, 396] width 46 height 27
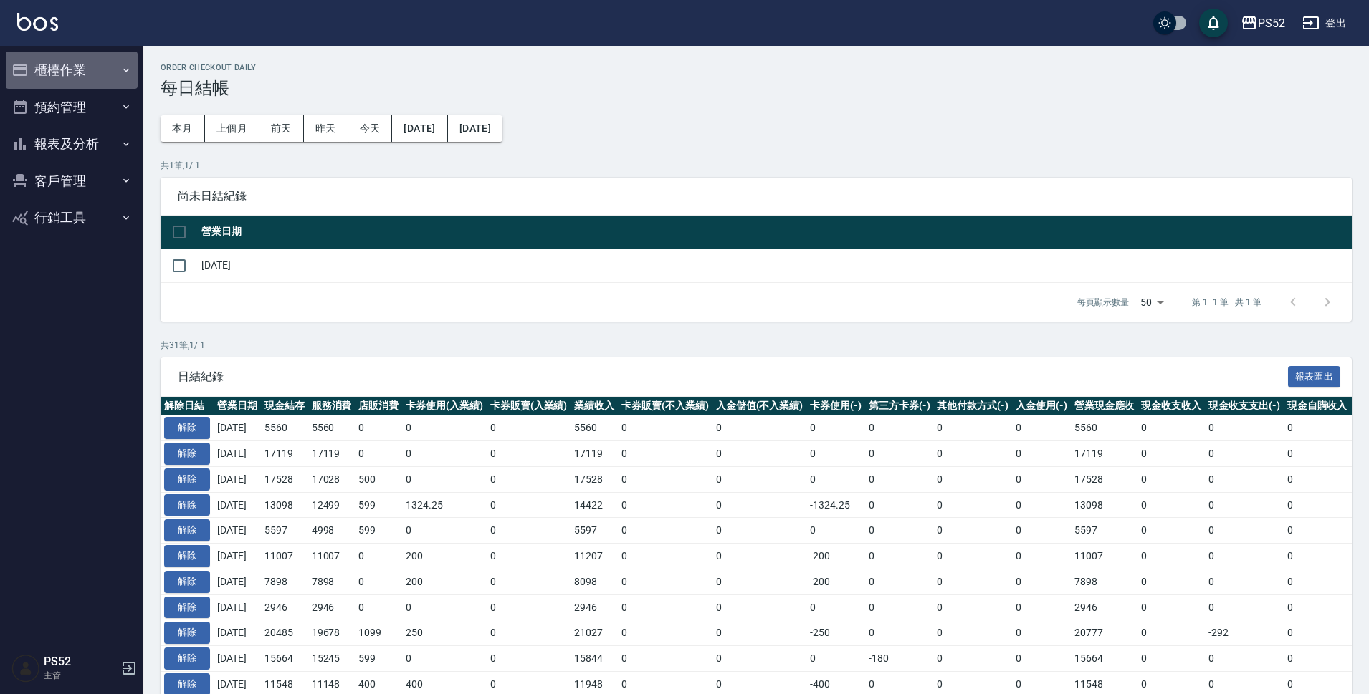
click at [81, 71] on button "櫃檯作業" at bounding box center [72, 70] width 132 height 37
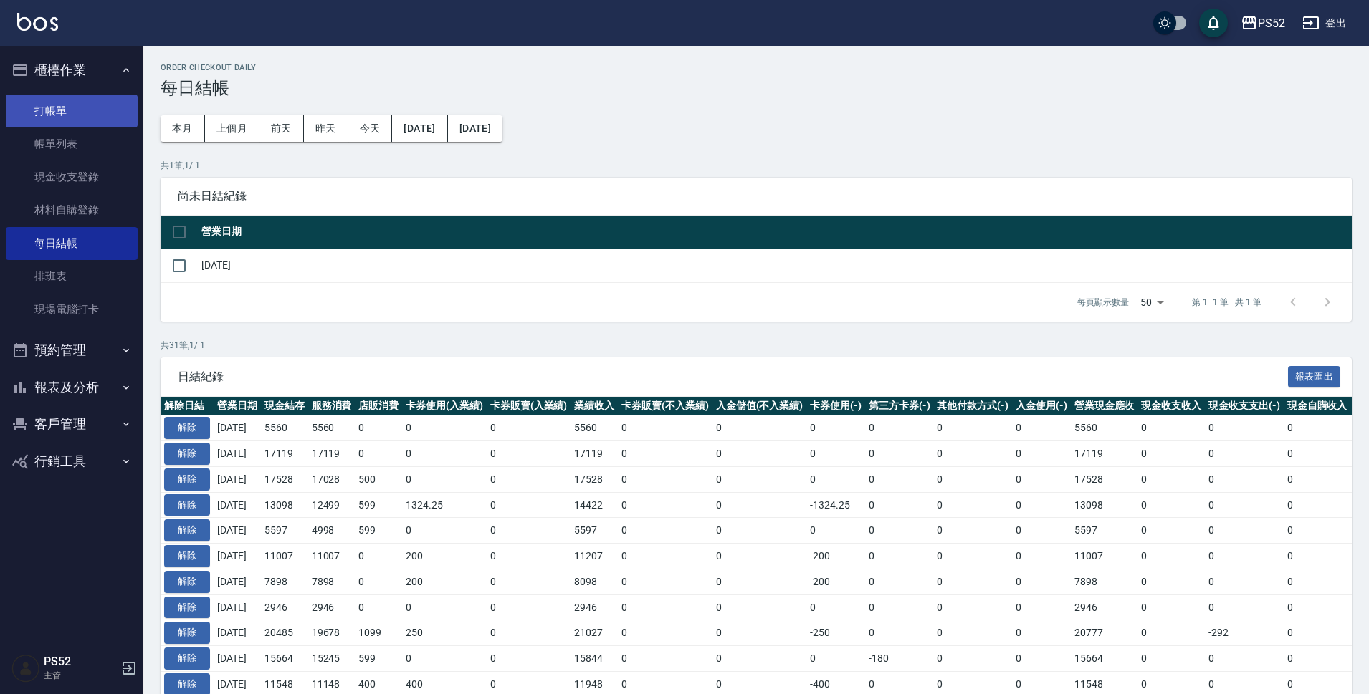
click at [84, 105] on link "打帳單" at bounding box center [72, 111] width 132 height 33
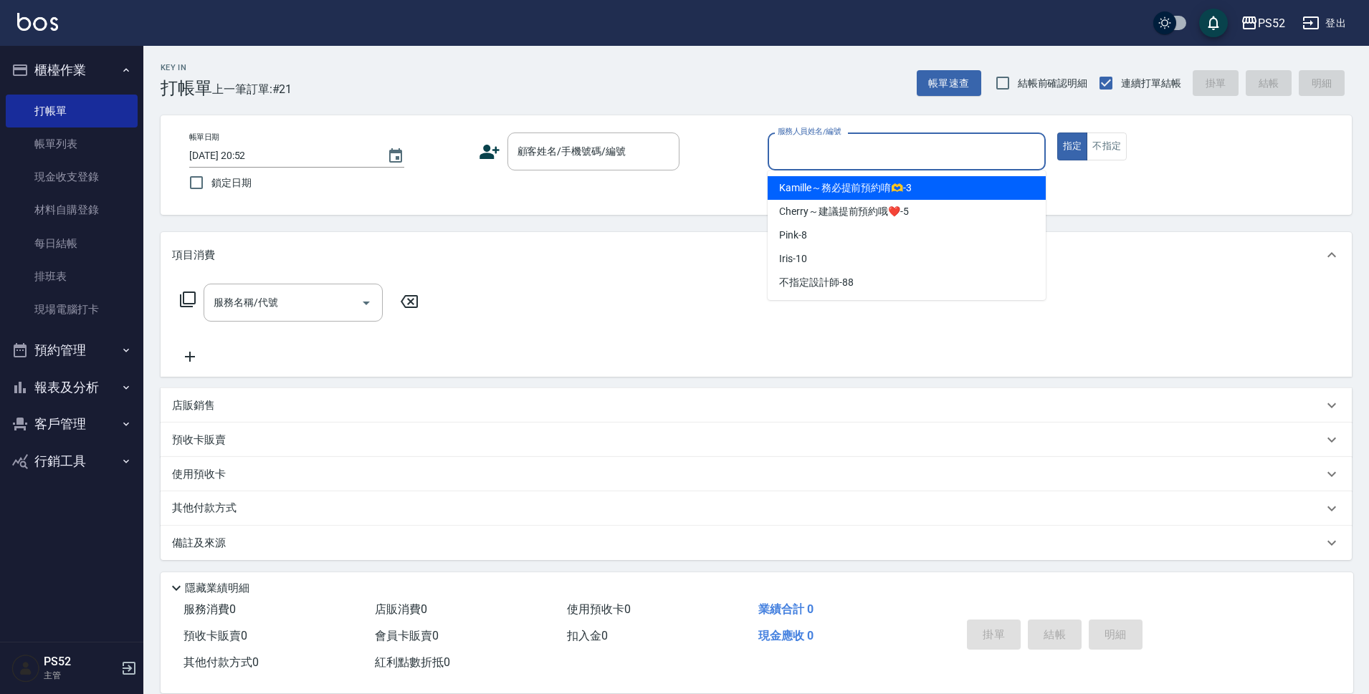
click at [799, 143] on input "服務人員姓名/編號" at bounding box center [906, 151] width 265 height 25
type input "Cherry～建議提前預約哦❤️-5"
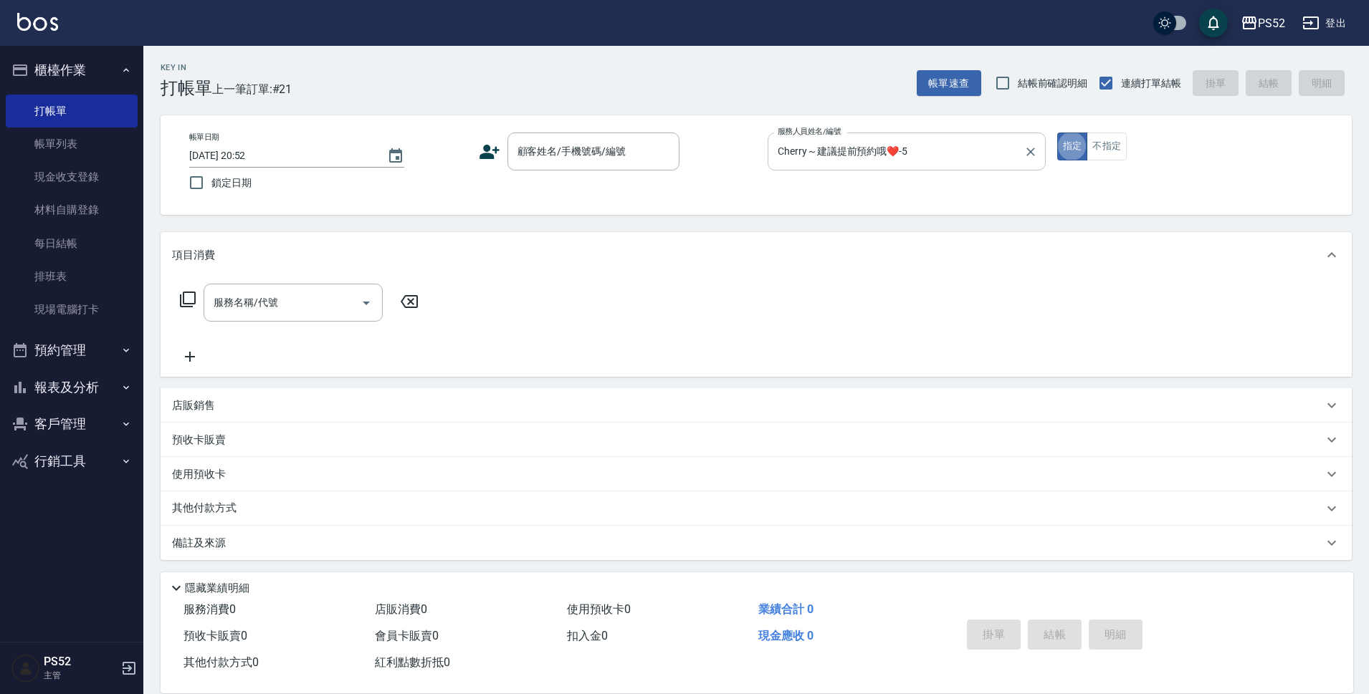
type button "true"
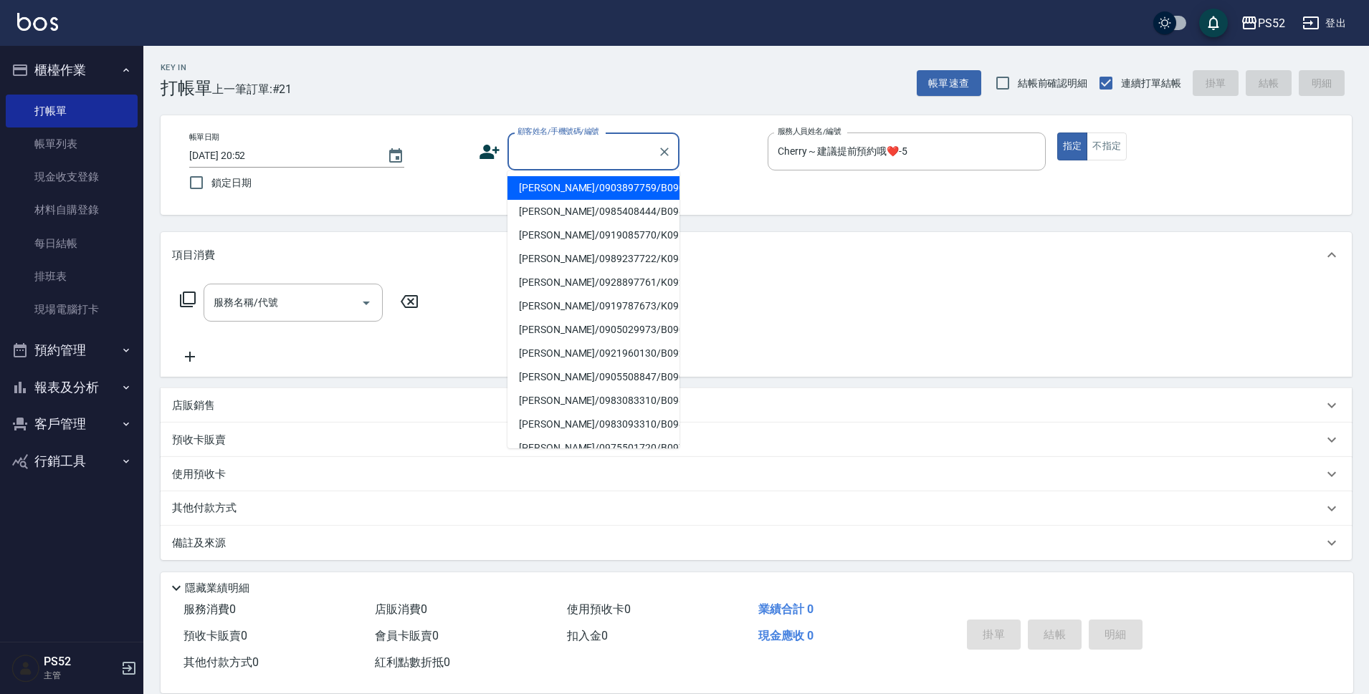
click at [580, 160] on input "顧客姓名/手機號碼/編號" at bounding box center [583, 151] width 138 height 25
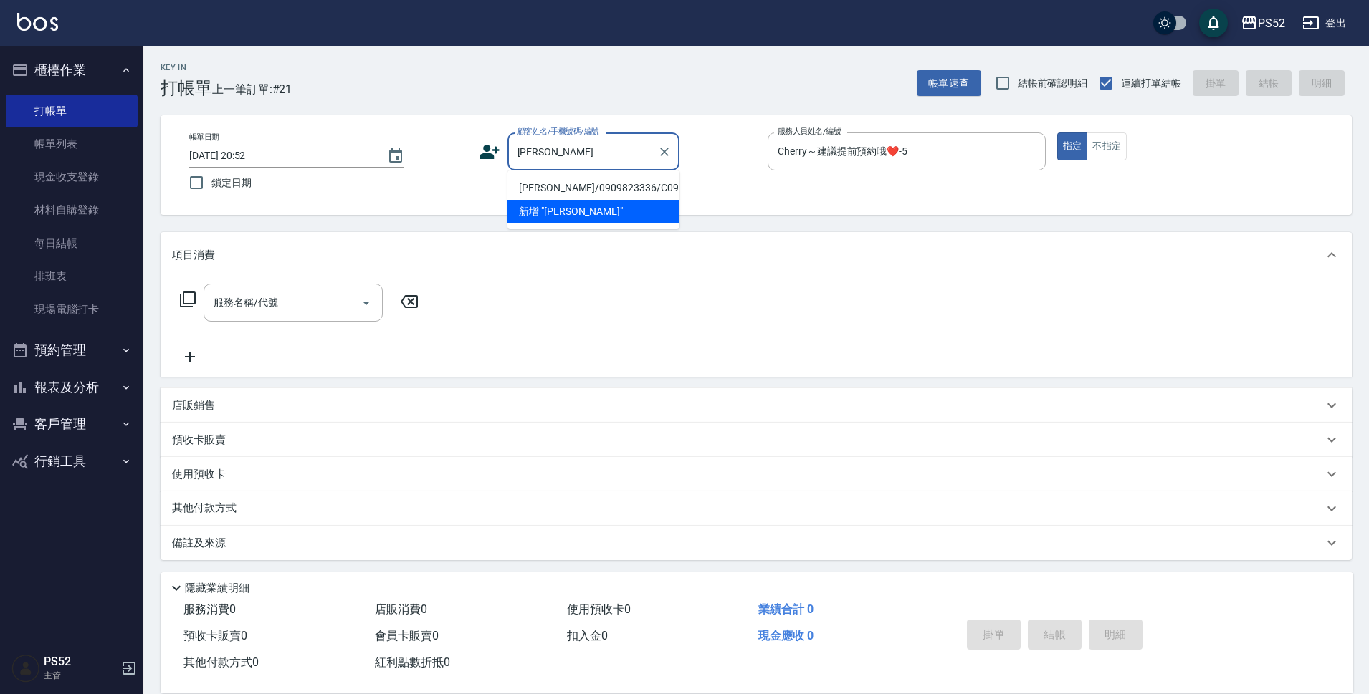
click at [580, 194] on li "陳艷香/0909823336/C0909823336" at bounding box center [593, 188] width 172 height 24
type input "陳艷香/0909823336/C0909823336"
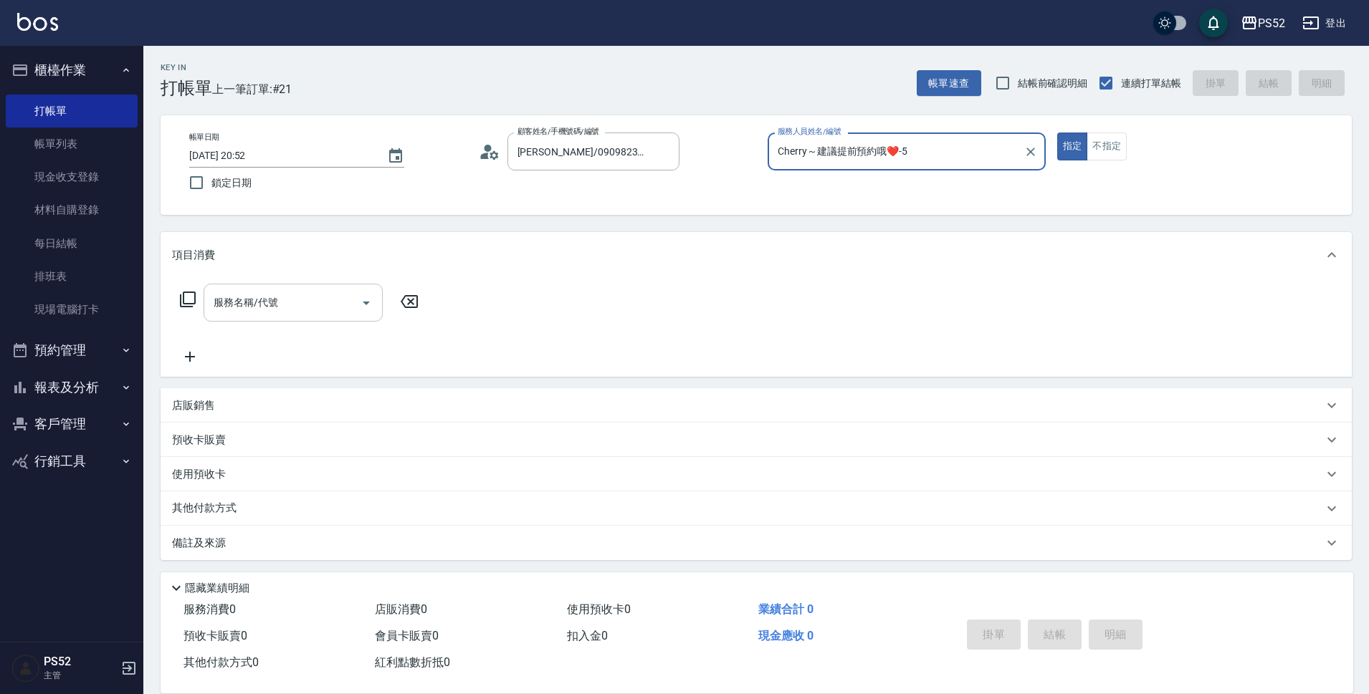
click at [307, 301] on input "服務名稱/代號" at bounding box center [282, 302] width 145 height 25
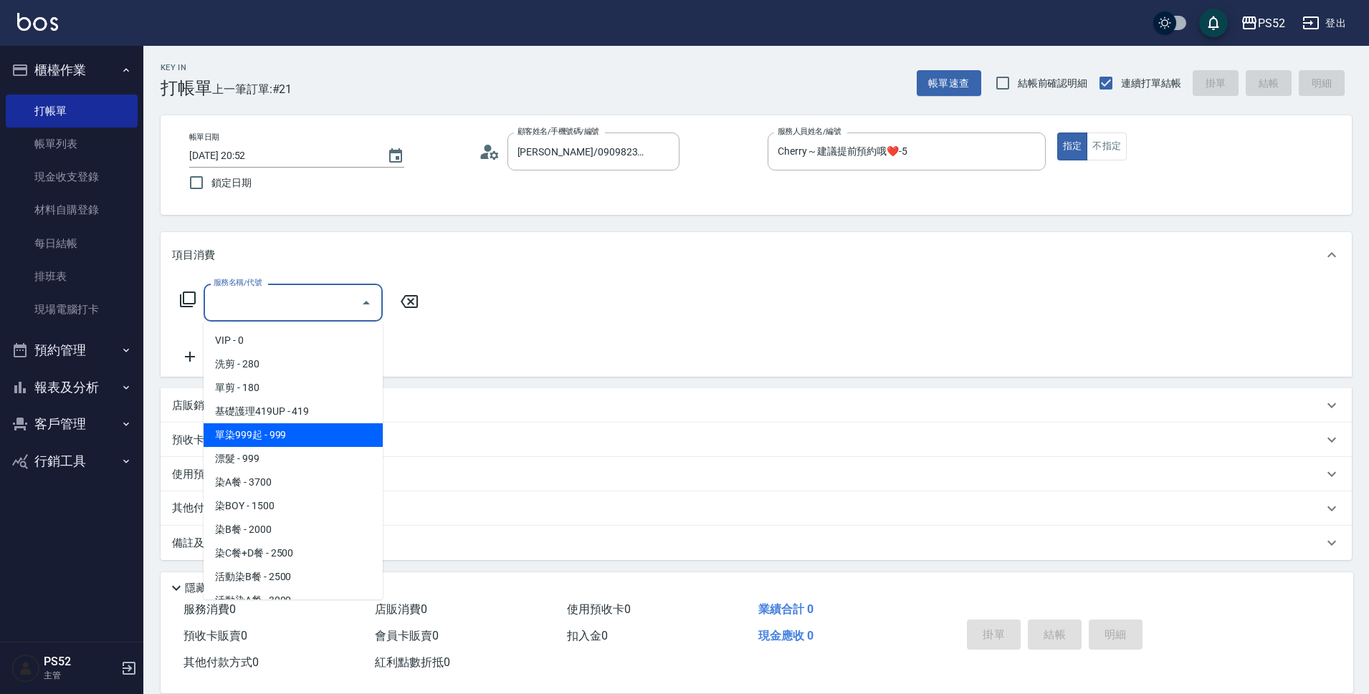
scroll to position [72, 0]
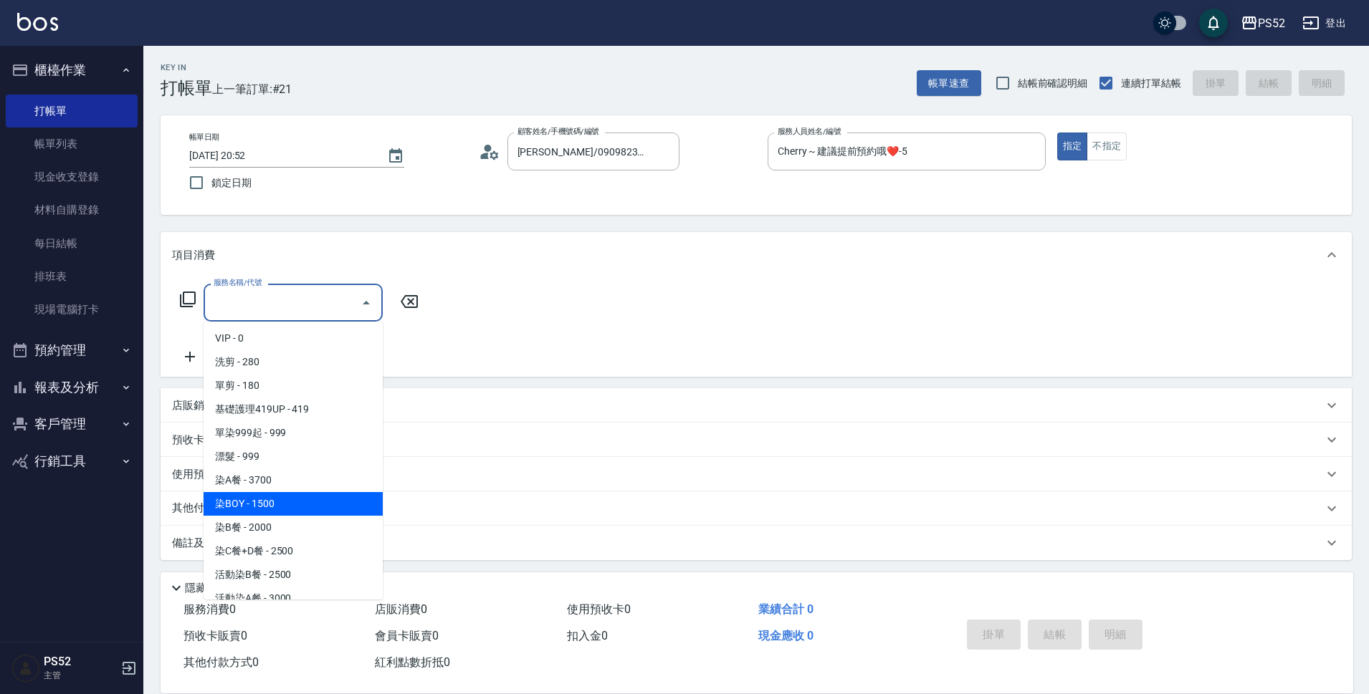
click at [278, 498] on span "染BOY - 1500" at bounding box center [293, 504] width 179 height 24
type input "染BOY(L4)"
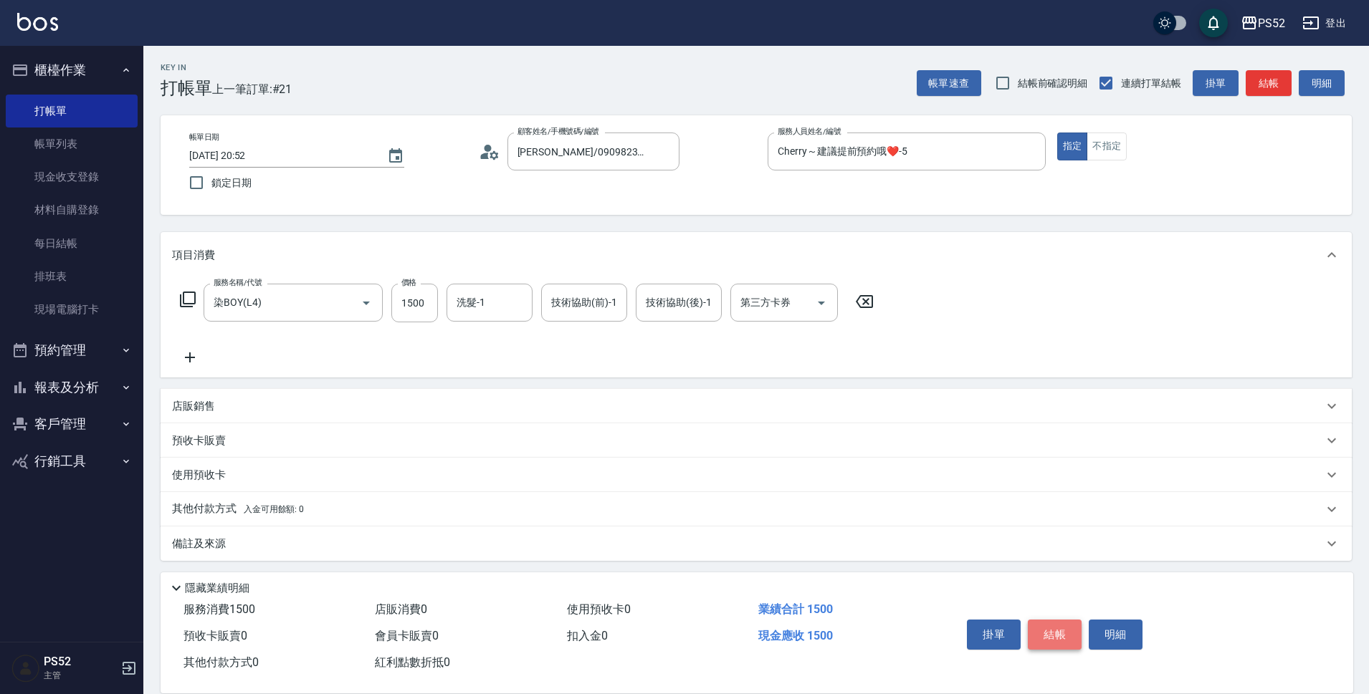
click at [1054, 634] on button "結帳" at bounding box center [1055, 635] width 54 height 30
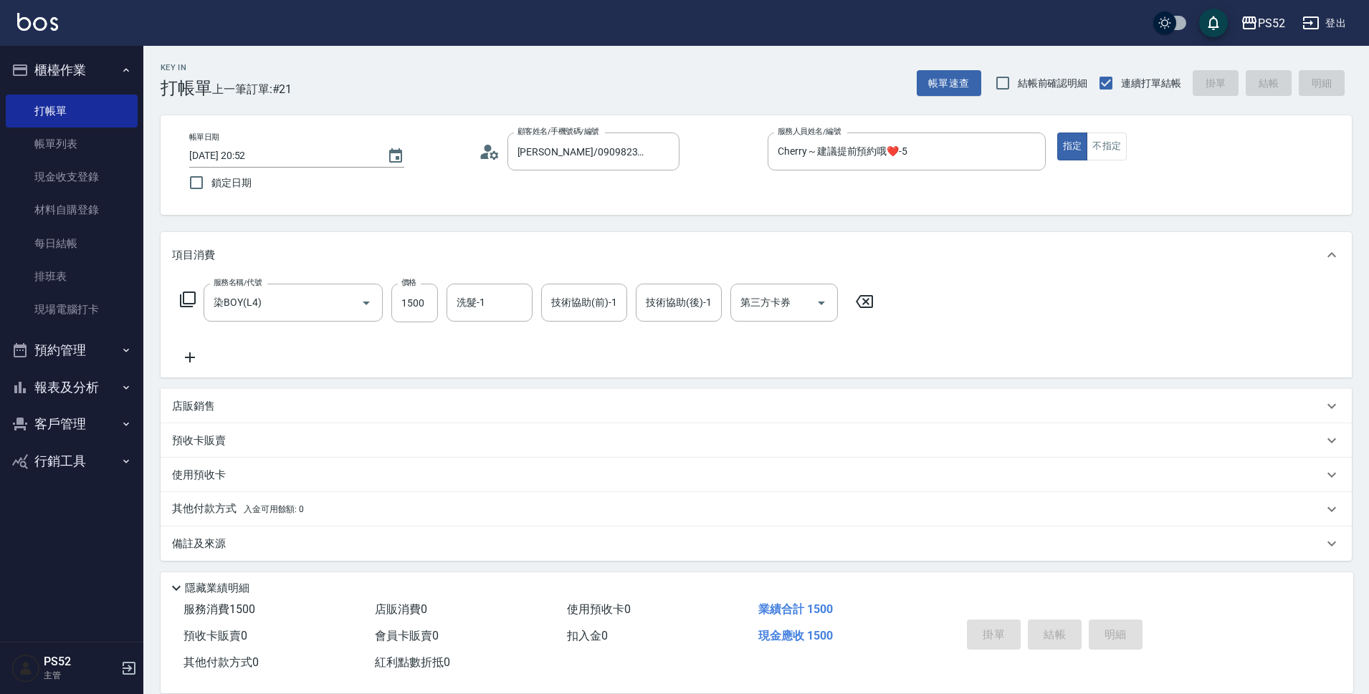
type input "2025/09/09 20:56"
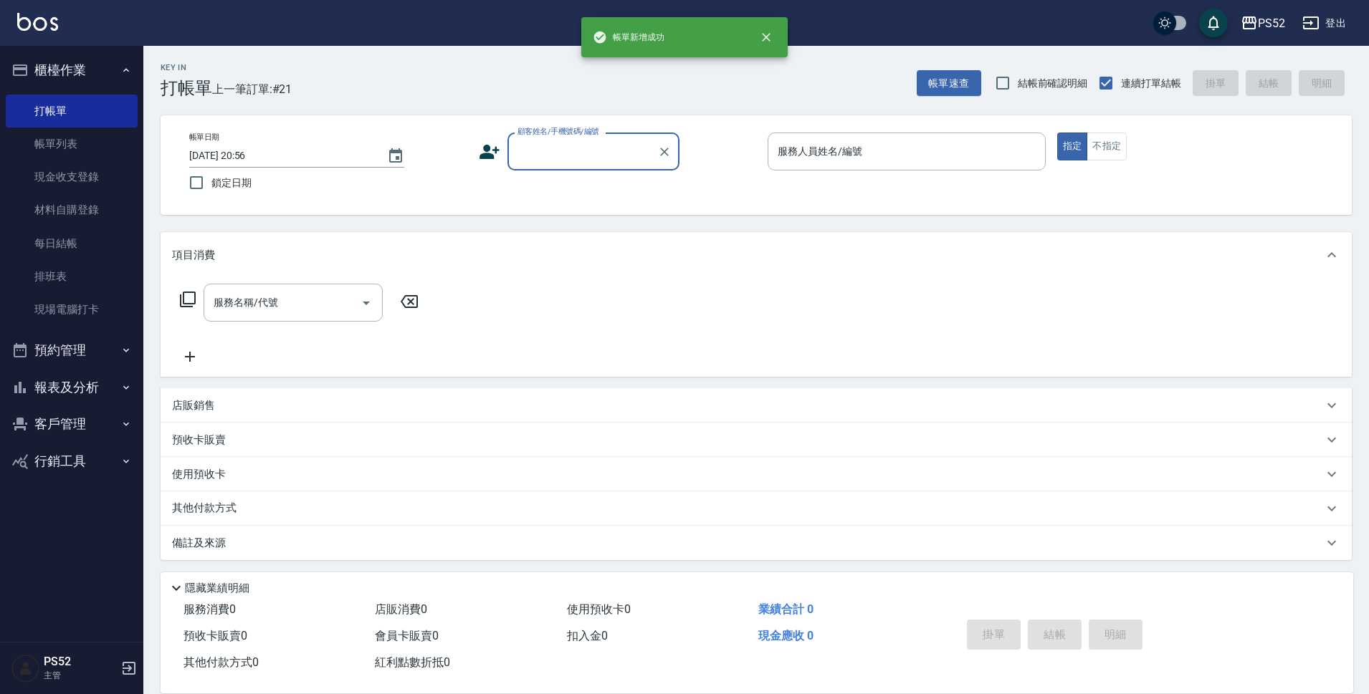
scroll to position [0, 0]
click at [616, 152] on input "顧客姓名/手機號碼/編號" at bounding box center [583, 151] width 138 height 25
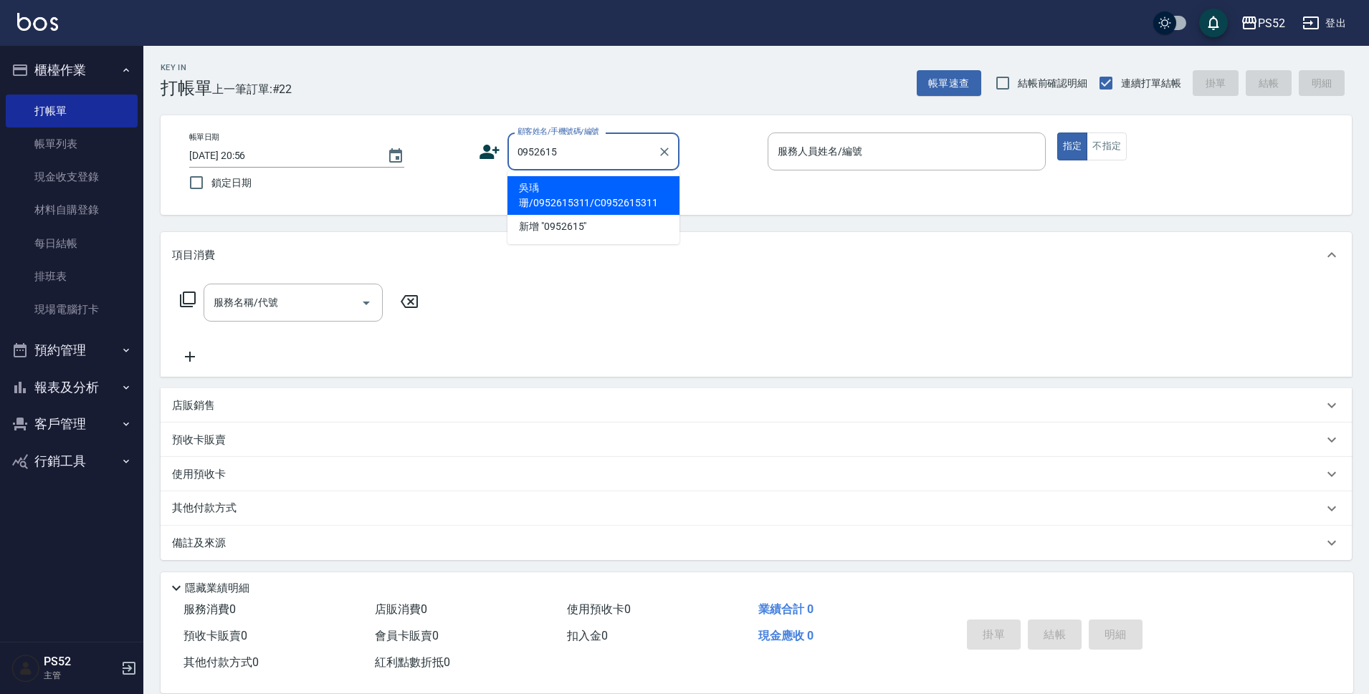
type input "吳瑀珊/0952615311/C0952615311"
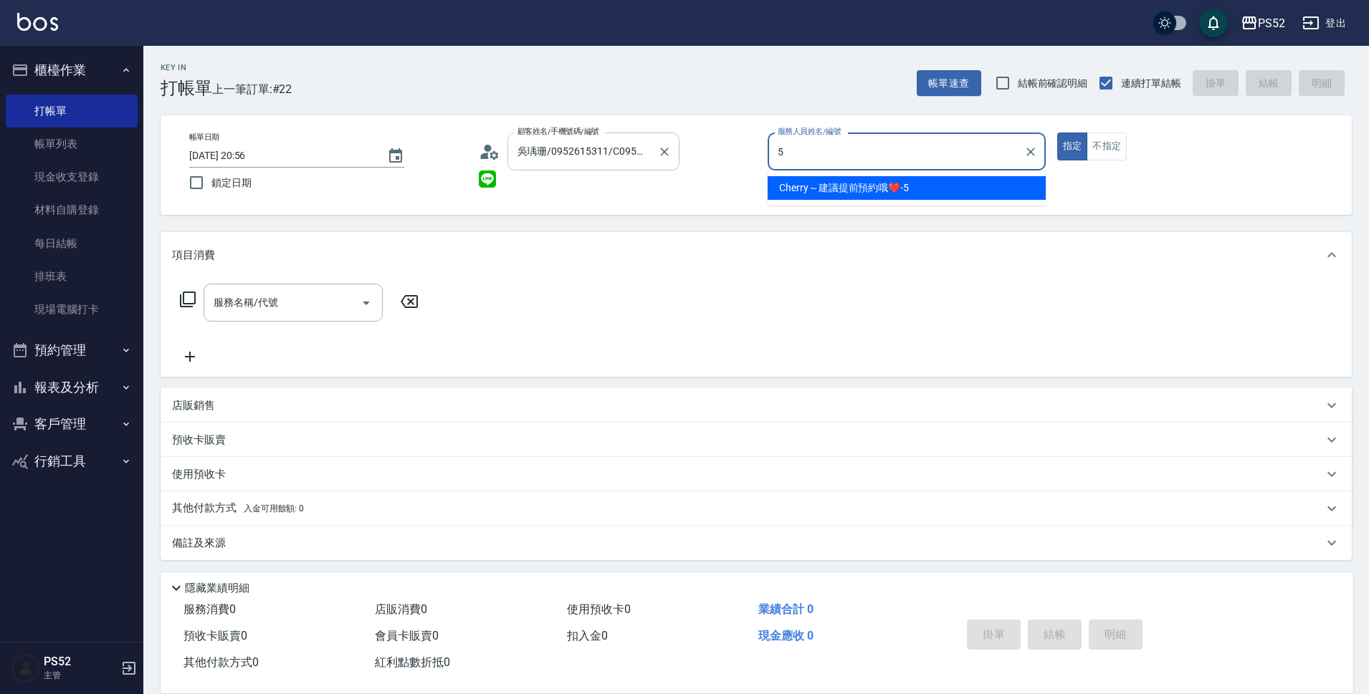
type input "Cherry～建議提前預約哦❤️-5"
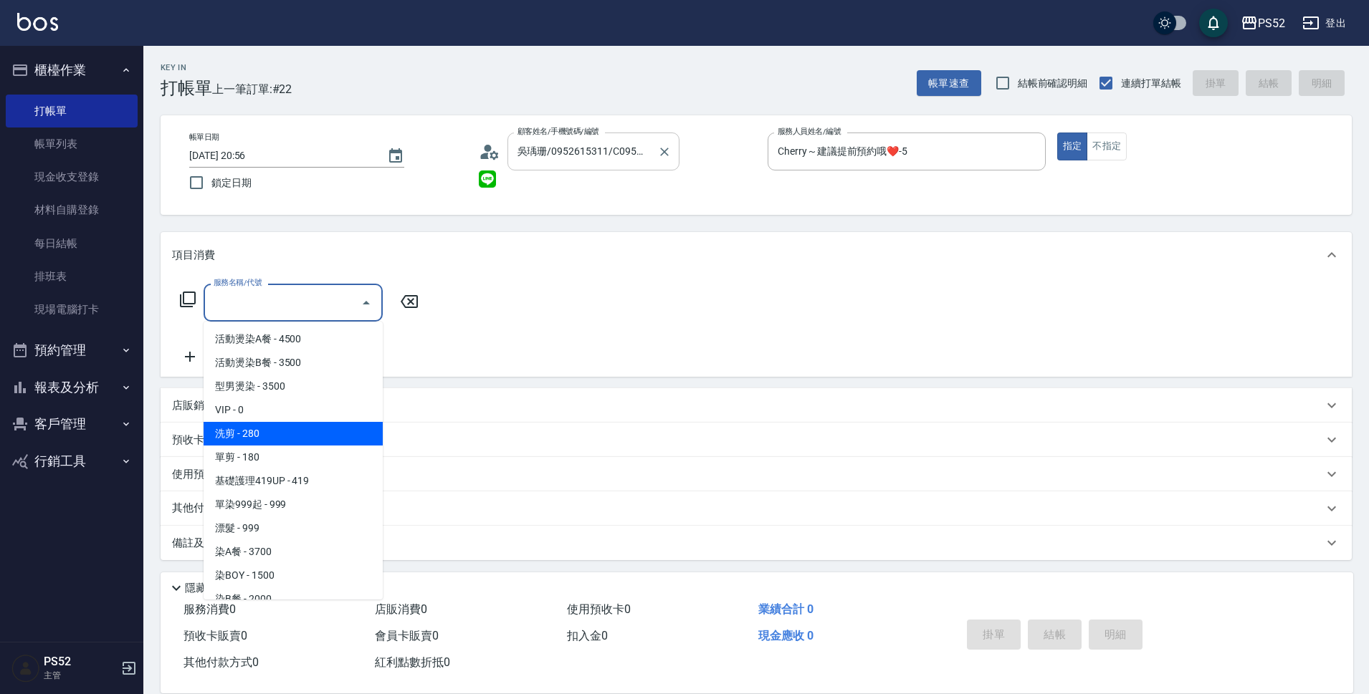
type input "洗剪(C1)"
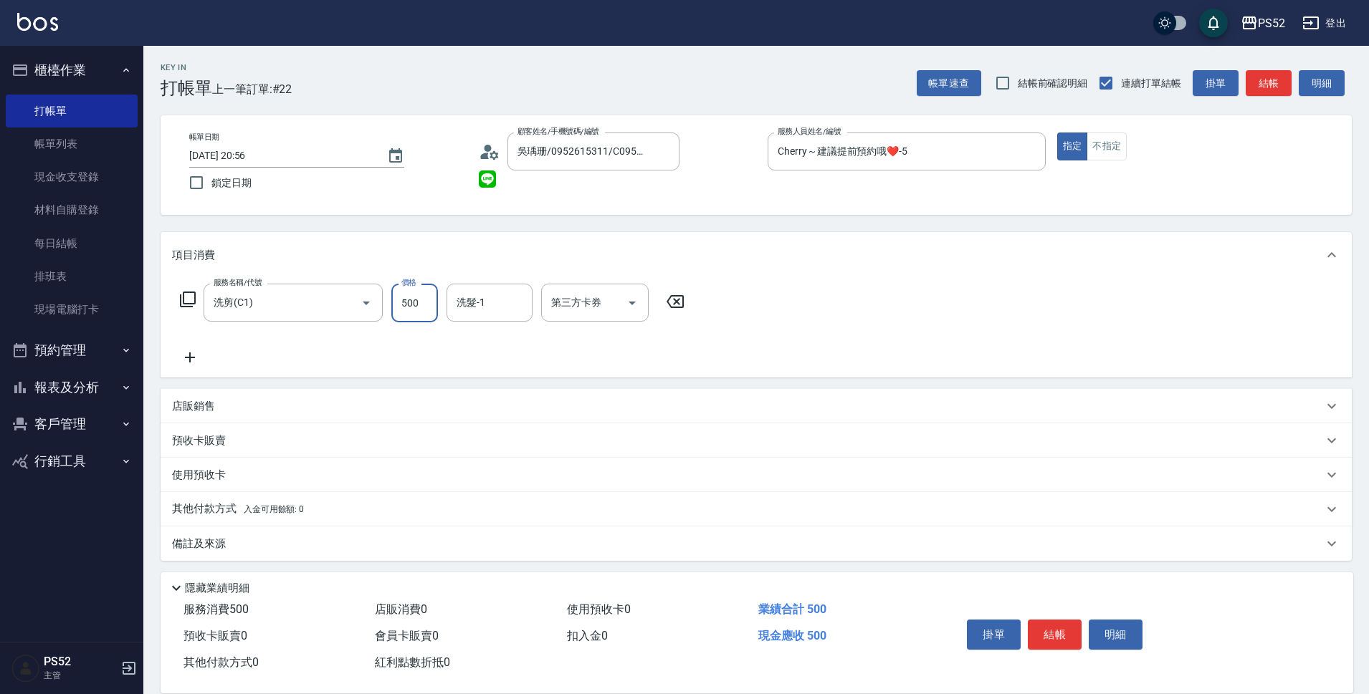
type input "500"
click at [272, 409] on div "店販銷售" at bounding box center [747, 406] width 1151 height 15
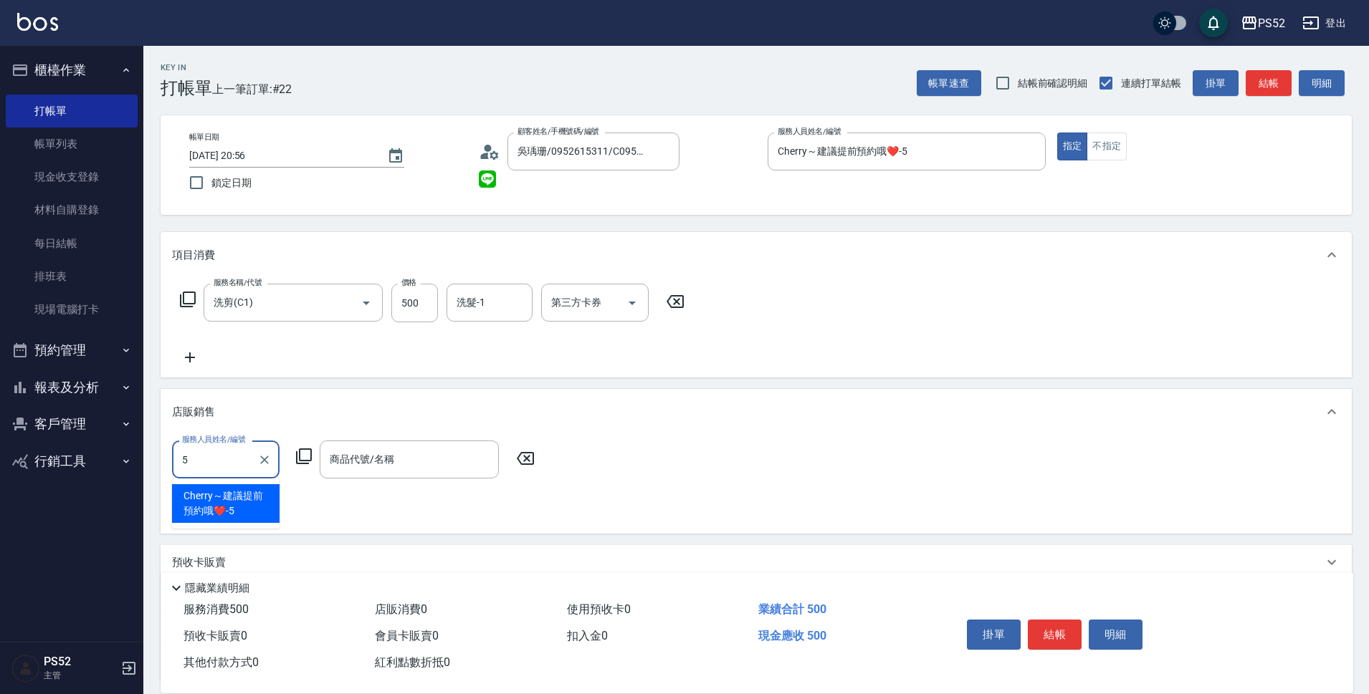
type input "Cherry～建議提前預約哦❤️-5"
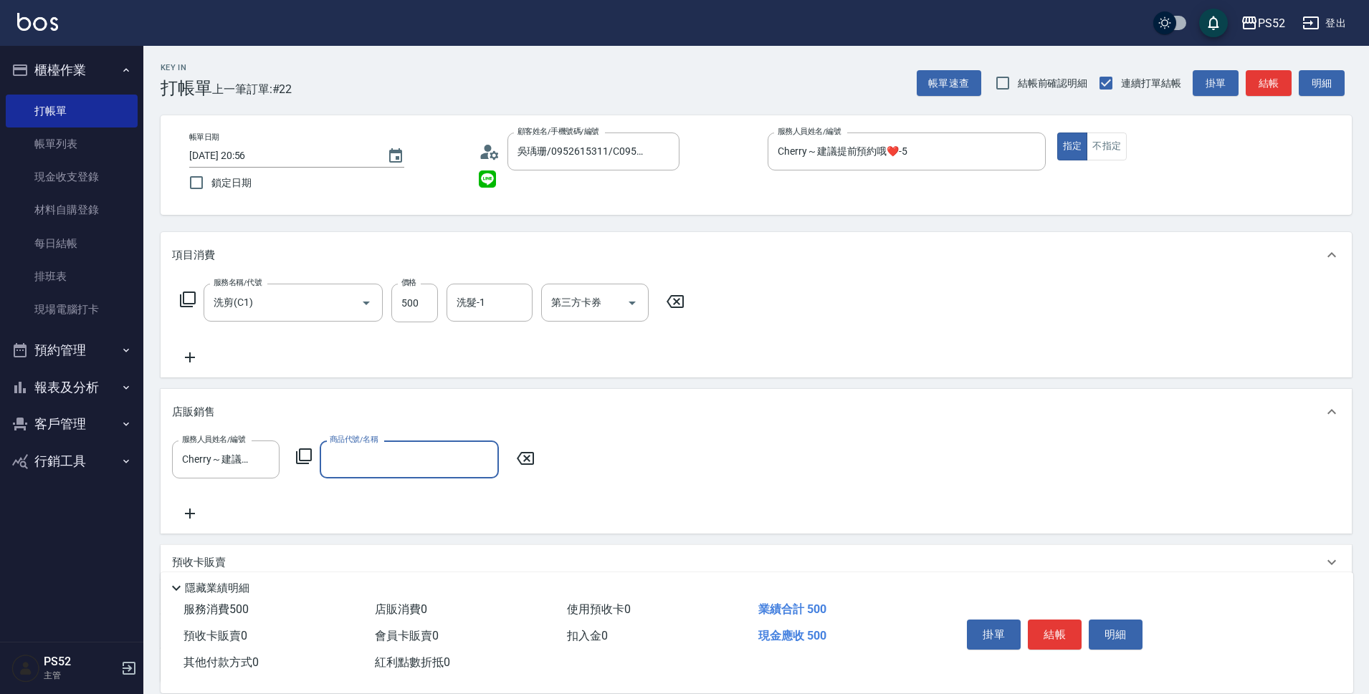
click at [354, 479] on div "服務人員姓名/編號 Cherry～建議提前預約哦❤️-5 服務人員姓名/編號 商品代號/名稱 商品代號/名稱" at bounding box center [756, 482] width 1168 height 82
drag, startPoint x: 358, startPoint y: 474, endPoint x: 363, endPoint y: 467, distance: 9.2
click at [360, 472] on div "商品代號/名稱" at bounding box center [409, 460] width 179 height 38
click at [363, 467] on input "商品代號/名稱" at bounding box center [409, 459] width 166 height 25
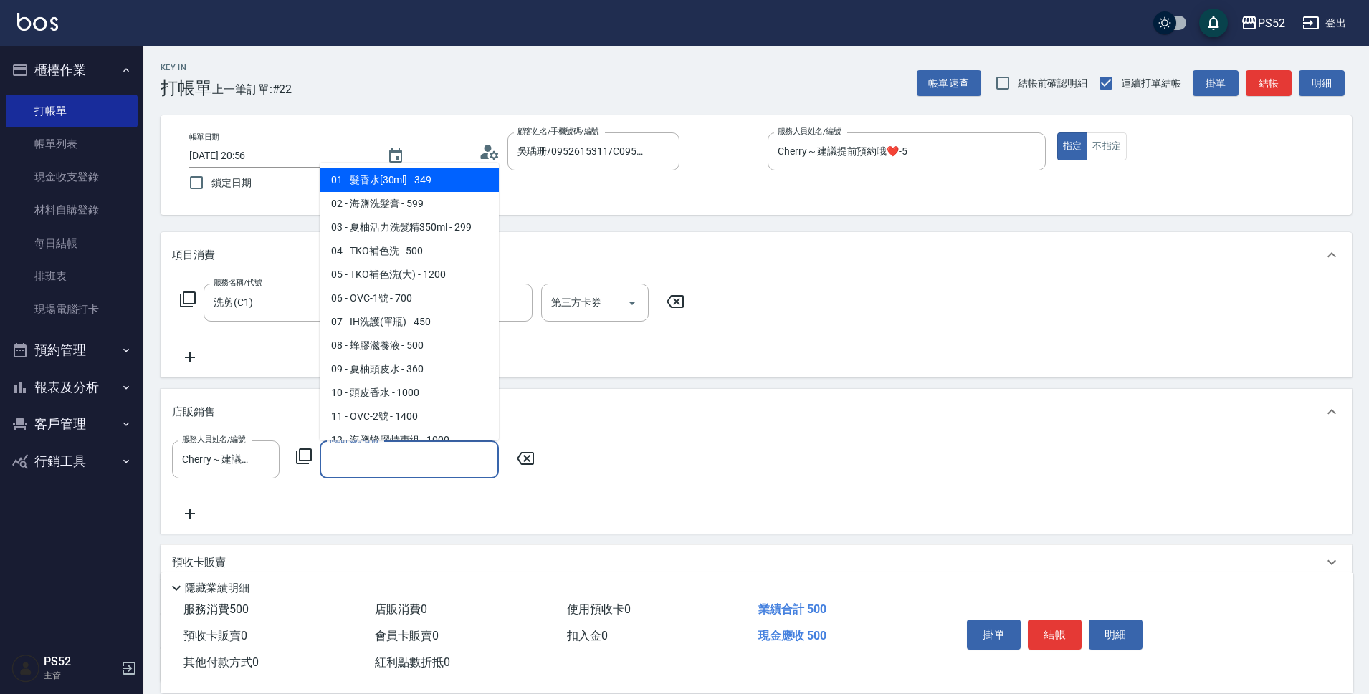
click at [401, 468] on input "商品代號/名稱" at bounding box center [409, 459] width 166 height 25
click at [412, 207] on span "02 - 海鹽洗髮膏 - 599" at bounding box center [409, 204] width 179 height 24
type input "海鹽洗髮膏"
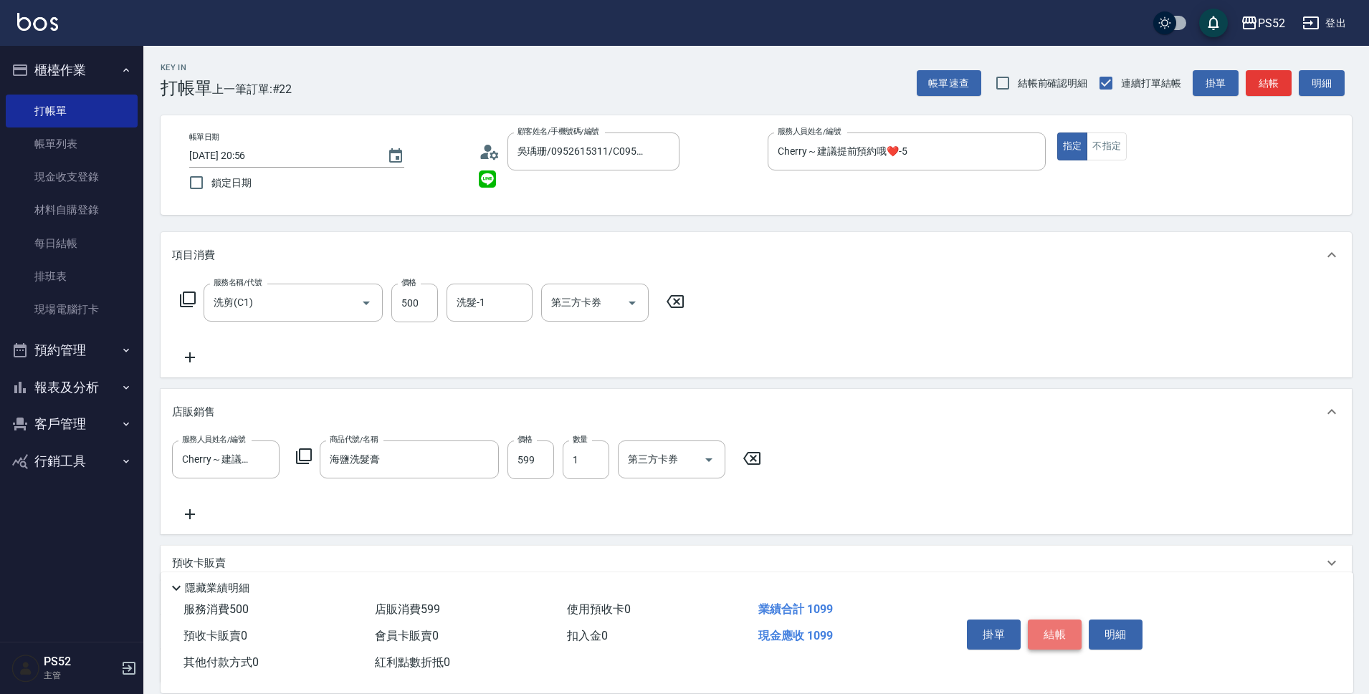
click at [1046, 631] on button "結帳" at bounding box center [1055, 635] width 54 height 30
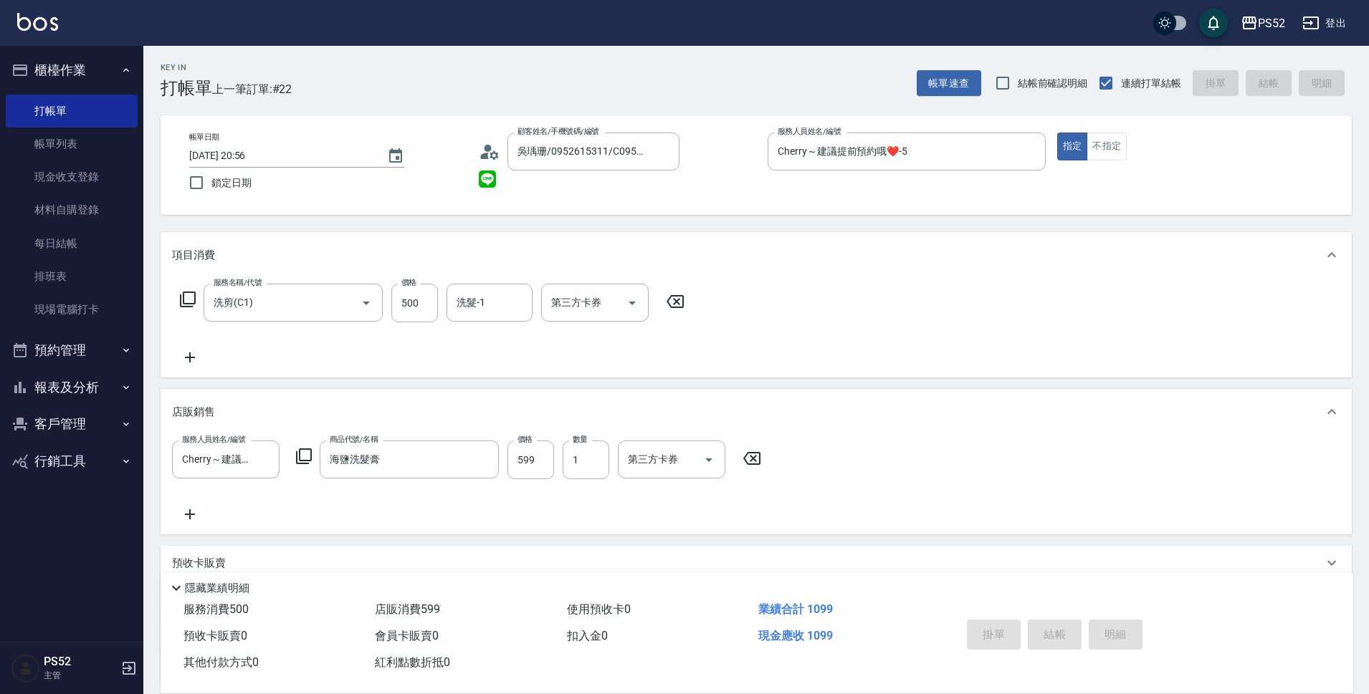
type input "2025/09/09 20:57"
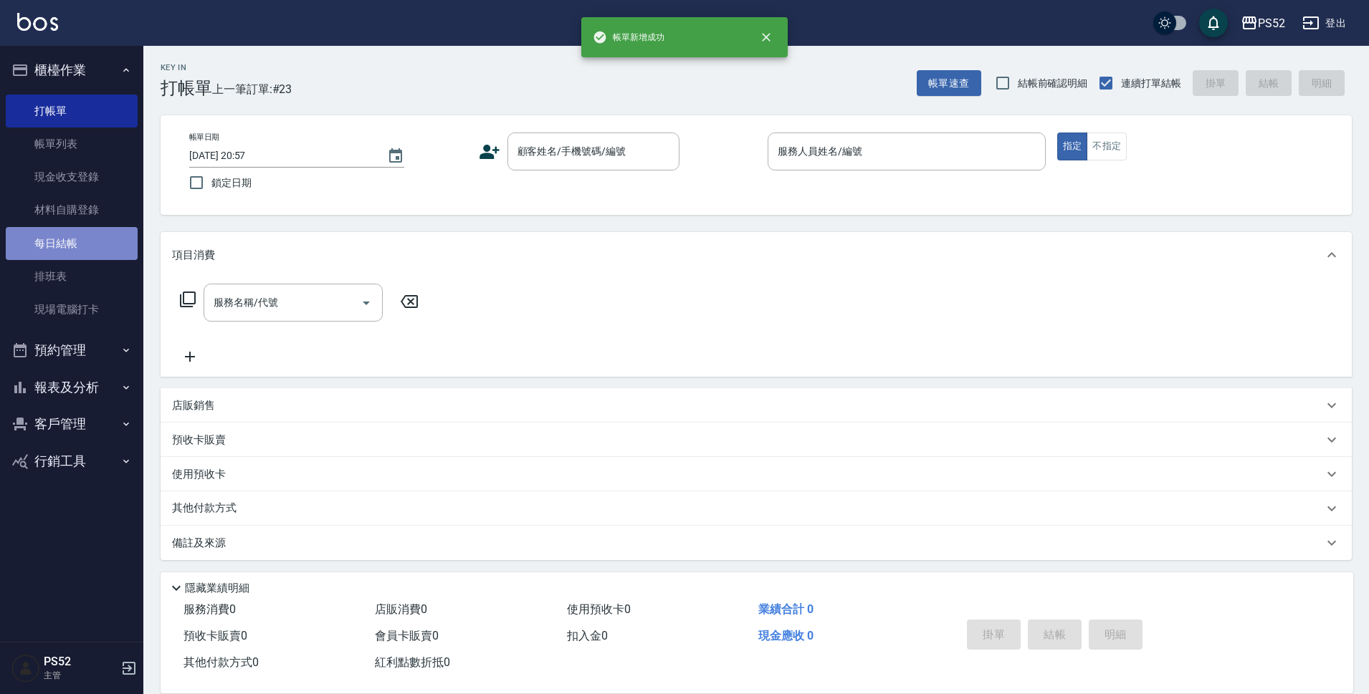
click at [79, 232] on link "每日結帳" at bounding box center [72, 243] width 132 height 33
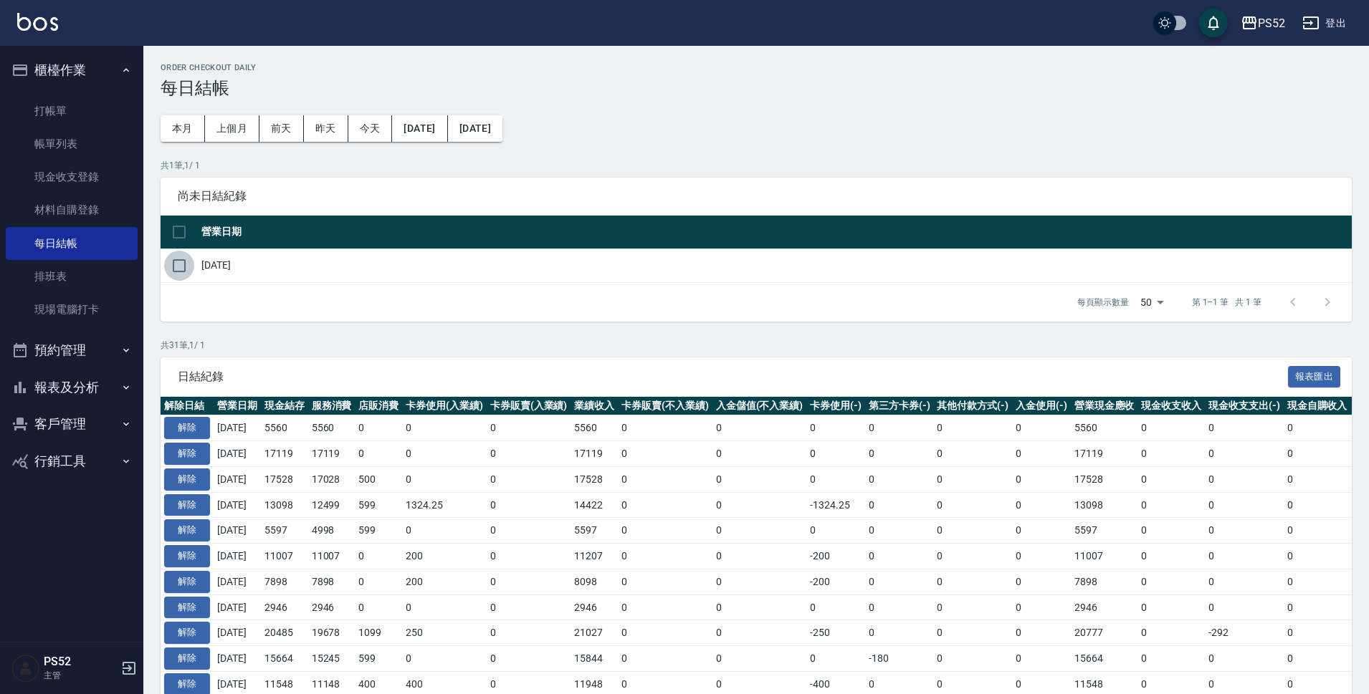
click at [179, 264] on input "checkbox" at bounding box center [179, 266] width 30 height 30
checkbox input "true"
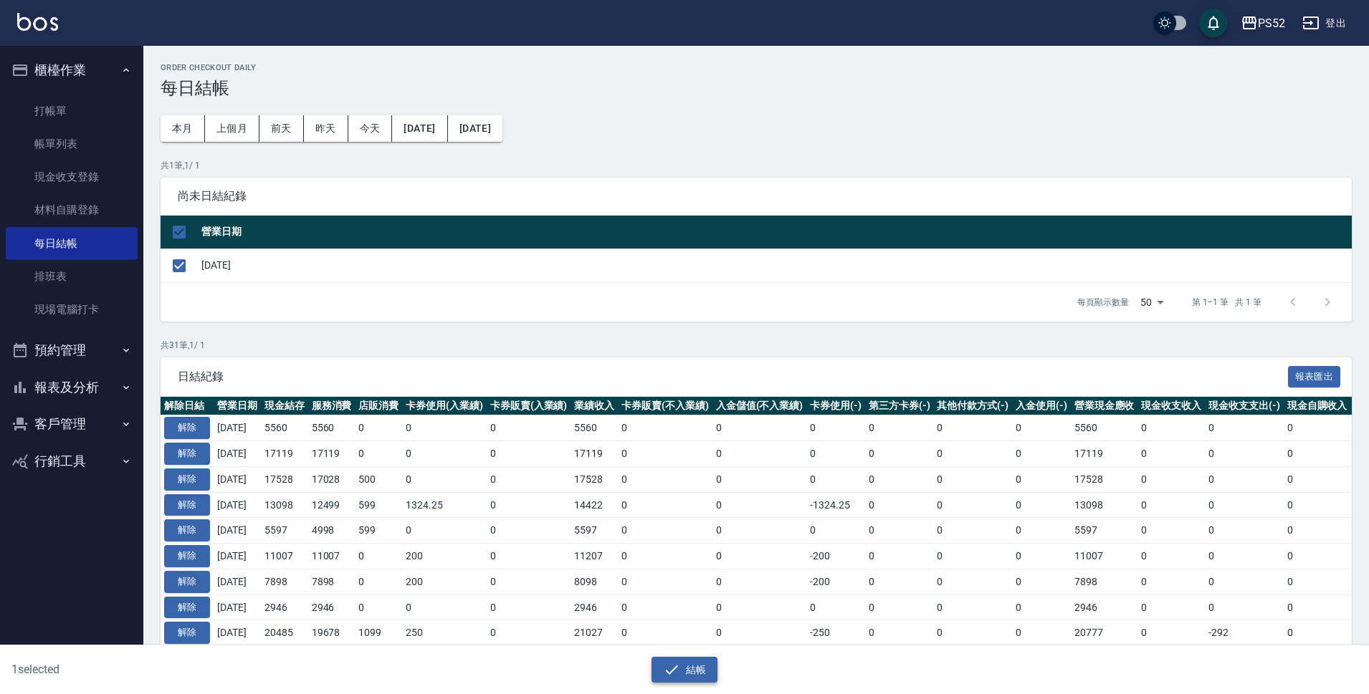
click at [697, 671] on button "結帳" at bounding box center [684, 670] width 67 height 27
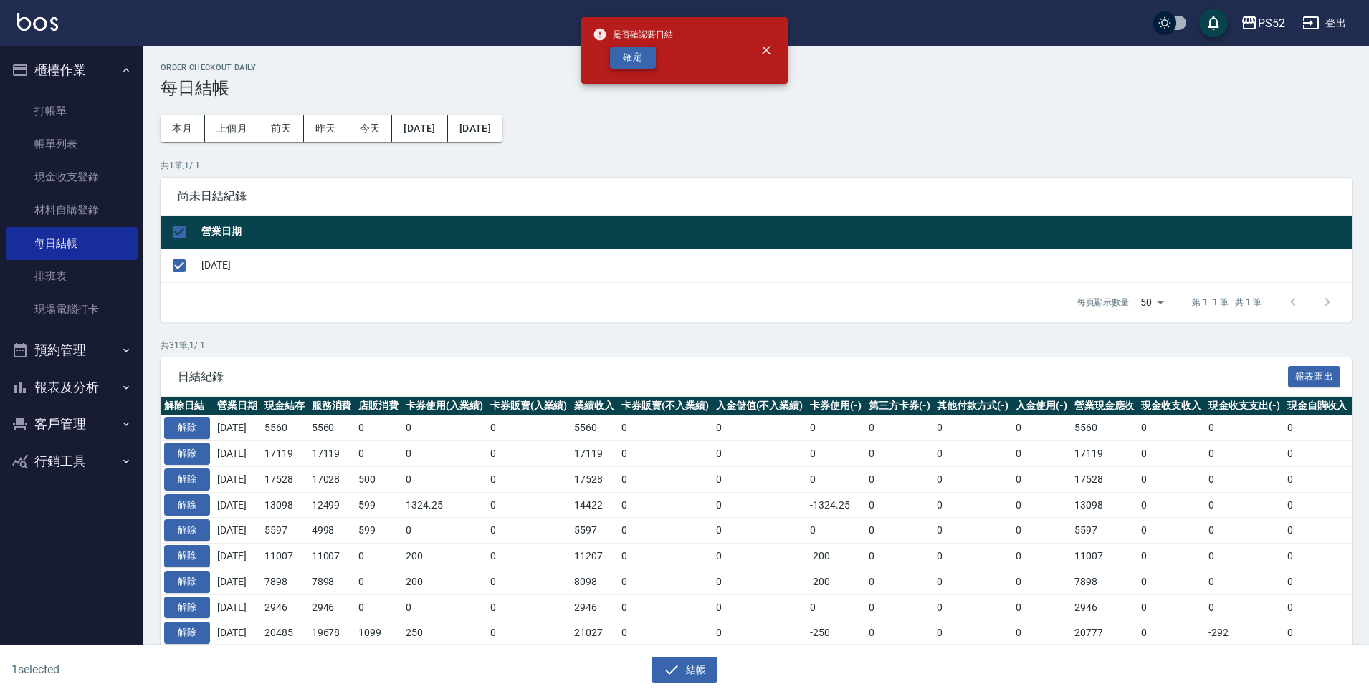
click at [621, 58] on button "確定" at bounding box center [633, 58] width 46 height 22
checkbox input "false"
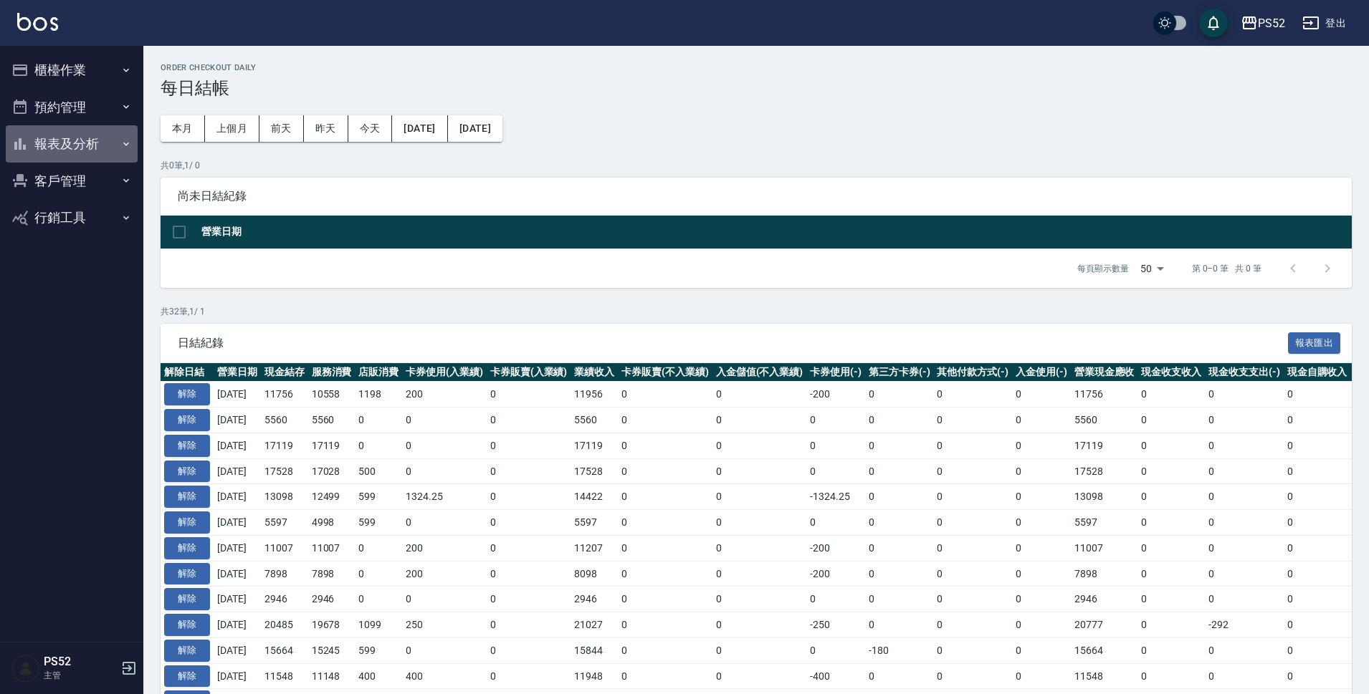
click at [98, 132] on button "報表及分析" at bounding box center [72, 143] width 132 height 37
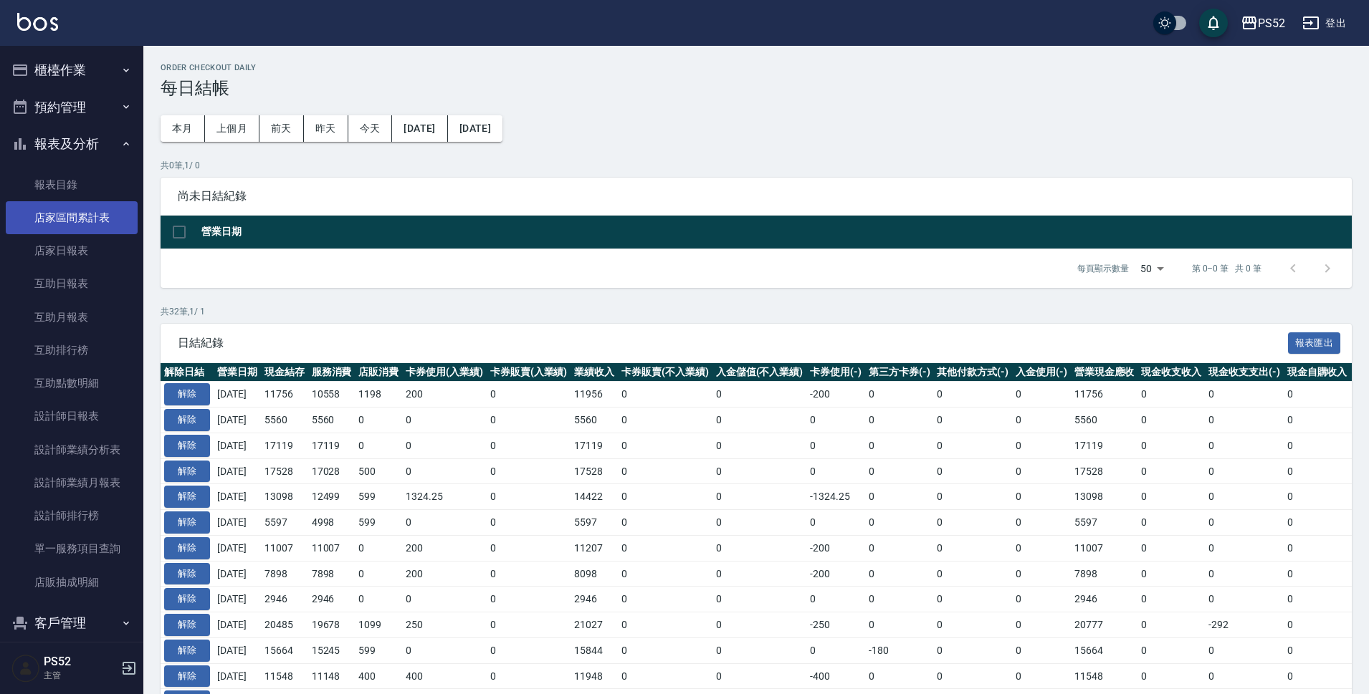
click at [94, 212] on link "店家區間累計表" at bounding box center [72, 217] width 132 height 33
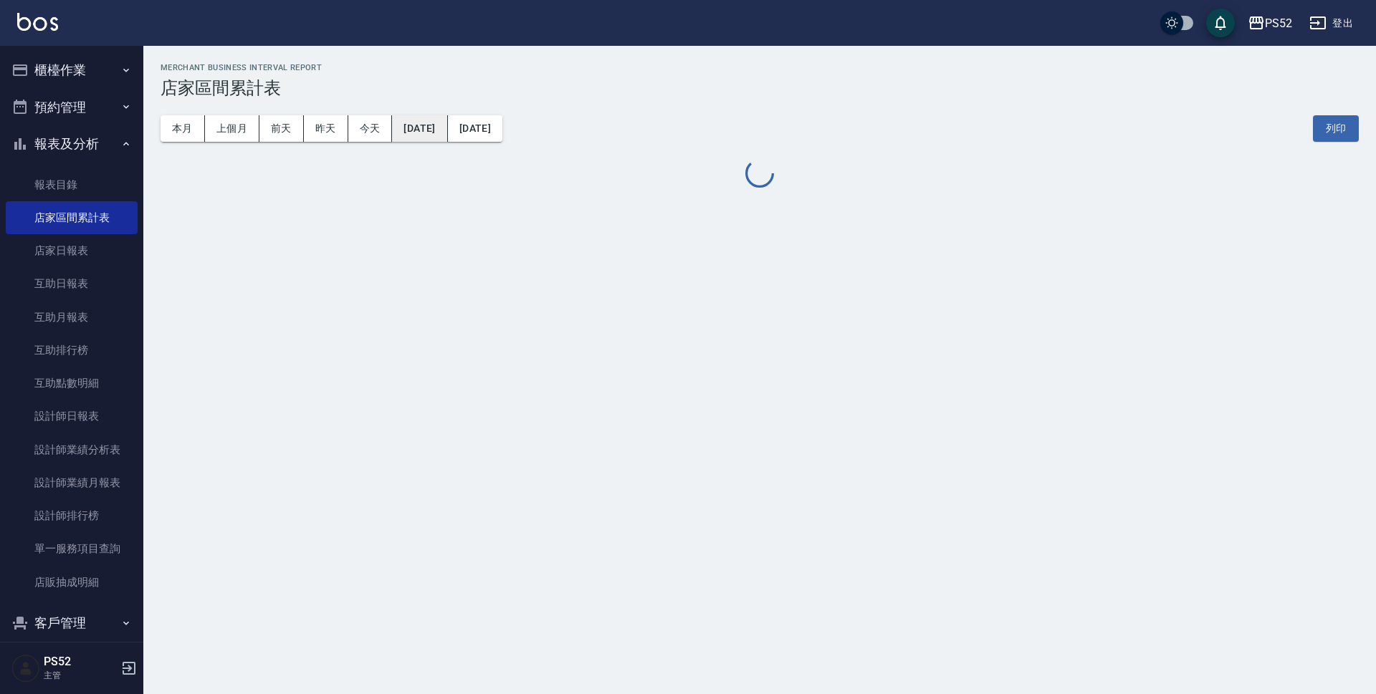
click at [429, 134] on button "[DATE]" at bounding box center [419, 128] width 55 height 27
click at [447, 132] on button "[DATE]" at bounding box center [419, 128] width 55 height 27
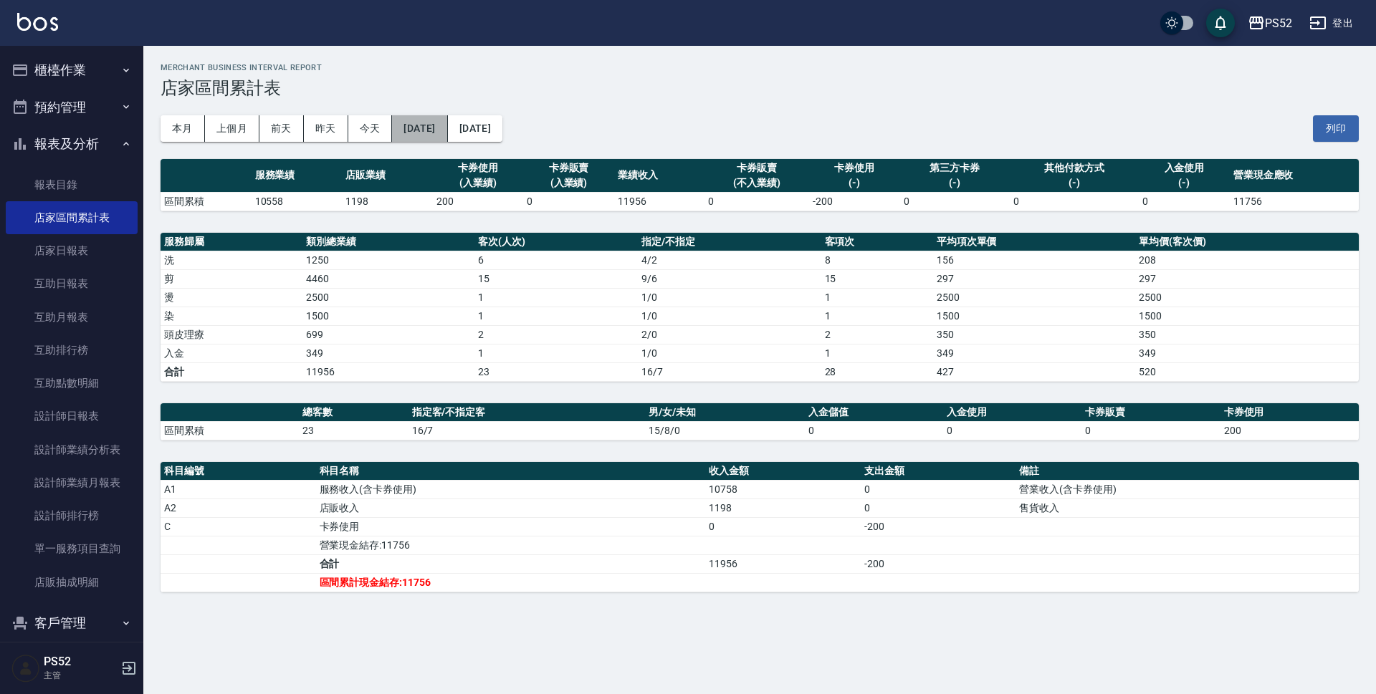
click at [425, 131] on button "[DATE]" at bounding box center [419, 128] width 55 height 27
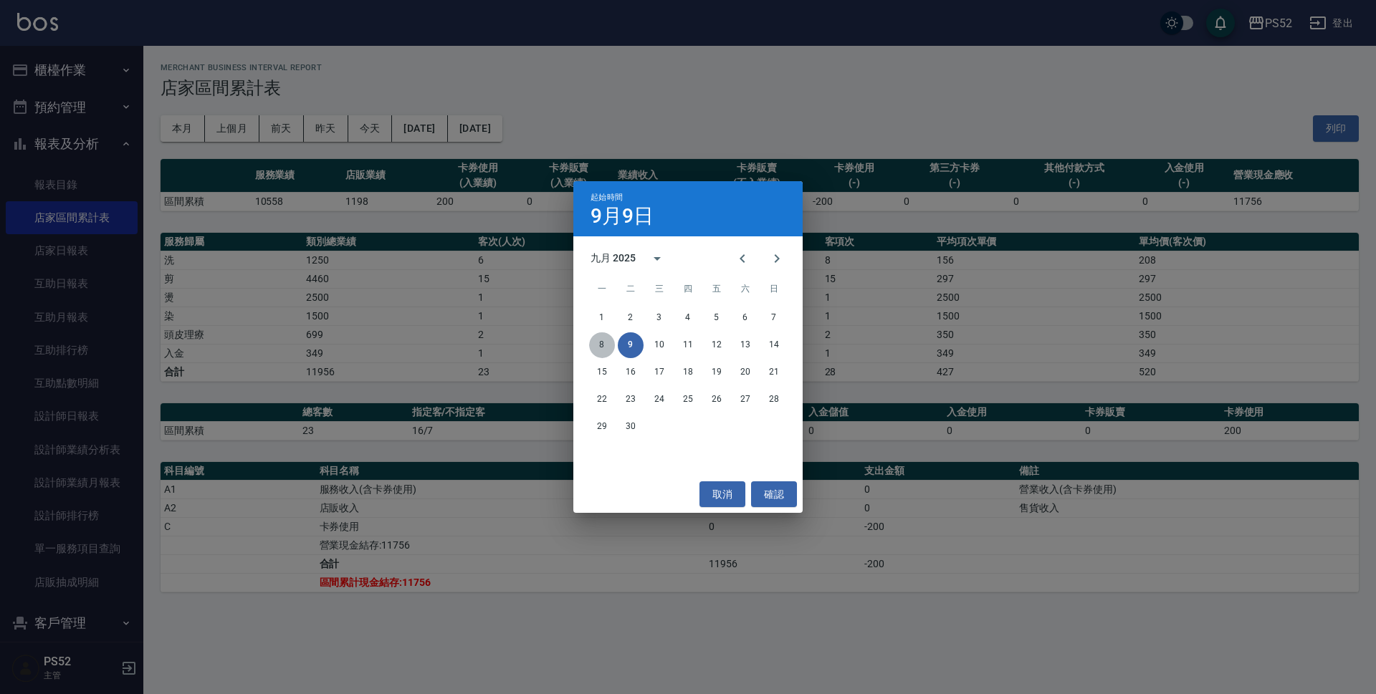
click at [602, 342] on button "8" at bounding box center [602, 346] width 26 height 26
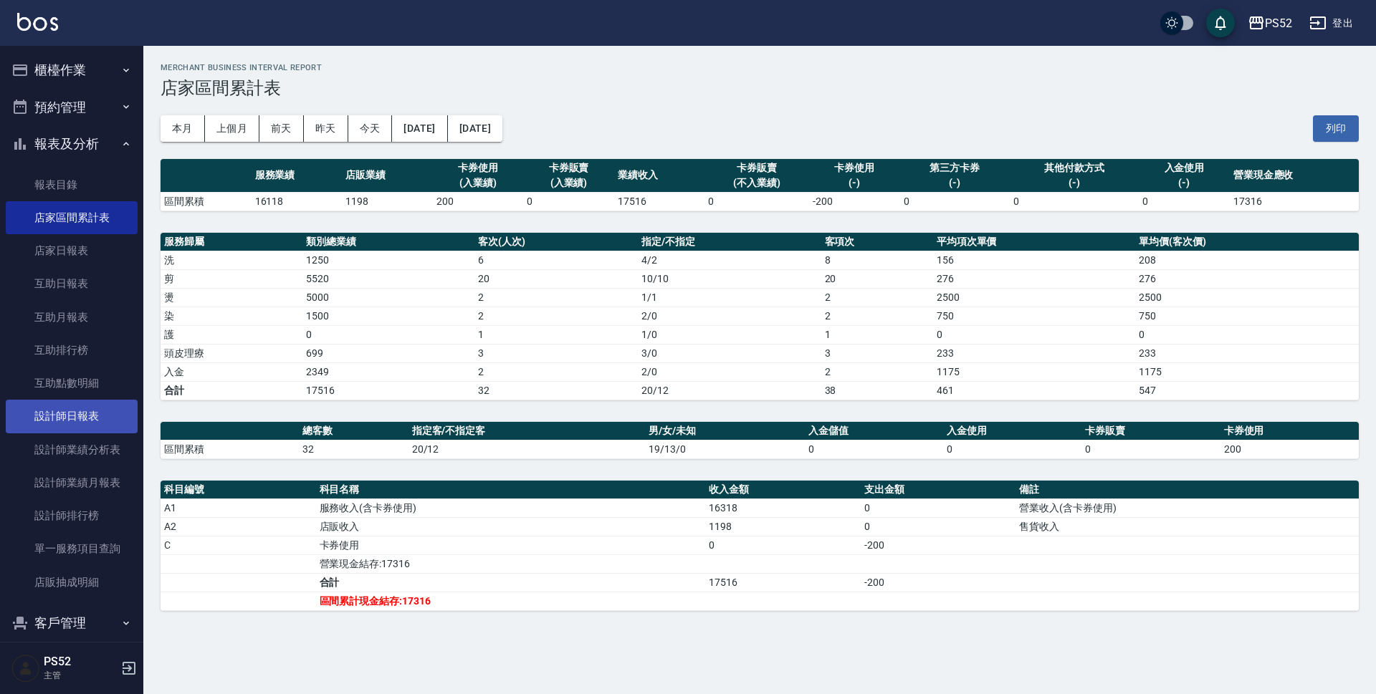
click at [54, 421] on link "設計師日報表" at bounding box center [72, 416] width 132 height 33
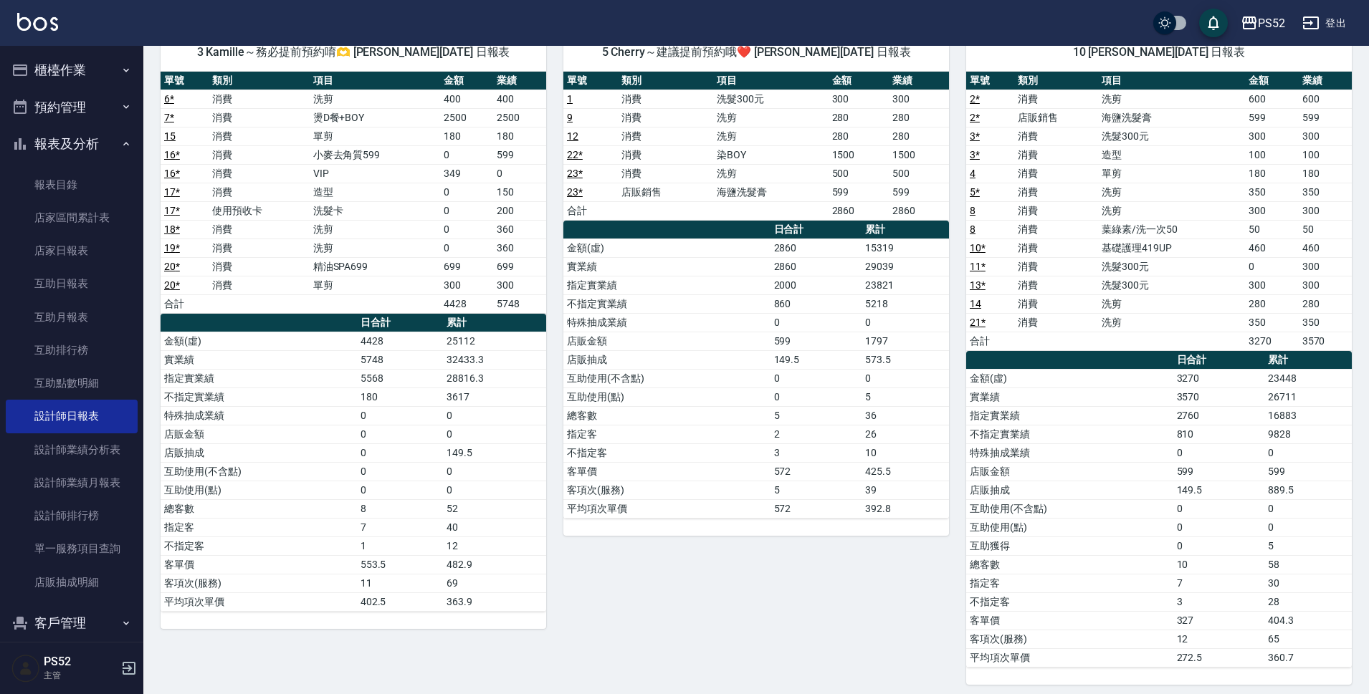
scroll to position [133, 0]
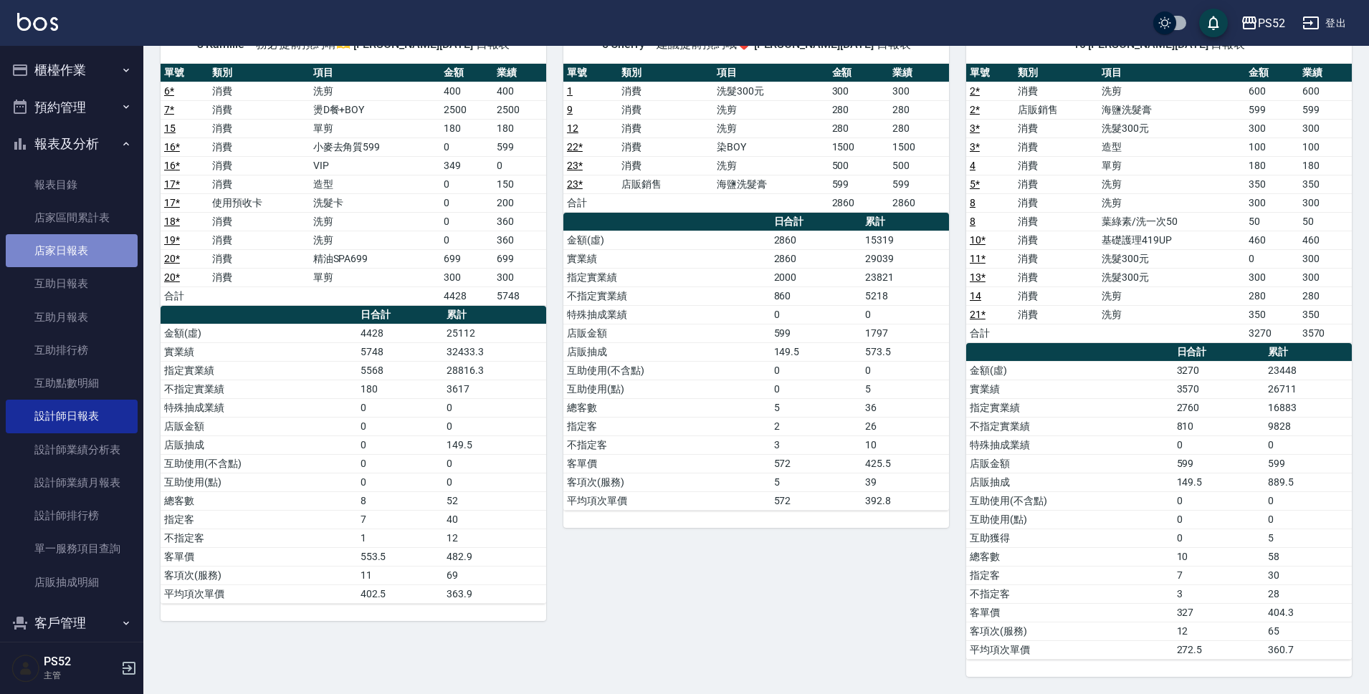
click at [72, 248] on link "店家日報表" at bounding box center [72, 250] width 132 height 33
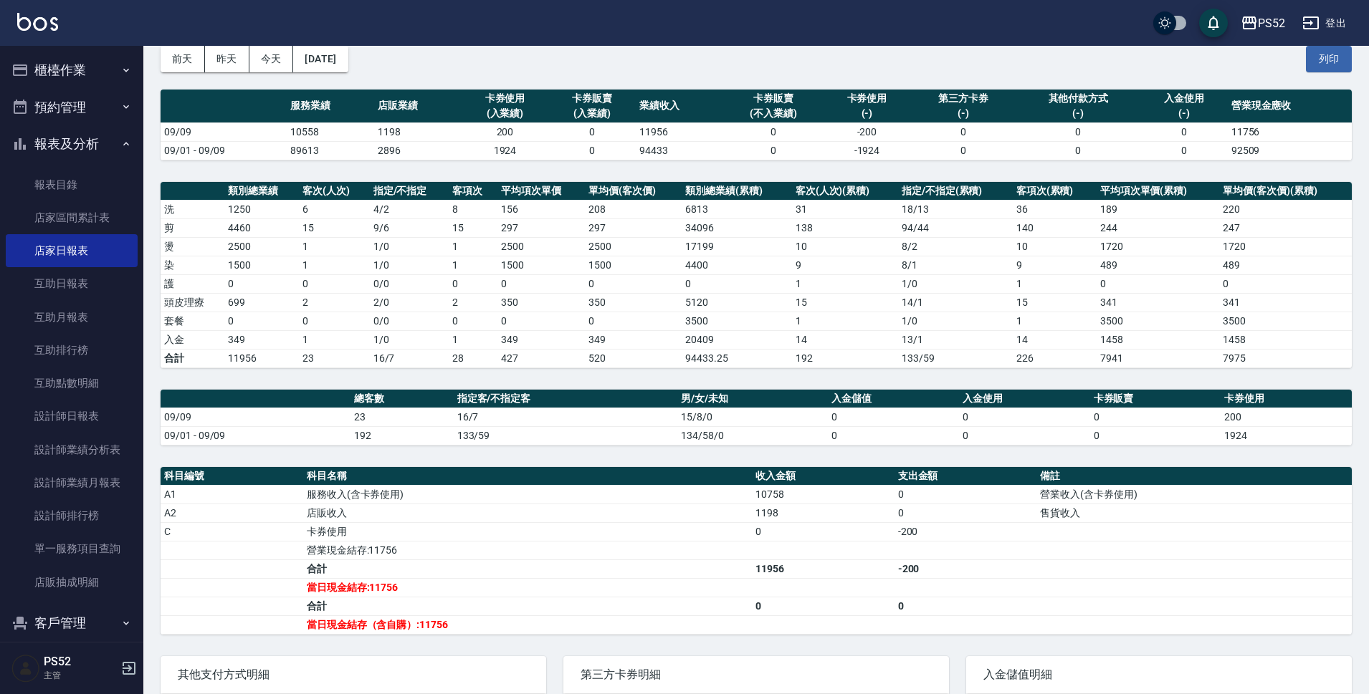
scroll to position [72, 0]
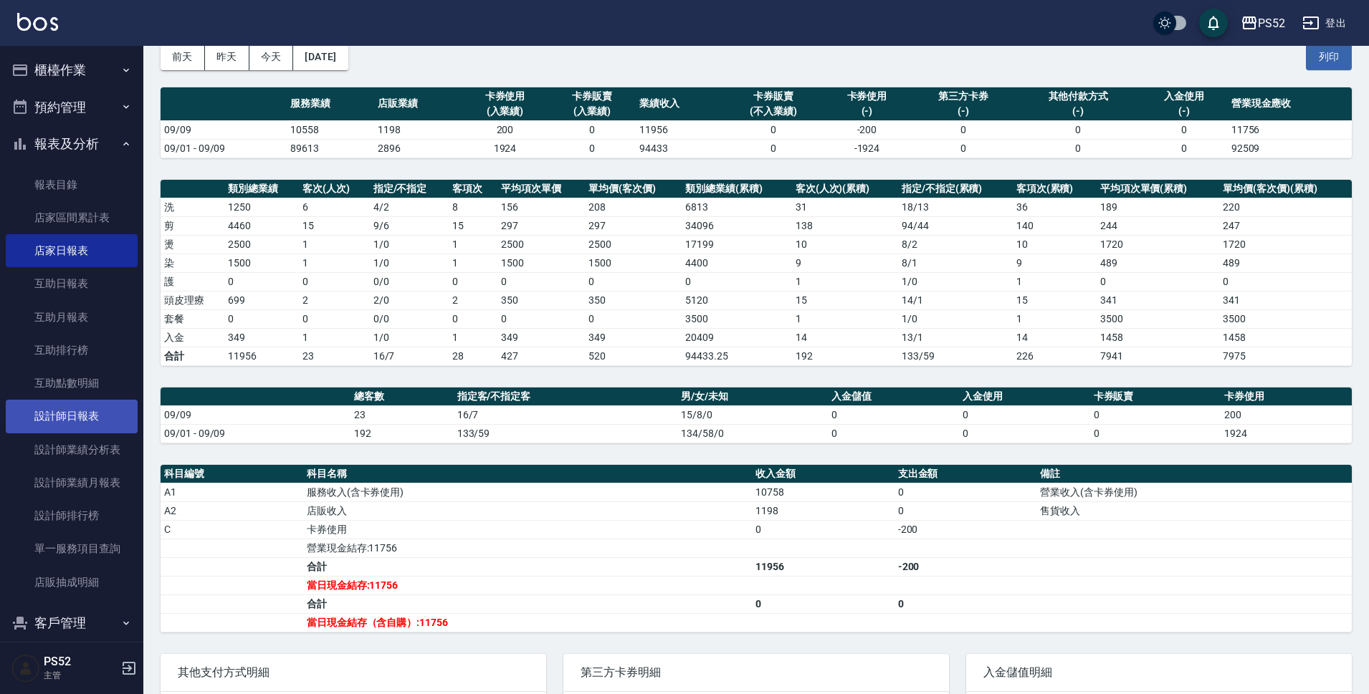
click at [92, 402] on link "設計師日報表" at bounding box center [72, 416] width 132 height 33
